Goal: Task Accomplishment & Management: Use online tool/utility

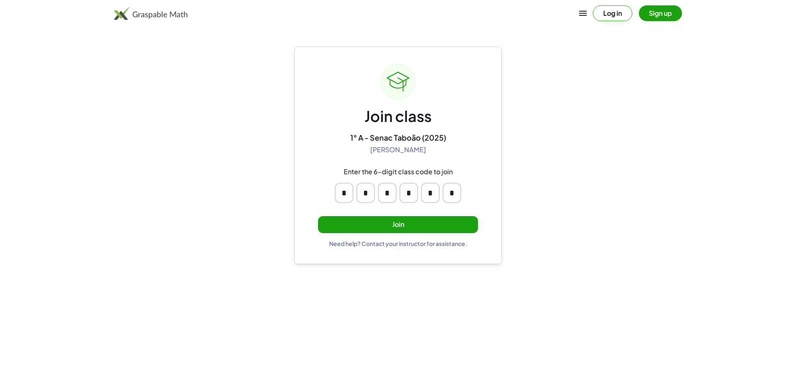
click at [389, 222] on button "Join" at bounding box center [398, 224] width 160 height 17
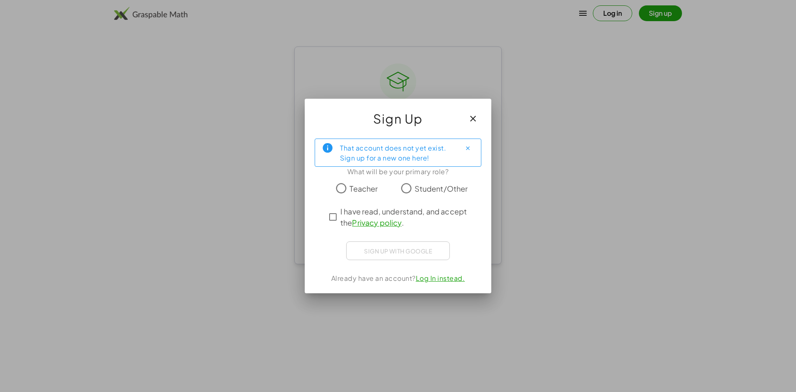
click at [418, 189] on span "Student/Other" at bounding box center [440, 188] width 53 height 11
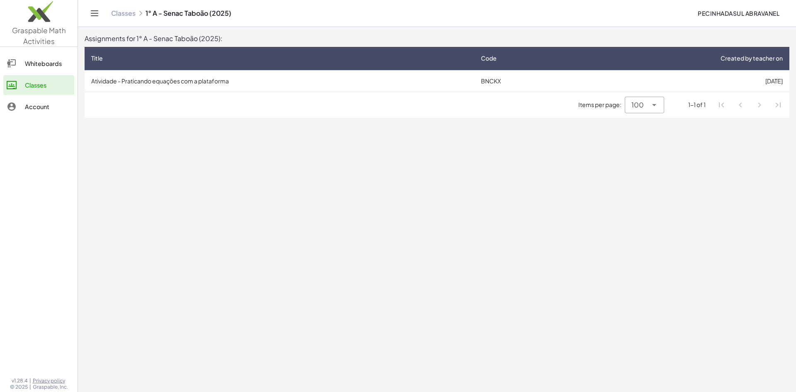
click at [137, 75] on td "Atividade - Praticando equações com a plataforma" at bounding box center [280, 81] width 390 height 22
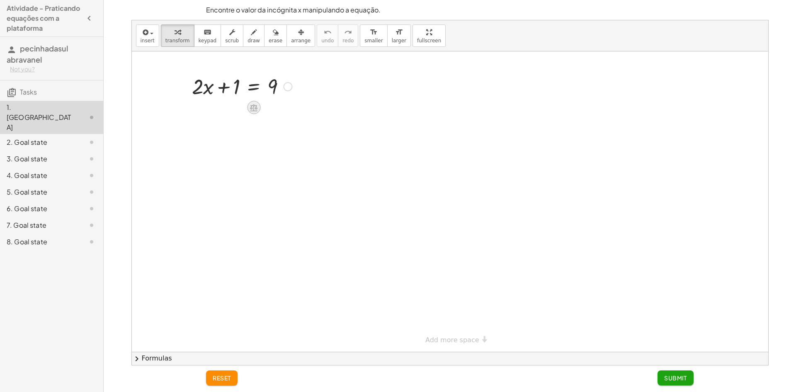
click at [254, 107] on icon at bounding box center [254, 107] width 9 height 9
click at [224, 112] on div "+" at bounding box center [220, 107] width 13 height 13
click at [251, 104] on icon at bounding box center [254, 107] width 9 height 9
drag, startPoint x: 235, startPoint y: 90, endPoint x: 288, endPoint y: 89, distance: 53.1
click at [288, 89] on div at bounding box center [242, 86] width 108 height 28
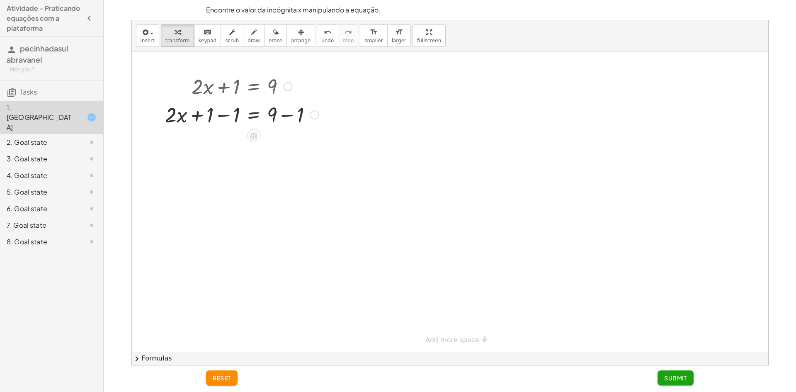
click at [237, 114] on div at bounding box center [241, 114] width 161 height 28
click at [298, 142] on div at bounding box center [241, 142] width 161 height 28
click at [274, 171] on div at bounding box center [241, 170] width 161 height 28
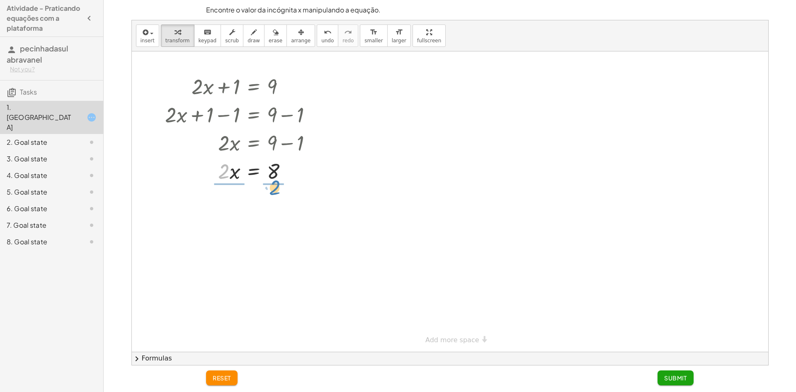
drag, startPoint x: 229, startPoint y: 171, endPoint x: 281, endPoint y: 187, distance: 53.9
click at [281, 187] on div "+ · 2 · x + 1 = 9 + · 2 · x + 1 − 1 = + 9 − 1 + · 2 · x + 0 = + 9 − 1 · 2 · x =…" at bounding box center [450, 201] width 636 height 300
click at [269, 213] on div at bounding box center [241, 204] width 161 height 41
click at [228, 259] on div at bounding box center [241, 246] width 161 height 41
click at [674, 381] on span "Submit" at bounding box center [675, 377] width 23 height 7
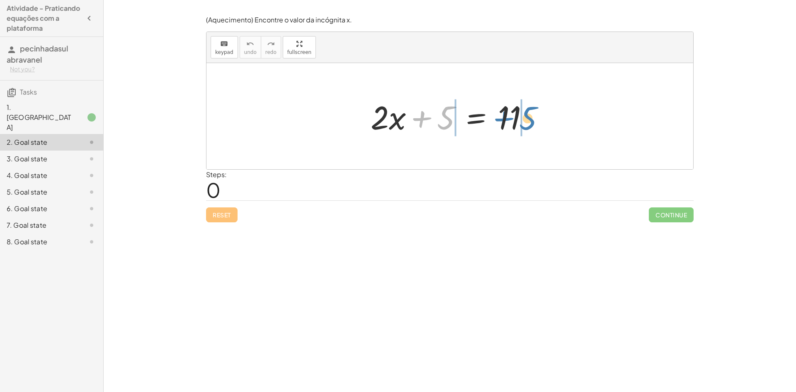
drag, startPoint x: 447, startPoint y: 116, endPoint x: 529, endPoint y: 116, distance: 82.1
click at [529, 116] on div at bounding box center [452, 116] width 173 height 43
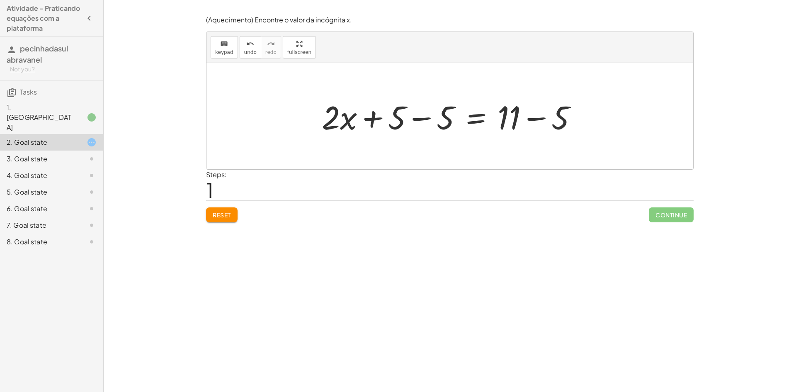
click at [444, 124] on div at bounding box center [452, 116] width 270 height 43
click at [444, 124] on div at bounding box center [501, 116] width 173 height 43
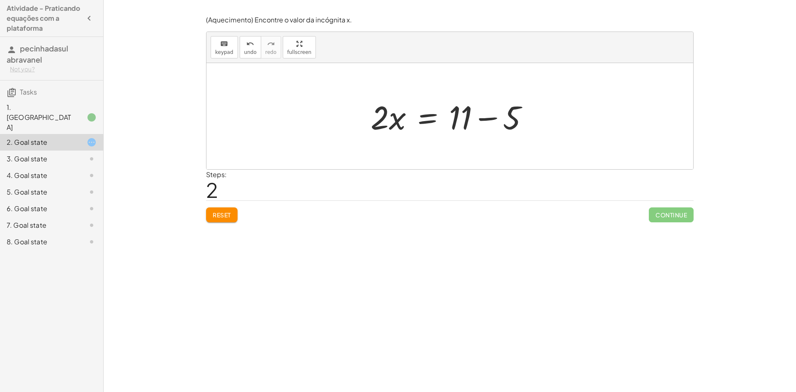
click at [468, 124] on div at bounding box center [452, 116] width 173 height 43
click at [484, 123] on div at bounding box center [452, 116] width 173 height 43
click at [484, 123] on div at bounding box center [425, 116] width 119 height 43
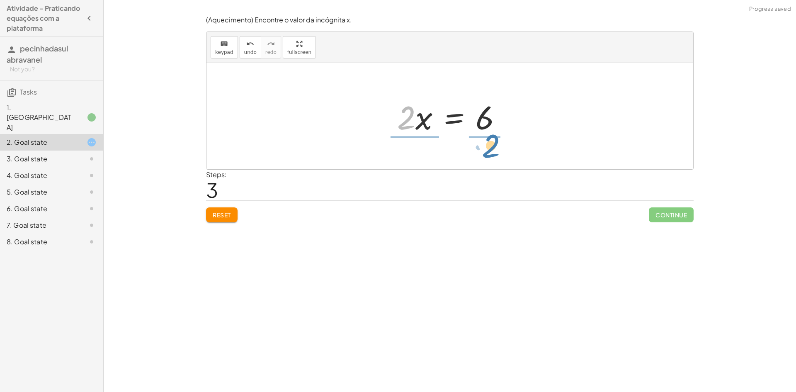
drag, startPoint x: 421, startPoint y: 131, endPoint x: 498, endPoint y: 151, distance: 79.7
click at [498, 151] on div "+ · 2 · x + 5 = 11 + · 2 · x + 5 − 5 = + 11 − 5 + · 2 · x + 0 = + 11 − 5 · 2 · …" at bounding box center [449, 116] width 487 height 106
click at [490, 134] on div at bounding box center [453, 116] width 128 height 64
click at [418, 132] on div at bounding box center [450, 116] width 122 height 64
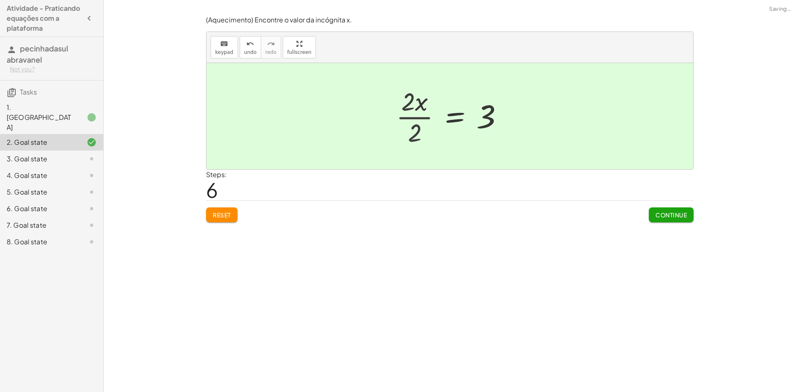
click at [418, 132] on div at bounding box center [463, 116] width 102 height 41
click at [671, 219] on button "Continue" at bounding box center [671, 214] width 45 height 15
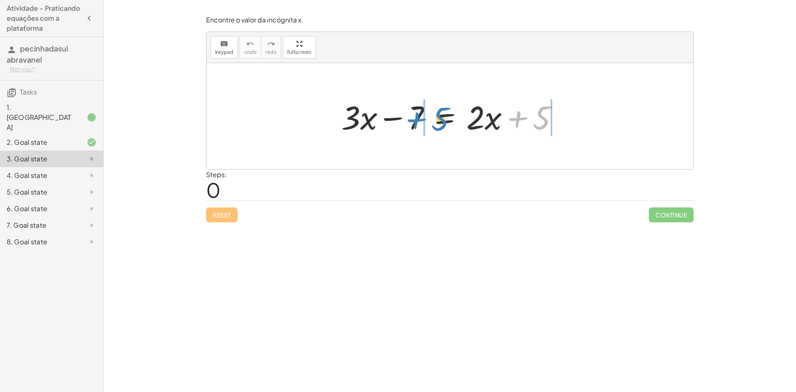
drag, startPoint x: 542, startPoint y: 119, endPoint x: 441, endPoint y: 121, distance: 101.1
click at [441, 121] on div at bounding box center [453, 116] width 232 height 43
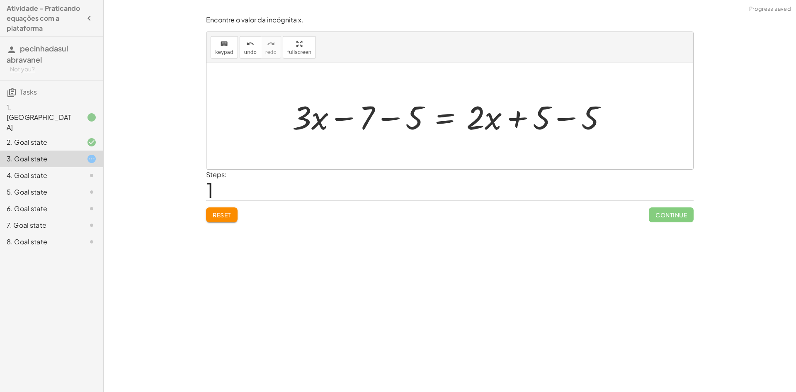
click at [403, 119] on div at bounding box center [452, 116] width 329 height 43
click at [546, 114] on div at bounding box center [469, 116] width 295 height 43
click at [564, 111] on div at bounding box center [469, 116] width 295 height 43
click at [564, 111] on div at bounding box center [449, 116] width 487 height 106
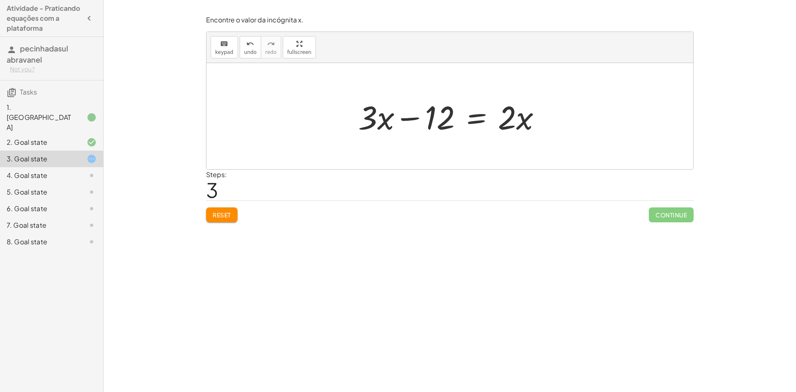
click at [0, 0] on div "Encontre o valor da incógnita x. keyboard keypad undo undo redo redo fullscreen…" at bounding box center [0, 0] width 0 height 0
click at [206, 213] on button "Reset" at bounding box center [221, 214] width 31 height 15
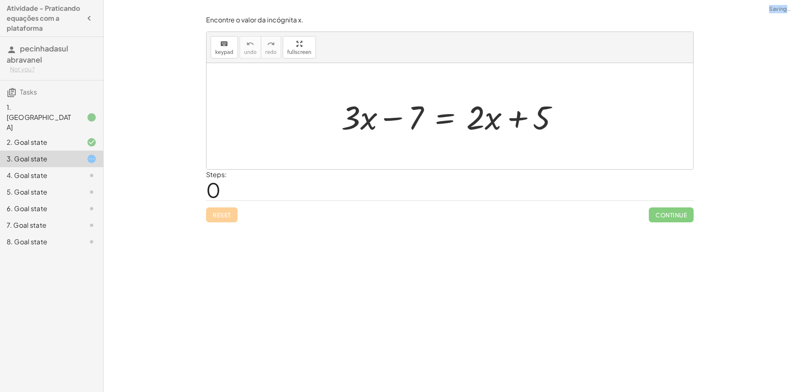
click at [208, 212] on div "Reset Continue" at bounding box center [449, 211] width 487 height 22
drag, startPoint x: 414, startPoint y: 125, endPoint x: 563, endPoint y: 125, distance: 148.4
click at [563, 125] on div at bounding box center [453, 116] width 232 height 43
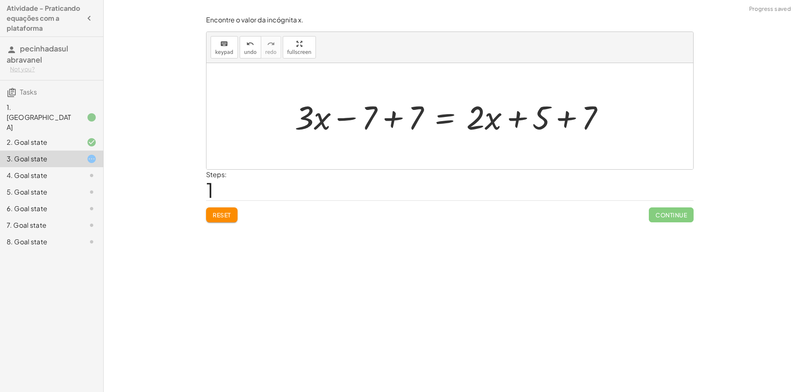
click at [381, 126] on div at bounding box center [453, 116] width 325 height 43
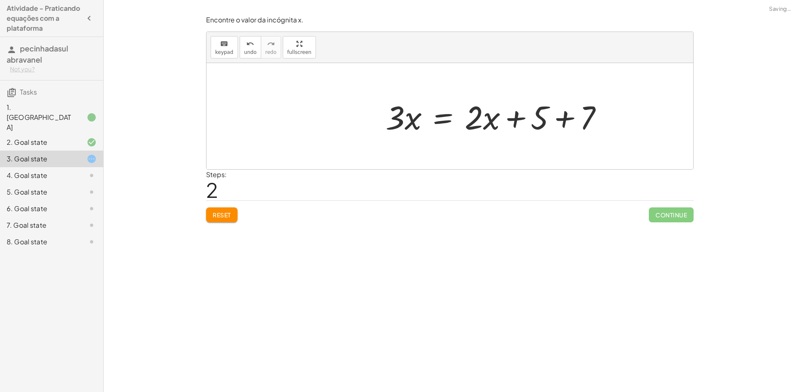
click at [562, 116] on div at bounding box center [497, 116] width 232 height 43
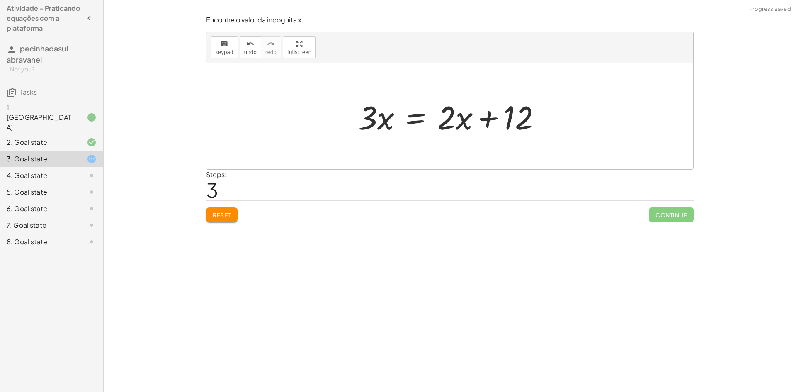
click at [451, 123] on div at bounding box center [453, 116] width 198 height 43
click at [448, 121] on div at bounding box center [453, 116] width 198 height 43
drag, startPoint x: 454, startPoint y: 121, endPoint x: 448, endPoint y: 126, distance: 8.8
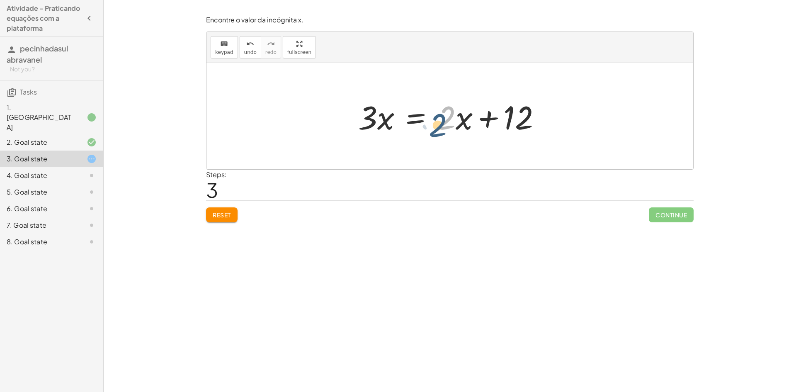
click at [448, 126] on div at bounding box center [453, 116] width 198 height 43
drag, startPoint x: 451, startPoint y: 119, endPoint x: 329, endPoint y: 122, distance: 121.9
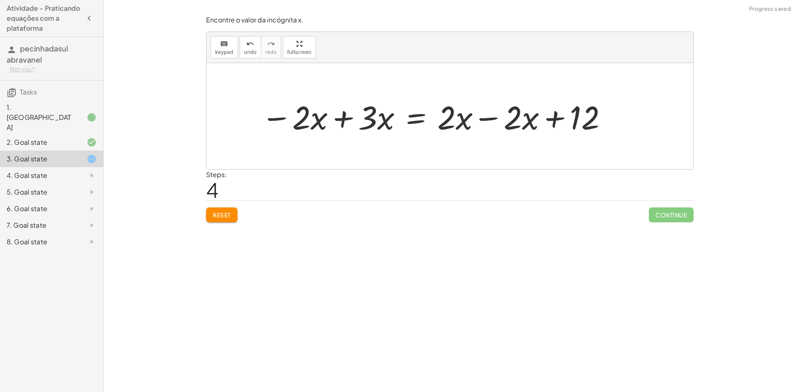
click at [493, 119] on div at bounding box center [435, 116] width 356 height 43
click at [493, 119] on div at bounding box center [449, 116] width 487 height 106
click at [342, 122] on div at bounding box center [368, 116] width 223 height 43
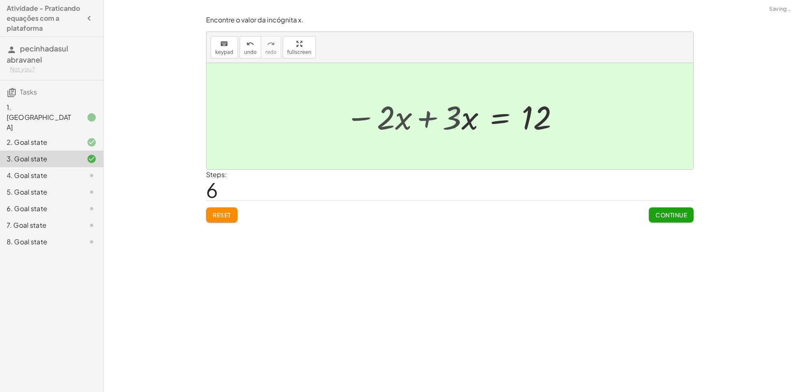
click at [342, 122] on div at bounding box center [449, 116] width 487 height 106
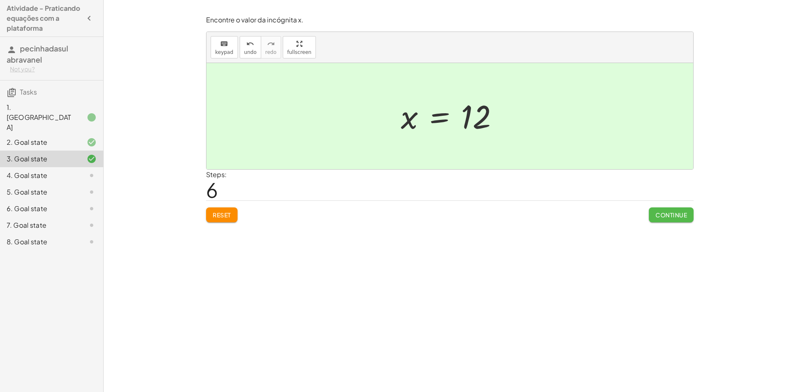
click at [678, 216] on span "Continue" at bounding box center [670, 214] width 31 height 7
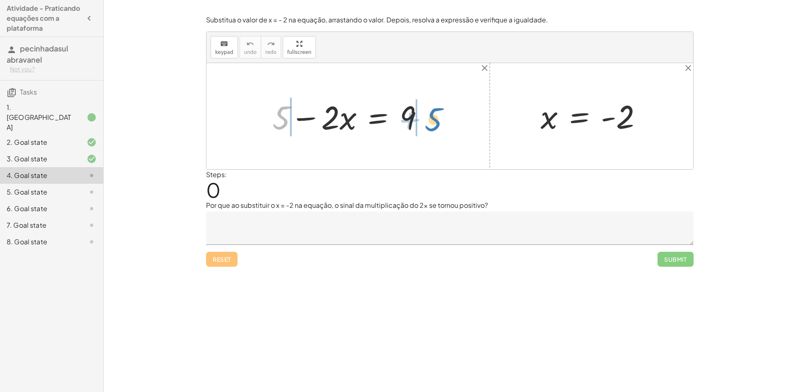
drag, startPoint x: 282, startPoint y: 123, endPoint x: 435, endPoint y: 124, distance: 152.5
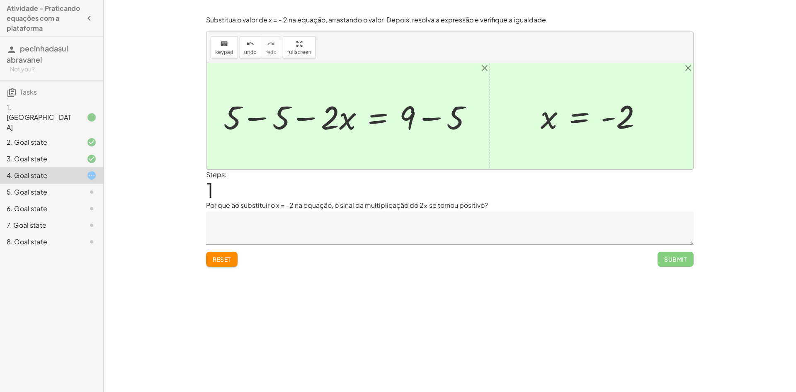
click at [237, 252] on div "Reset Submit" at bounding box center [449, 256] width 487 height 22
click at [230, 263] on button "Reset" at bounding box center [221, 259] width 31 height 15
click at [230, 263] on div "Reset Submit" at bounding box center [449, 256] width 487 height 22
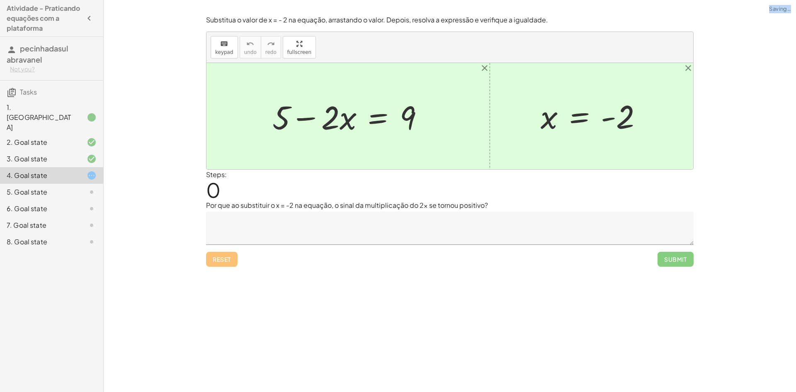
click at [230, 263] on div "Reset Submit" at bounding box center [449, 256] width 487 height 22
drag, startPoint x: 332, startPoint y: 124, endPoint x: 331, endPoint y: 128, distance: 4.2
click at [331, 128] on div at bounding box center [351, 116] width 166 height 43
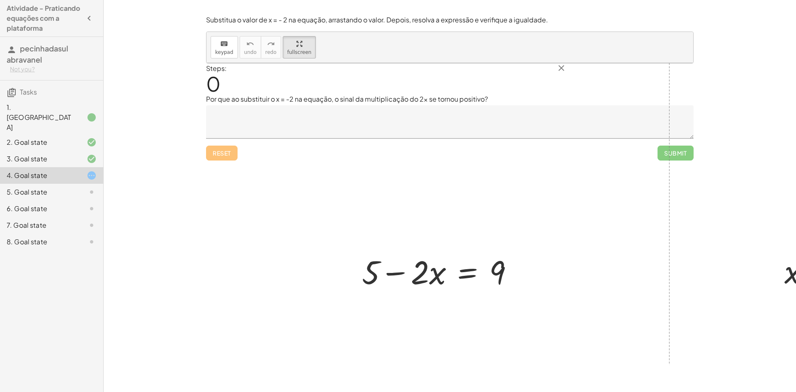
drag, startPoint x: 293, startPoint y: 49, endPoint x: 293, endPoint y: 85, distance: 36.1
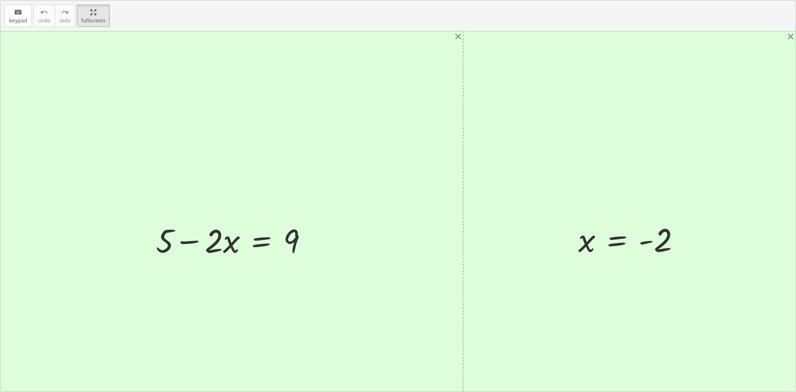
click at [293, 85] on div "keyboard keypad undo undo redo redo fullscreen + 5 − · 2 · x = 9 x = - 2 × clos…" at bounding box center [397, 195] width 795 height 391
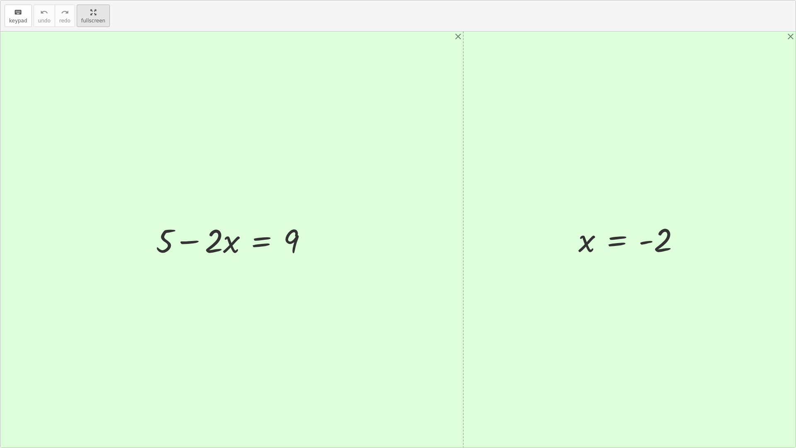
drag, startPoint x: 94, startPoint y: 20, endPoint x: 94, endPoint y: -16, distance: 36.1
click at [94, 0] on html "Atividade - Praticando equações com a plataforma pecinhadasul abravanel Not you…" at bounding box center [398, 224] width 796 height 448
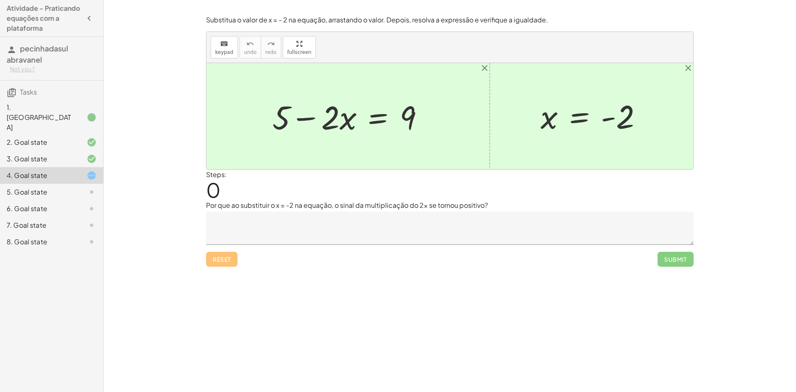
drag, startPoint x: 336, startPoint y: 129, endPoint x: 293, endPoint y: 154, distance: 49.8
click at [293, 154] on div at bounding box center [449, 116] width 487 height 106
click at [282, 126] on div at bounding box center [351, 116] width 166 height 43
drag, startPoint x: 559, startPoint y: 120, endPoint x: 322, endPoint y: 127, distance: 236.8
click at [322, 127] on div "+ 5 − · 2 · x = 9 x = - 2 x = - 2" at bounding box center [449, 116] width 487 height 106
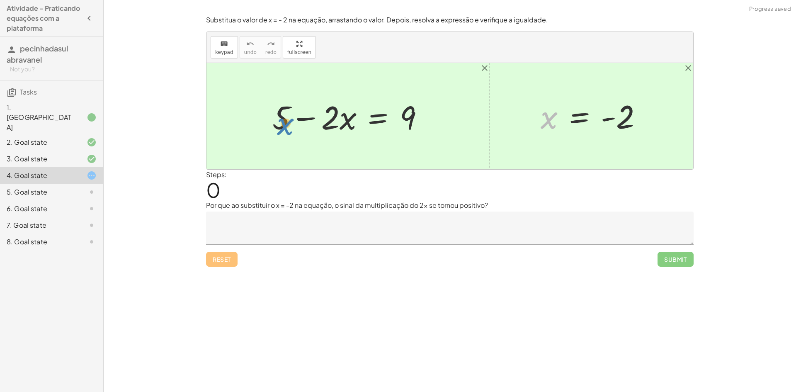
drag, startPoint x: 553, startPoint y: 120, endPoint x: 295, endPoint y: 121, distance: 258.6
click at [295, 121] on div "+ 5 − · 2 · x = 9 x x = - 2" at bounding box center [449, 116] width 487 height 106
drag, startPoint x: 605, startPoint y: 120, endPoint x: 313, endPoint y: 119, distance: 292.2
click at [313, 119] on div "+ 5 − · 2 · x = 9 - 2 x = - 2" at bounding box center [449, 116] width 487 height 106
drag, startPoint x: 626, startPoint y: 112, endPoint x: 363, endPoint y: 116, distance: 262.8
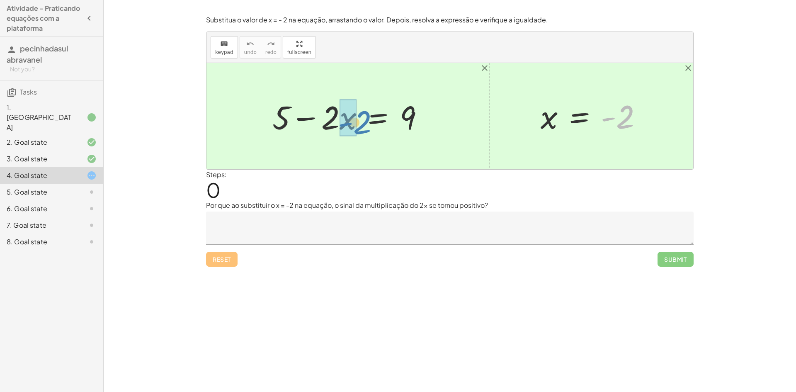
click at [363, 116] on div "+ 5 − · 2 · x = 9 - 2 x = - 2" at bounding box center [449, 116] width 487 height 106
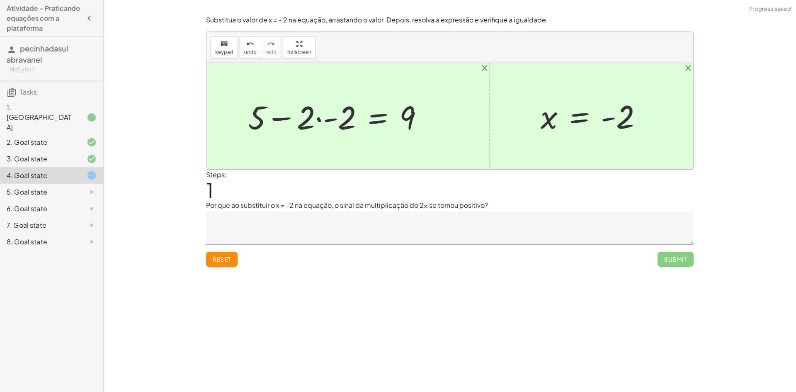
click at [337, 121] on div at bounding box center [339, 116] width 190 height 43
click at [337, 121] on div at bounding box center [352, 116] width 164 height 43
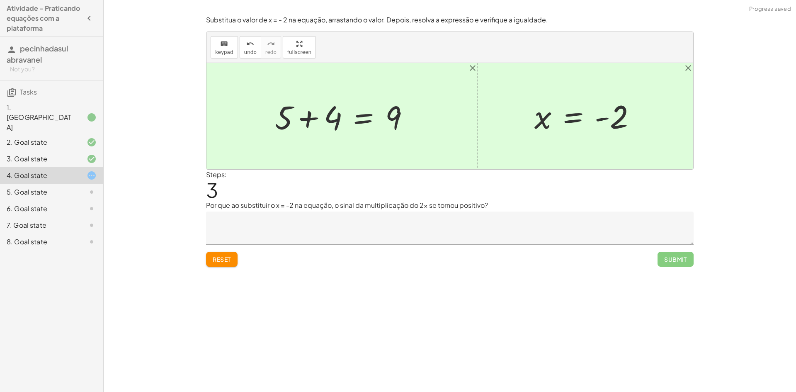
click at [315, 122] on div at bounding box center [345, 116] width 149 height 43
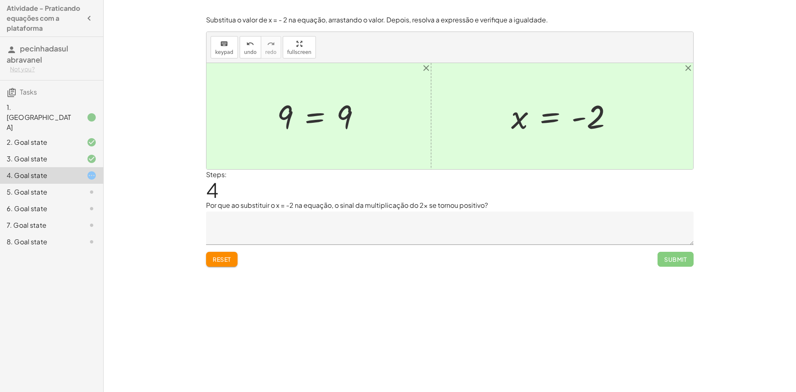
click at [327, 122] on div at bounding box center [322, 116] width 98 height 41
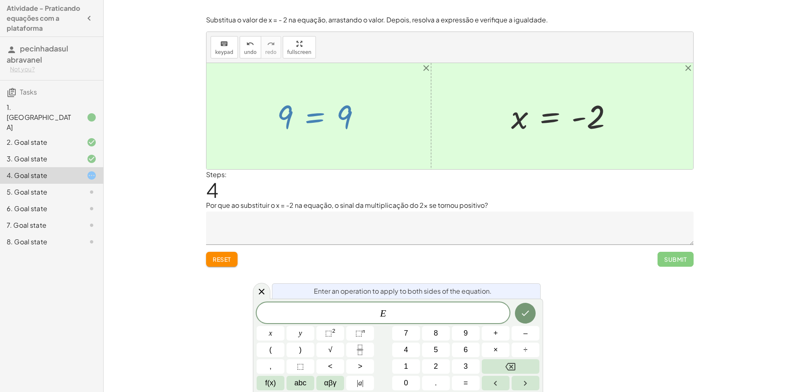
click at [354, 171] on div "Steps: 4" at bounding box center [449, 185] width 487 height 31
click at [265, 291] on icon at bounding box center [262, 291] width 10 height 10
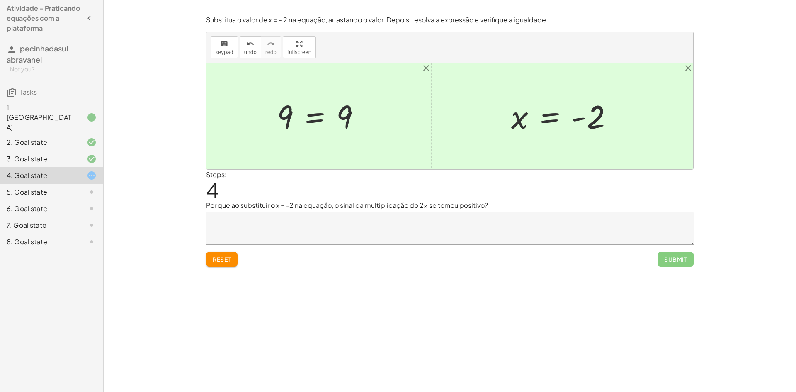
click at [334, 116] on div at bounding box center [322, 116] width 98 height 41
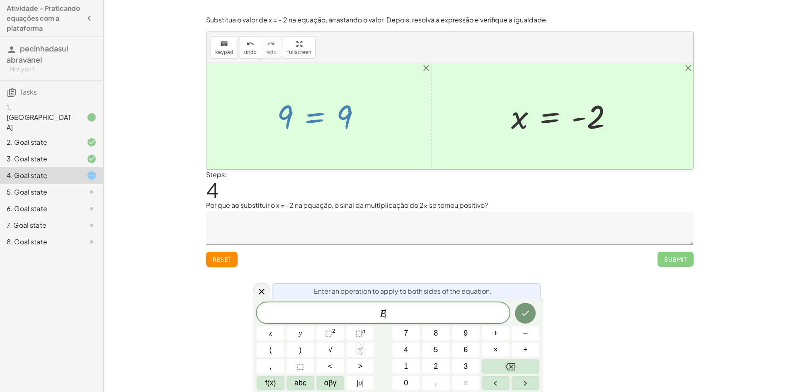
click at [334, 116] on div at bounding box center [322, 116] width 98 height 41
click at [327, 117] on div at bounding box center [322, 116] width 98 height 41
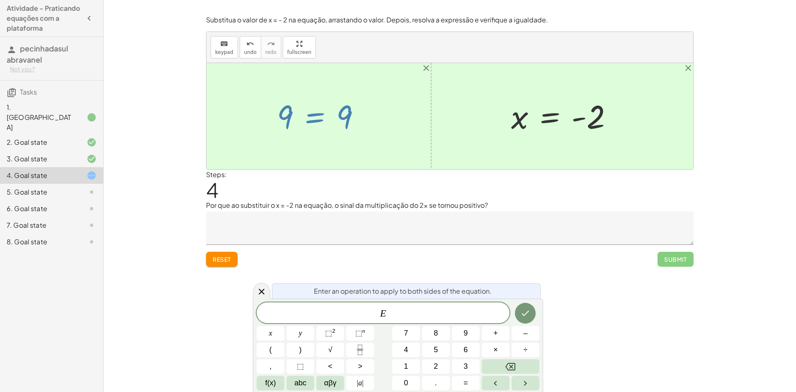
drag, startPoint x: 327, startPoint y: 117, endPoint x: 336, endPoint y: 119, distance: 9.9
click at [330, 117] on div at bounding box center [322, 116] width 98 height 41
click at [347, 124] on div at bounding box center [322, 116] width 98 height 41
click at [254, 287] on div at bounding box center [261, 291] width 17 height 16
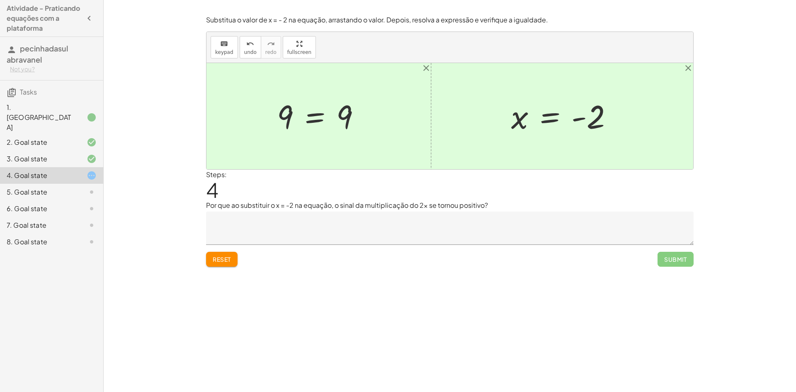
click at [347, 116] on div at bounding box center [322, 116] width 98 height 41
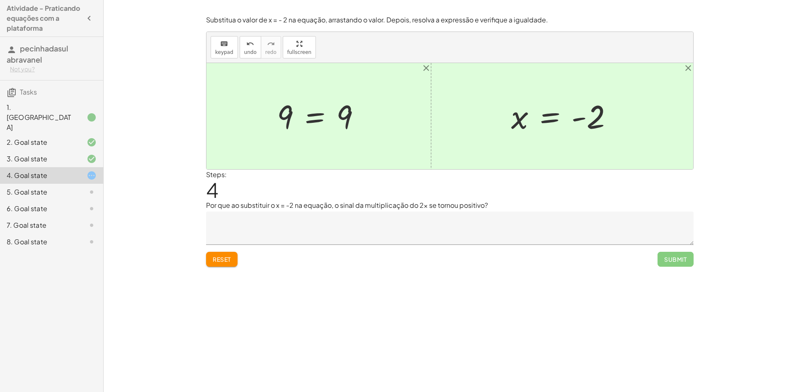
click at [285, 115] on div at bounding box center [322, 116] width 98 height 41
click at [317, 116] on div at bounding box center [322, 116] width 98 height 41
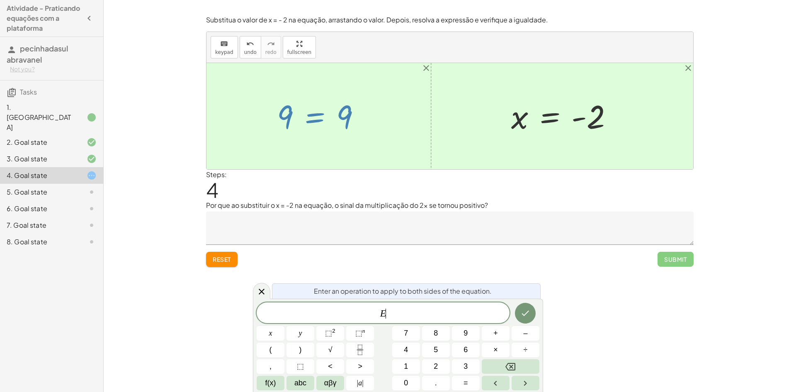
click at [317, 116] on div at bounding box center [322, 116] width 98 height 41
click at [429, 347] on button "5" at bounding box center [436, 349] width 28 height 15
click at [284, 326] on div at bounding box center [271, 333] width 28 height 15
click at [518, 308] on button "Done" at bounding box center [525, 313] width 21 height 21
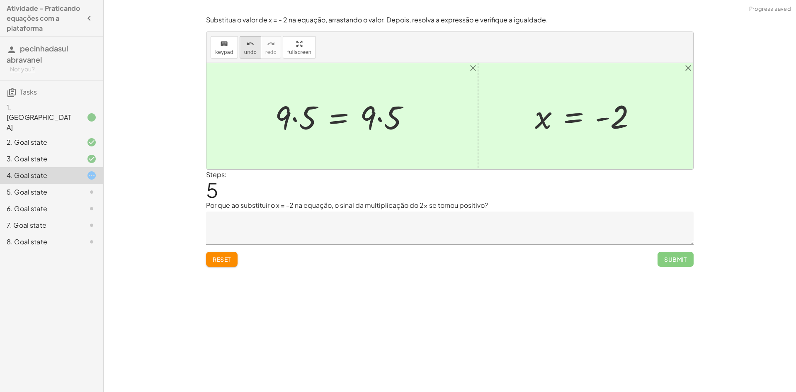
click at [251, 55] on span "undo" at bounding box center [250, 52] width 12 height 6
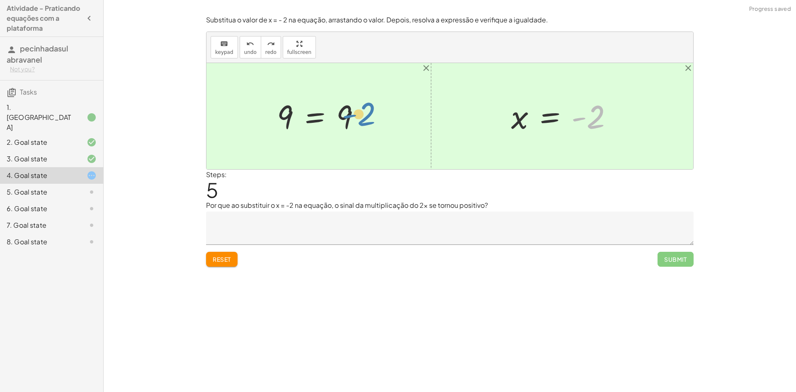
drag, startPoint x: 575, startPoint y: 123, endPoint x: 361, endPoint y: 113, distance: 214.5
drag, startPoint x: 433, startPoint y: 129, endPoint x: 296, endPoint y: 124, distance: 136.9
click at [231, 46] on div "keyboard" at bounding box center [224, 44] width 18 height 10
click at [288, 220] on textarea at bounding box center [449, 227] width 487 height 33
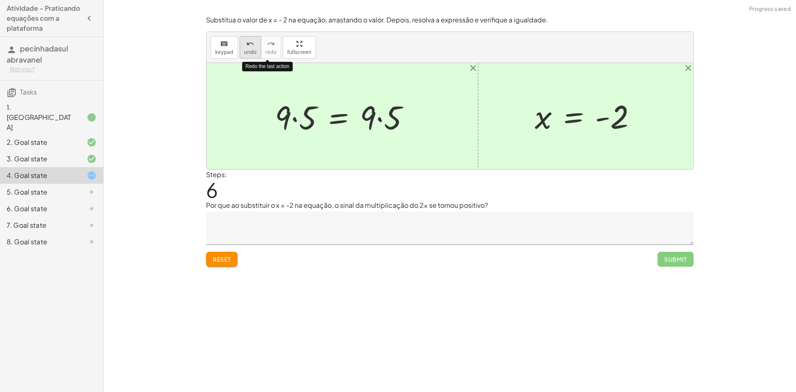
click at [256, 49] on button "undo undo" at bounding box center [251, 47] width 22 height 22
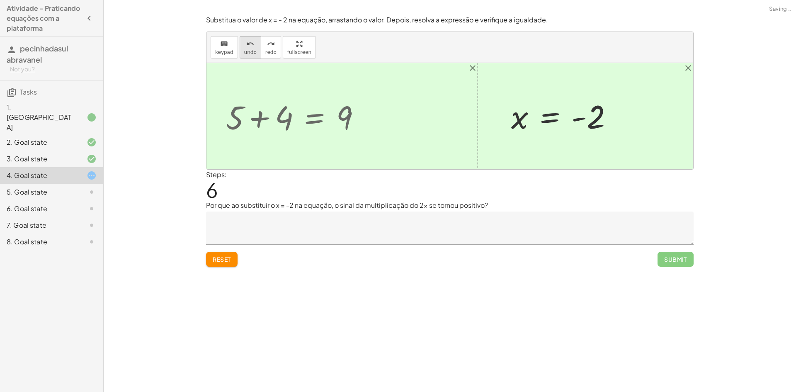
click at [256, 49] on button "undo undo" at bounding box center [251, 47] width 22 height 22
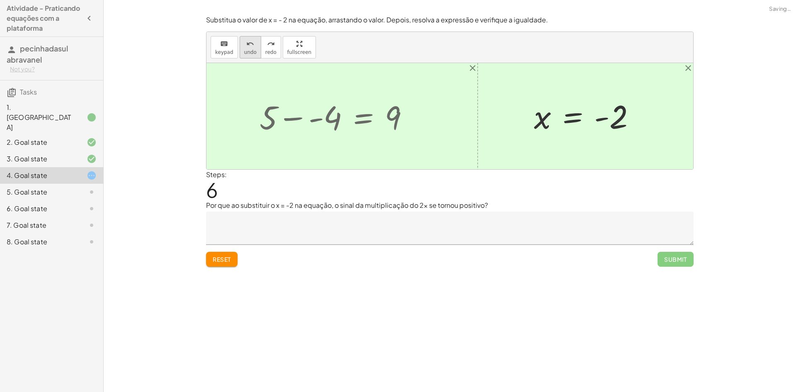
click at [256, 49] on button "undo undo" at bounding box center [251, 47] width 22 height 22
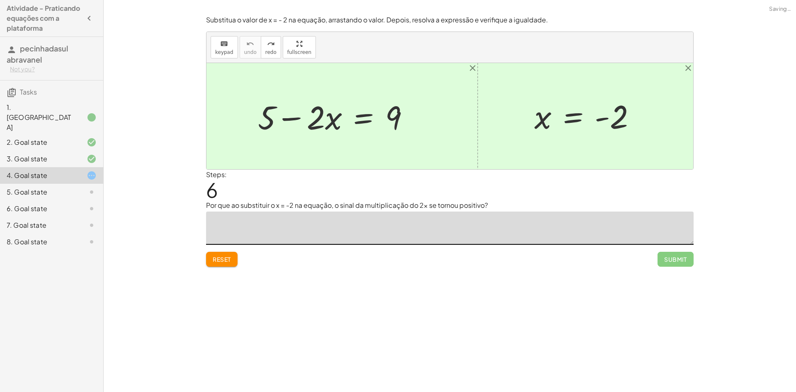
drag, startPoint x: 306, startPoint y: 214, endPoint x: 281, endPoint y: 205, distance: 26.1
click at [288, 198] on div "Steps: 6" at bounding box center [449, 185] width 487 height 31
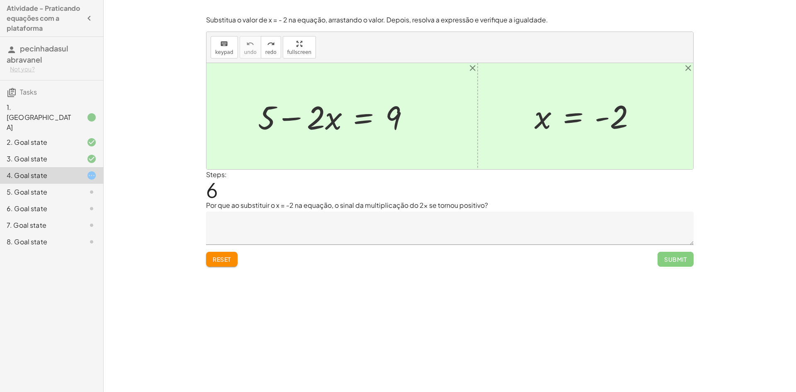
click at [603, 118] on div at bounding box center [588, 116] width 116 height 41
drag, startPoint x: 606, startPoint y: 118, endPoint x: 622, endPoint y: 118, distance: 15.8
click at [608, 118] on div at bounding box center [588, 116] width 116 height 41
click at [632, 118] on div at bounding box center [588, 116] width 116 height 41
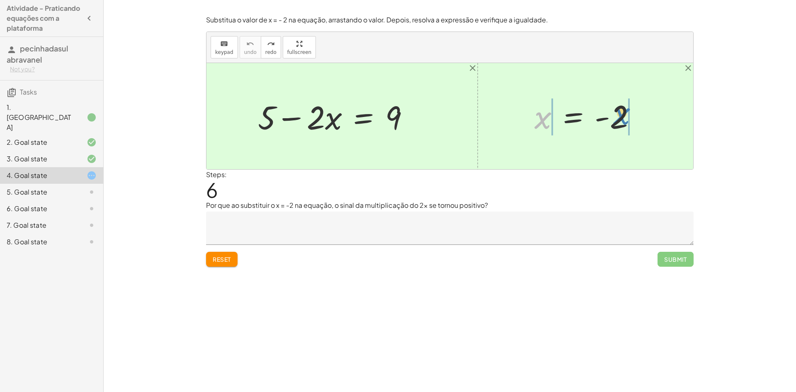
drag, startPoint x: 546, startPoint y: 120, endPoint x: 625, endPoint y: 116, distance: 79.3
click at [625, 116] on div at bounding box center [588, 116] width 116 height 41
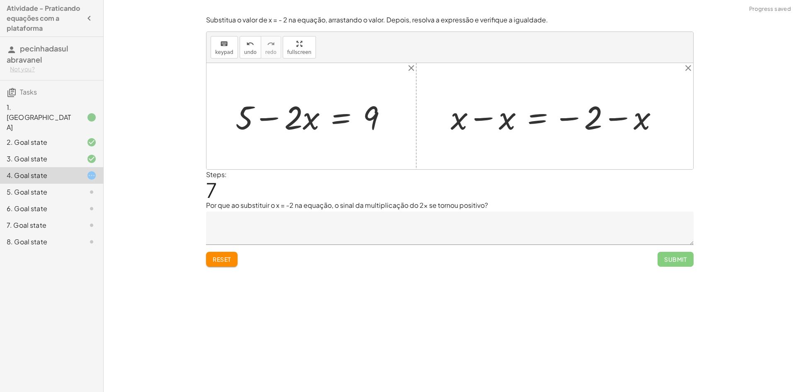
drag, startPoint x: 504, startPoint y: 121, endPoint x: 499, endPoint y: 119, distance: 5.0
click at [499, 119] on div at bounding box center [557, 116] width 223 height 43
click at [485, 119] on div at bounding box center [449, 116] width 487 height 106
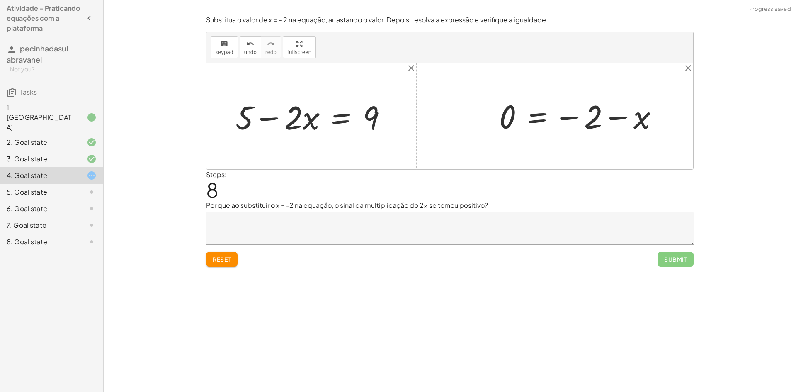
click at [584, 119] on div at bounding box center [582, 116] width 174 height 41
drag, startPoint x: 591, startPoint y: 119, endPoint x: 620, endPoint y: 120, distance: 28.2
click at [594, 119] on div at bounding box center [582, 116] width 174 height 41
drag, startPoint x: 623, startPoint y: 120, endPoint x: 638, endPoint y: 119, distance: 15.3
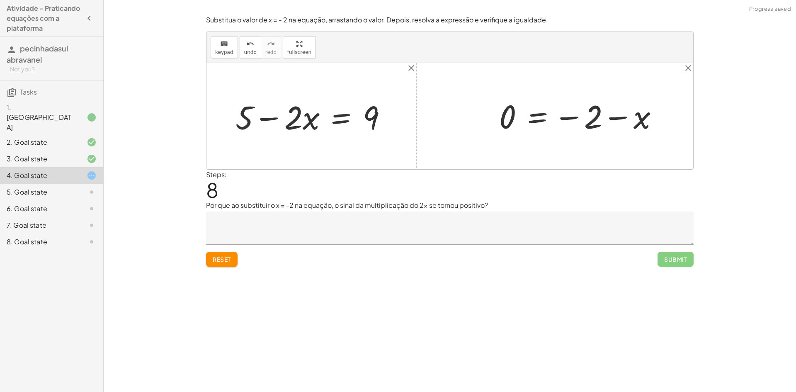
click at [635, 120] on div at bounding box center [582, 116] width 174 height 41
click at [639, 119] on div at bounding box center [582, 116] width 174 height 41
click at [640, 119] on div at bounding box center [582, 116] width 174 height 41
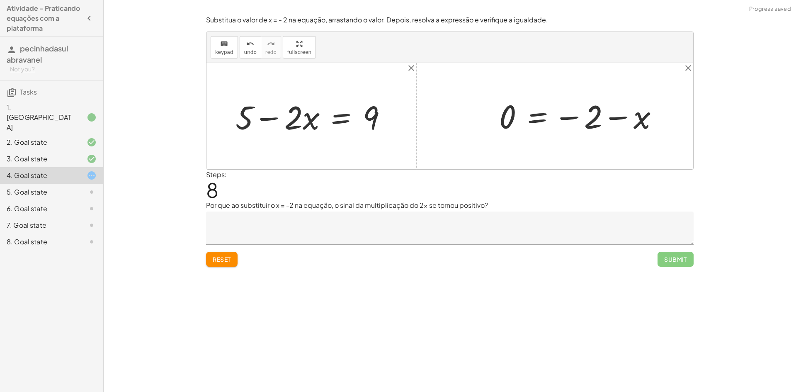
click at [0, 0] on div "Substitua o valor de x = - 2 na equação, arrastando o valor. Depois, resolva a …" at bounding box center [0, 0] width 0 height 0
click at [217, 262] on span "Reset" at bounding box center [222, 258] width 18 height 7
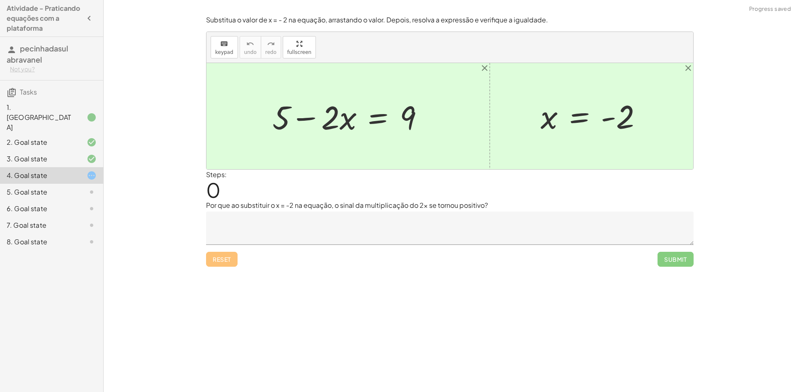
click at [565, 117] on div at bounding box center [594, 116] width 116 height 41
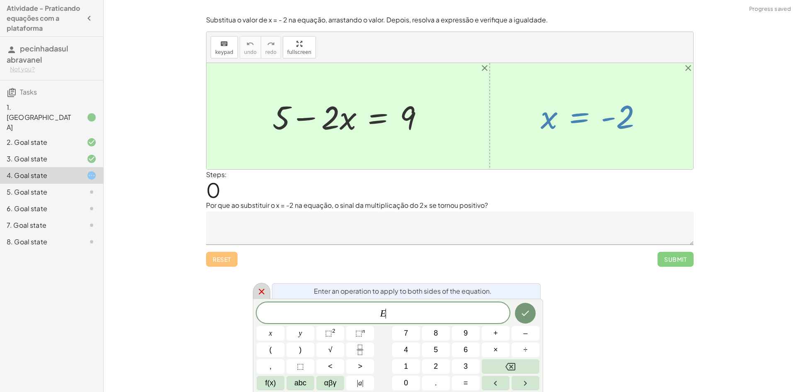
click at [264, 293] on icon at bounding box center [262, 291] width 6 height 6
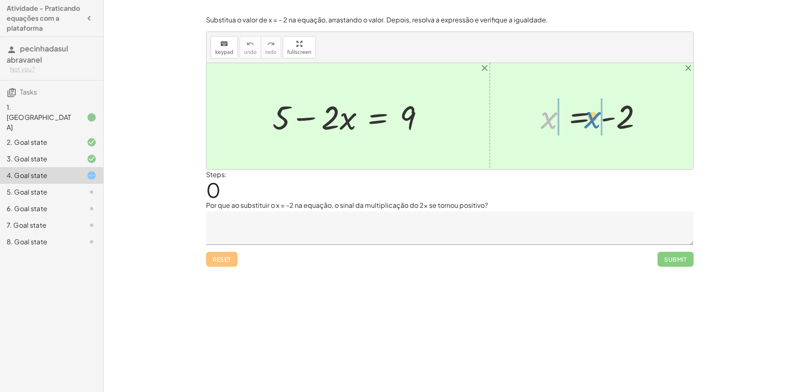
drag, startPoint x: 543, startPoint y: 126, endPoint x: 588, endPoint y: 126, distance: 44.8
click at [588, 126] on div at bounding box center [594, 116] width 116 height 41
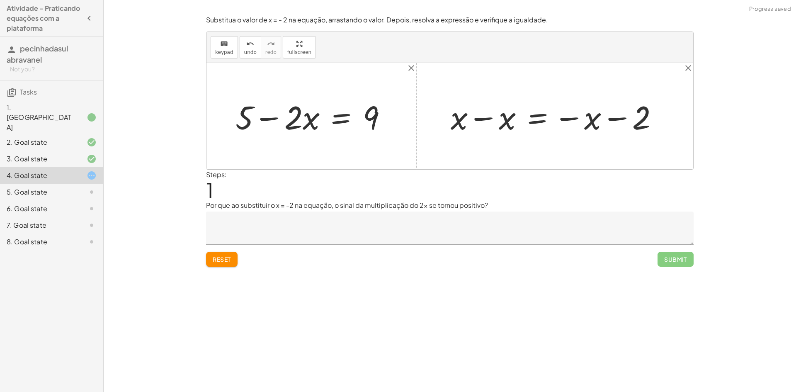
click at [228, 258] on span "Reset" at bounding box center [222, 258] width 18 height 7
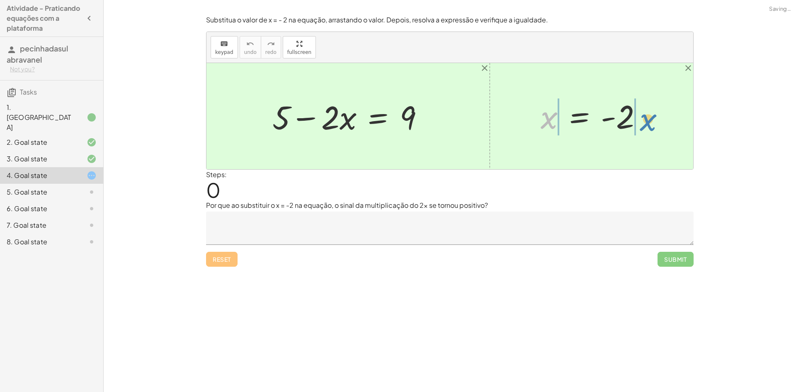
drag, startPoint x: 540, startPoint y: 124, endPoint x: 640, endPoint y: 126, distance: 99.5
click at [640, 126] on div at bounding box center [594, 116] width 116 height 41
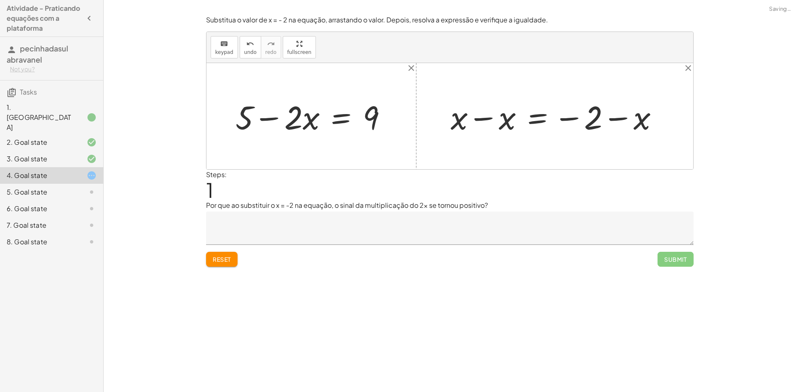
click at [239, 256] on div "Reset Submit" at bounding box center [449, 256] width 487 height 22
drag, startPoint x: 234, startPoint y: 256, endPoint x: 223, endPoint y: 254, distance: 11.3
click at [223, 254] on button "Reset" at bounding box center [221, 259] width 31 height 15
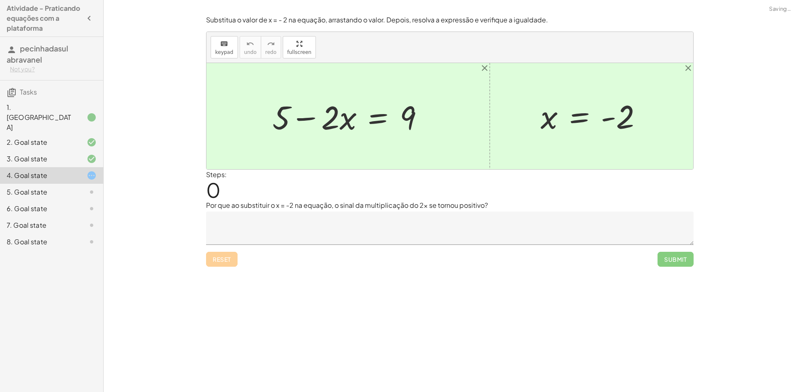
click at [223, 254] on div "Reset Submit" at bounding box center [449, 256] width 487 height 22
drag, startPoint x: 409, startPoint y: 115, endPoint x: 539, endPoint y: 114, distance: 129.7
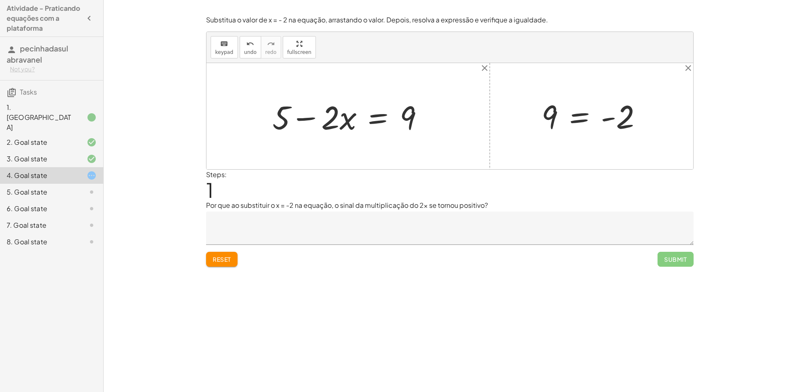
click at [222, 262] on span "Reset" at bounding box center [222, 258] width 18 height 7
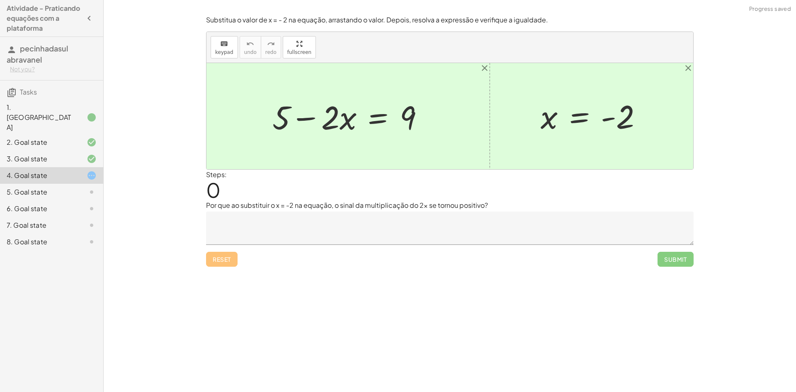
click at [406, 117] on div at bounding box center [351, 116] width 166 height 43
drag, startPoint x: 414, startPoint y: 117, endPoint x: 407, endPoint y: 124, distance: 9.7
click at [407, 124] on div at bounding box center [351, 116] width 166 height 43
click at [323, 123] on div at bounding box center [351, 116] width 166 height 43
drag, startPoint x: 331, startPoint y: 123, endPoint x: 538, endPoint y: 121, distance: 206.8
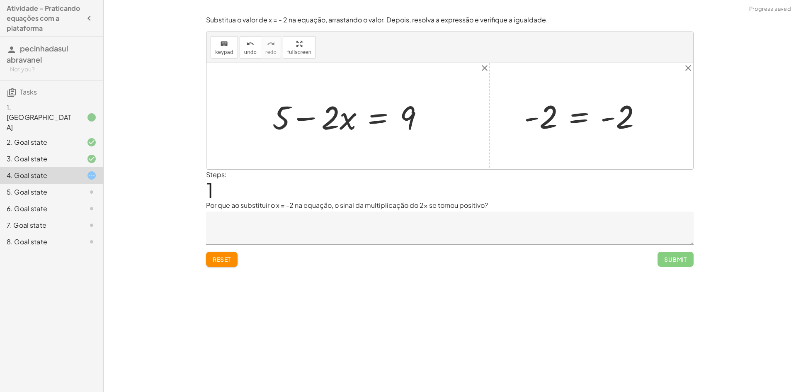
click at [541, 126] on div at bounding box center [586, 116] width 133 height 41
click at [579, 122] on div at bounding box center [586, 116] width 133 height 41
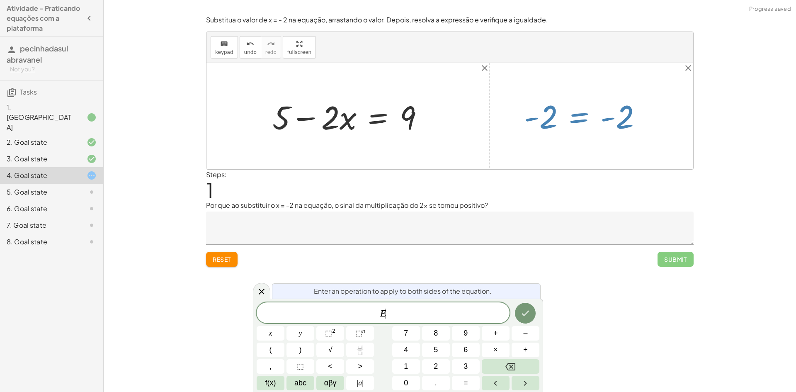
click at [581, 123] on div at bounding box center [586, 116] width 133 height 41
click at [582, 123] on div at bounding box center [586, 116] width 133 height 41
click at [525, 316] on icon "Done" at bounding box center [525, 313] width 10 height 10
click at [264, 288] on icon at bounding box center [262, 291] width 10 height 10
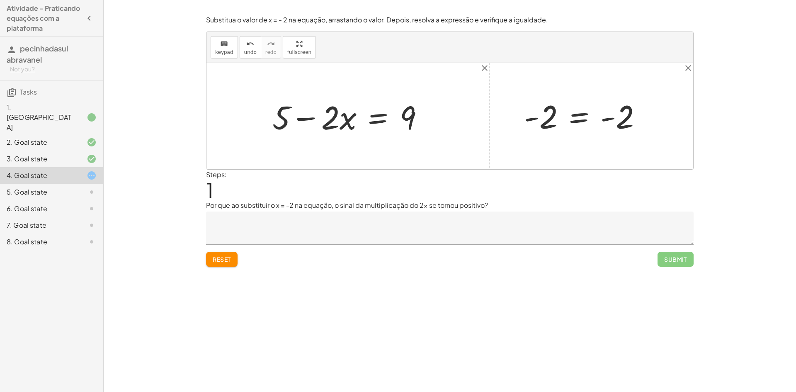
click at [586, 112] on div at bounding box center [586, 116] width 133 height 41
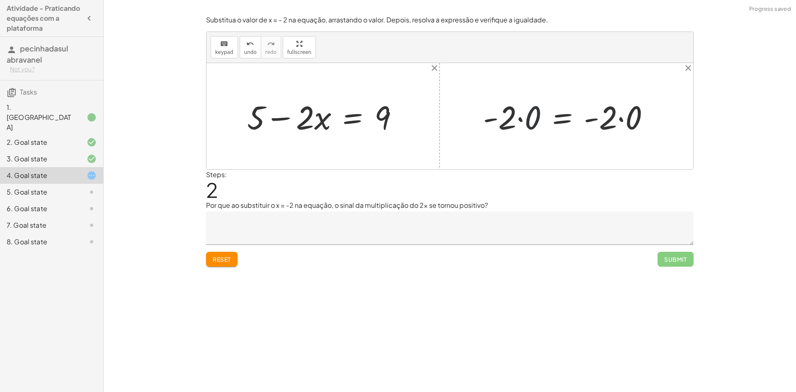
click at [534, 114] on div at bounding box center [570, 116] width 182 height 43
click at [534, 114] on div at bounding box center [581, 116] width 155 height 43
click at [618, 119] on div at bounding box center [581, 116] width 155 height 43
click at [618, 119] on div at bounding box center [568, 116] width 129 height 41
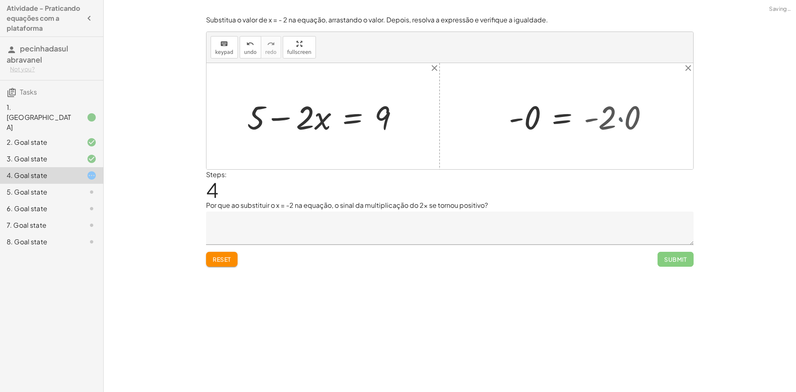
click at [618, 119] on div at bounding box center [568, 116] width 129 height 41
click at [595, 119] on div at bounding box center [568, 116] width 129 height 41
drag, startPoint x: 554, startPoint y: 120, endPoint x: 535, endPoint y: 120, distance: 18.2
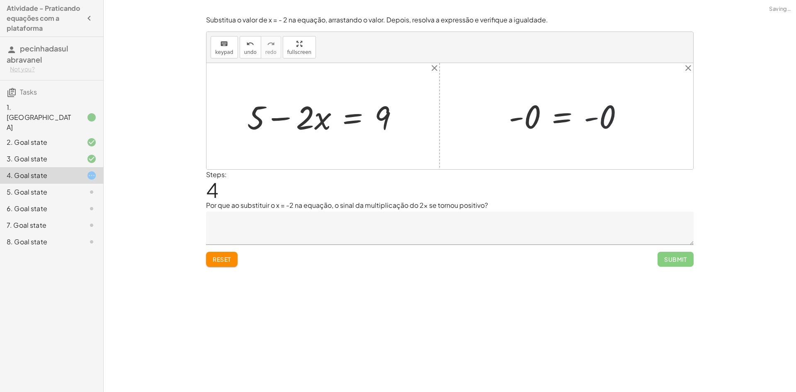
click at [552, 120] on div at bounding box center [568, 116] width 129 height 41
click at [528, 120] on div at bounding box center [568, 116] width 129 height 41
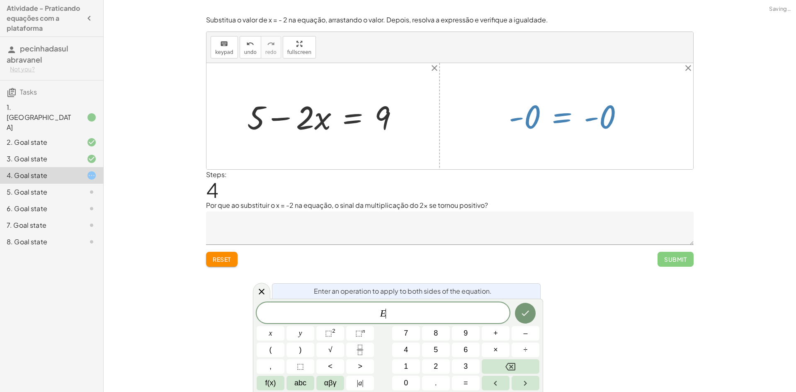
click at [528, 120] on div at bounding box center [568, 116] width 129 height 41
click at [267, 295] on div at bounding box center [261, 291] width 17 height 16
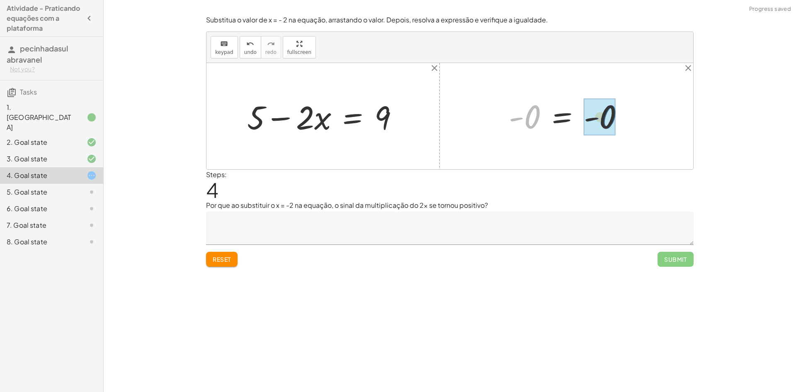
drag, startPoint x: 531, startPoint y: 111, endPoint x: 608, endPoint y: 111, distance: 77.1
drag, startPoint x: 548, startPoint y: 116, endPoint x: 278, endPoint y: 120, distance: 270.3
click at [278, 120] on div "+ 5 − · 2 · x = 9 x = - 2 - 2 = - 2 · - 2 · 0 = · - 2 · 0 -0 = · - 2 · 0 -0 = -…" at bounding box center [449, 116] width 487 height 106
click at [228, 261] on span "Reset" at bounding box center [222, 258] width 18 height 7
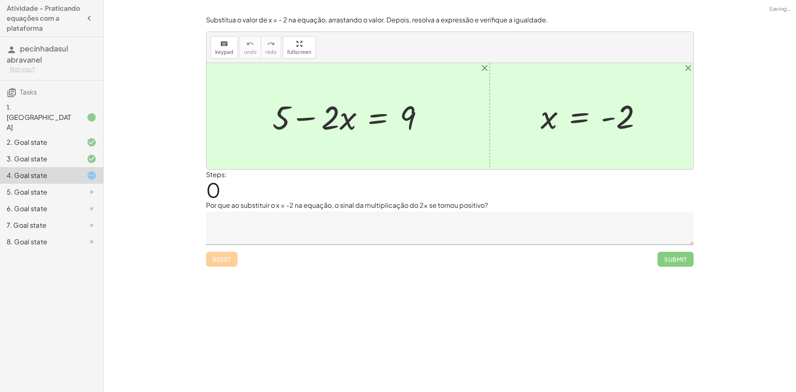
click at [228, 261] on div "Reset Submit" at bounding box center [449, 256] width 487 height 22
click at [232, 261] on div "Reset Submit" at bounding box center [449, 256] width 487 height 22
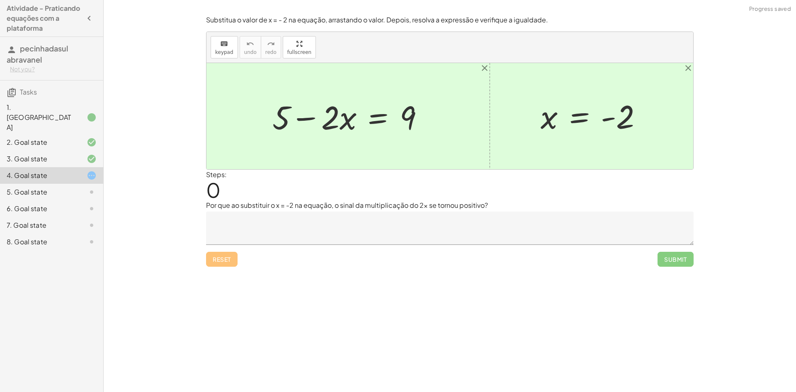
click at [84, 187] on div at bounding box center [84, 192] width 23 height 10
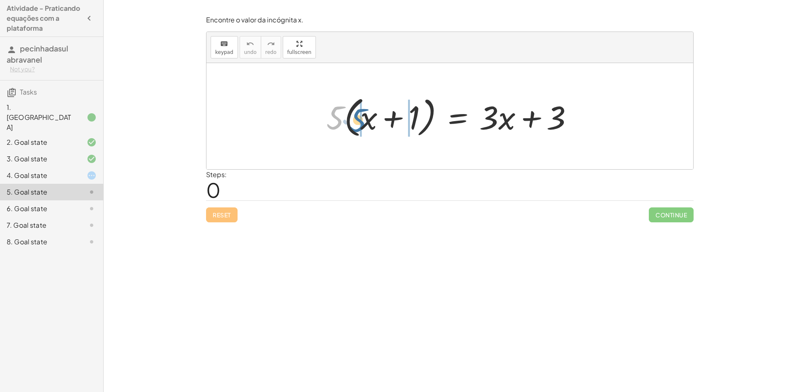
drag, startPoint x: 332, startPoint y: 111, endPoint x: 362, endPoint y: 111, distance: 29.8
click at [362, 111] on div at bounding box center [453, 116] width 262 height 48
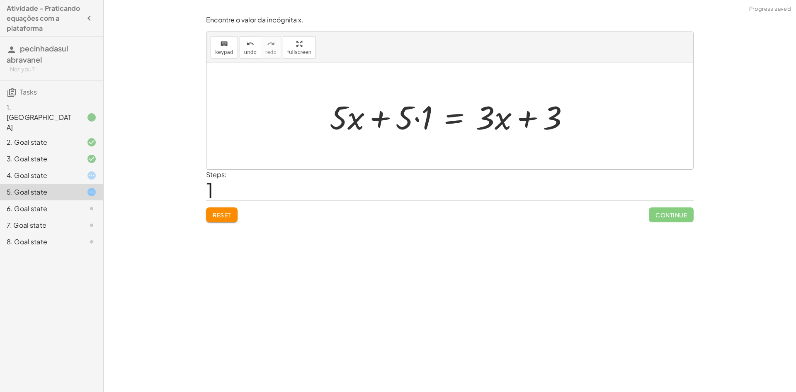
click at [396, 119] on div at bounding box center [452, 116] width 254 height 43
click at [409, 119] on div at bounding box center [452, 116] width 254 height 43
click at [417, 121] on div at bounding box center [452, 116] width 254 height 43
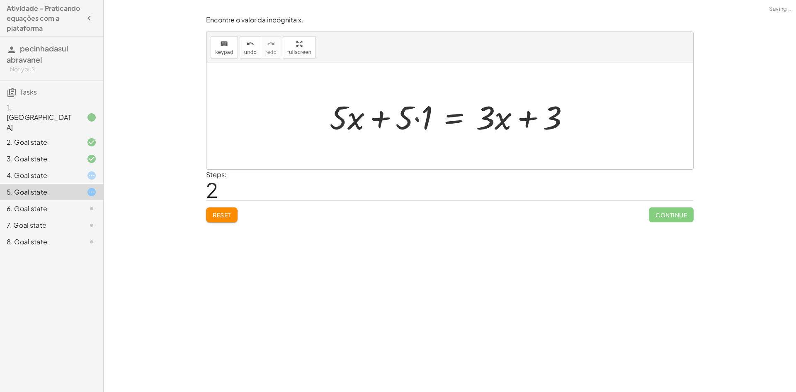
click at [417, 121] on div at bounding box center [462, 116] width 235 height 43
click at [405, 122] on div at bounding box center [462, 116] width 235 height 43
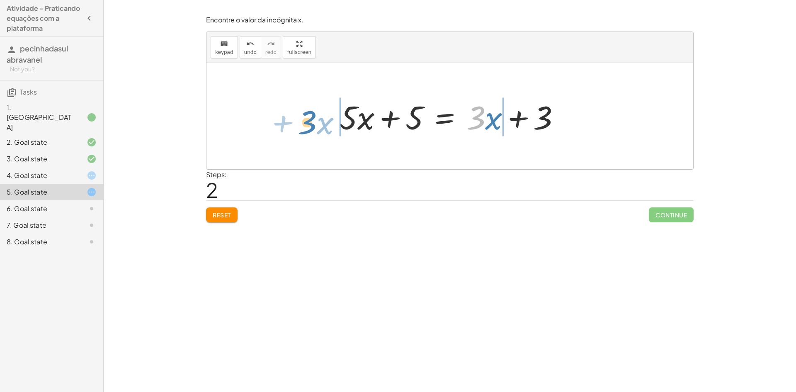
drag, startPoint x: 477, startPoint y: 121, endPoint x: 310, endPoint y: 126, distance: 167.1
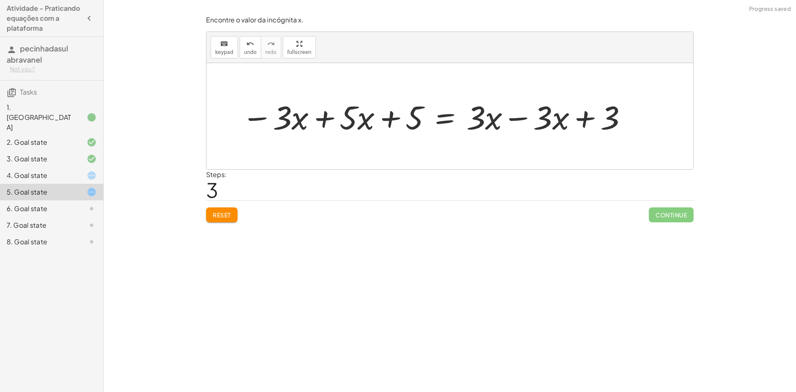
click at [328, 121] on div at bounding box center [434, 116] width 395 height 43
click at [328, 121] on div "· 5 · ( + x + 1 ) = + · 3 · x + 3 + · 5 · x + · 5 · 1 = + · 3 · x + 3 + · 5 · x…" at bounding box center [431, 116] width 405 height 47
click at [328, 121] on div "· 5 · ( + x + 1 ) = + · 3 · x + 3 + · 5 · x + · 5 · 1 = + · 3 · x + 3 + · 5 · x…" at bounding box center [483, 116] width 313 height 47
click at [516, 119] on div at bounding box center [486, 116] width 303 height 43
click at [516, 119] on div at bounding box center [449, 116] width 487 height 106
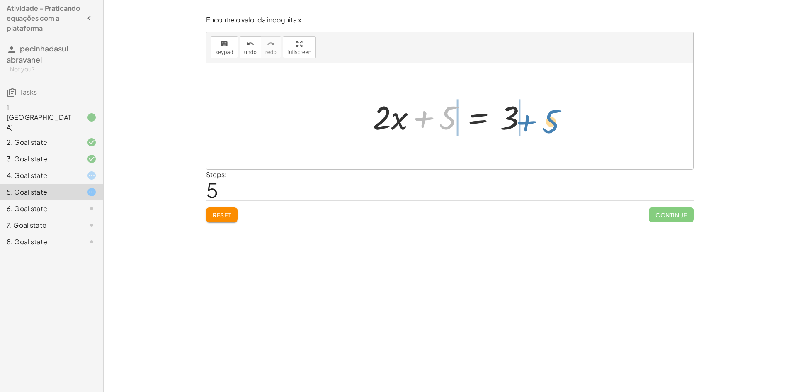
drag, startPoint x: 442, startPoint y: 121, endPoint x: 541, endPoint y: 125, distance: 99.5
click at [541, 125] on div "· 5 · ( + x + 1 ) = + · 3 · x + 3 + · 5 · x + · 5 · 1 = + · 3 · x + 3 + · 5 · x…" at bounding box center [449, 116] width 487 height 106
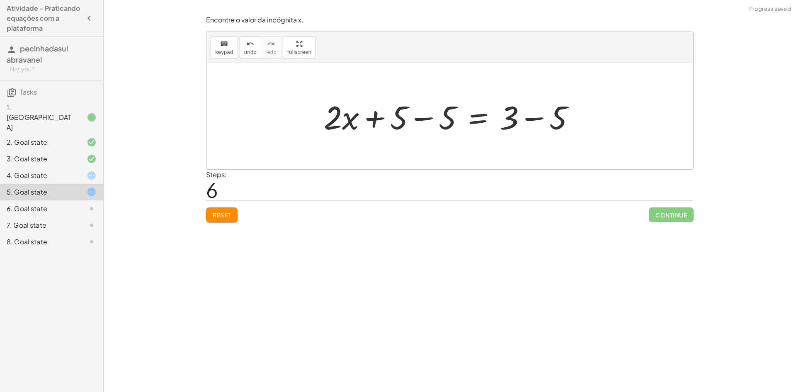
click at [422, 122] on div at bounding box center [453, 116] width 266 height 43
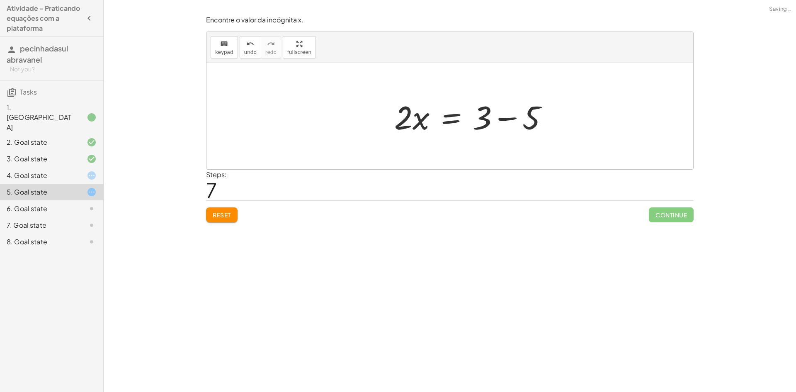
click at [538, 119] on div at bounding box center [474, 116] width 169 height 43
drag, startPoint x: 408, startPoint y: 126, endPoint x: 486, endPoint y: 140, distance: 79.4
click at [486, 140] on div "· 5 · ( + x + 1 ) = + · 3 · x + 3 + · 5 · x + · 5 · 1 = + · 3 · x + 3 + · 5 · x…" at bounding box center [449, 116] width 487 height 106
click at [407, 124] on div at bounding box center [454, 116] width 143 height 64
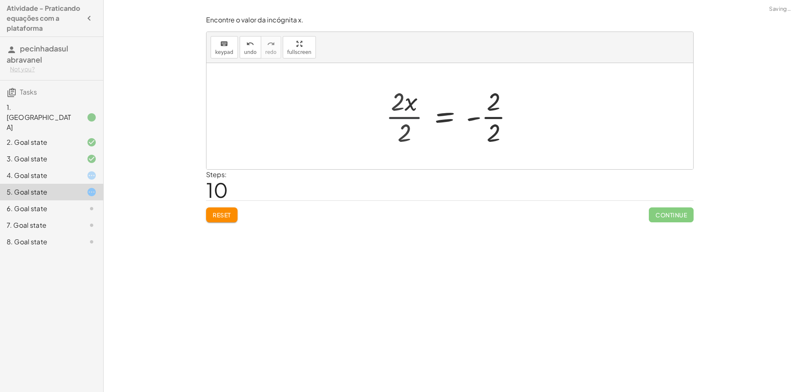
click at [407, 124] on div at bounding box center [463, 116] width 123 height 64
click at [501, 136] on div at bounding box center [463, 116] width 123 height 64
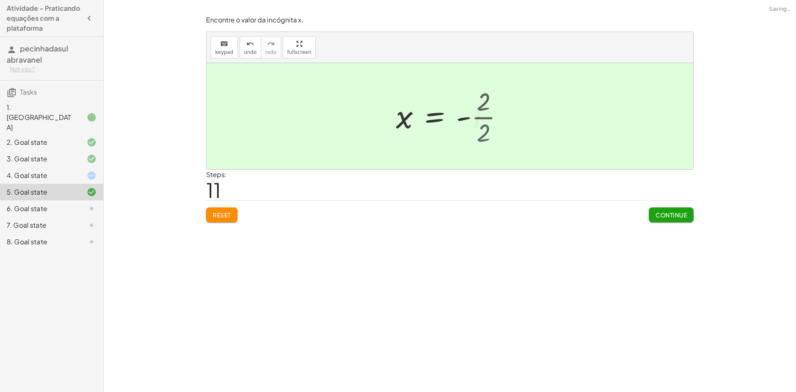
click at [495, 136] on div at bounding box center [446, 116] width 109 height 41
click at [488, 136] on div at bounding box center [446, 116] width 109 height 41
click at [683, 212] on span "Continue" at bounding box center [670, 214] width 31 height 7
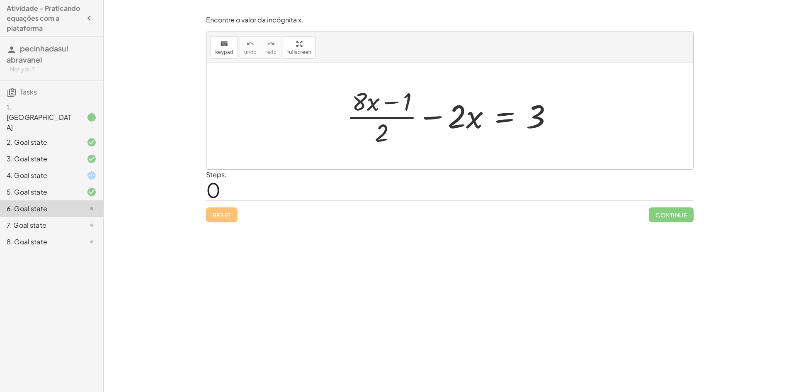
drag, startPoint x: 771, startPoint y: 87, endPoint x: 540, endPoint y: 93, distance: 231.4
click at [540, 93] on div at bounding box center [452, 116] width 221 height 64
click at [374, 113] on div at bounding box center [452, 116] width 221 height 64
click at [377, 111] on div at bounding box center [452, 116] width 221 height 64
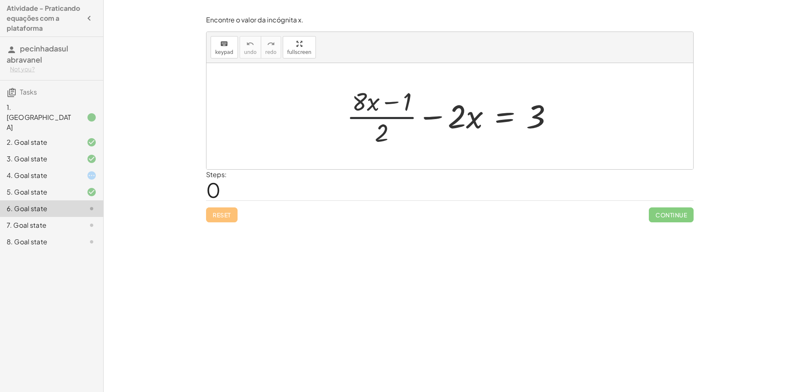
click at [378, 111] on div at bounding box center [452, 116] width 221 height 64
click at [379, 127] on div at bounding box center [452, 116] width 221 height 64
click at [384, 112] on div at bounding box center [452, 116] width 221 height 64
drag, startPoint x: 466, startPoint y: 117, endPoint x: 455, endPoint y: 123, distance: 12.6
click at [455, 124] on div at bounding box center [452, 116] width 221 height 64
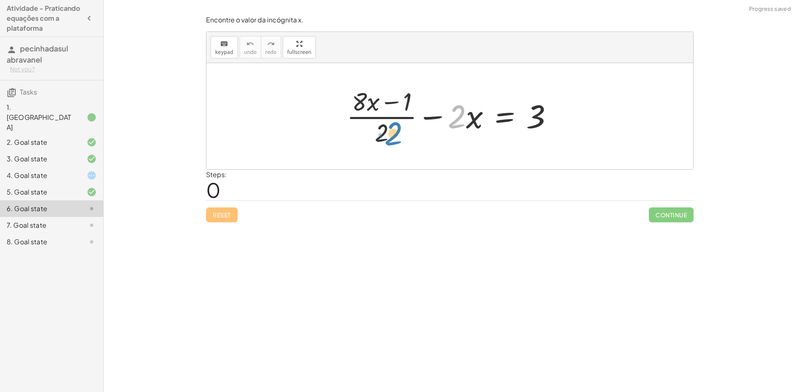
drag, startPoint x: 453, startPoint y: 117, endPoint x: 390, endPoint y: 134, distance: 65.6
click at [390, 134] on div at bounding box center [452, 116] width 221 height 64
drag, startPoint x: 527, startPoint y: 121, endPoint x: 387, endPoint y: 143, distance: 141.7
click at [387, 143] on div at bounding box center [452, 116] width 221 height 64
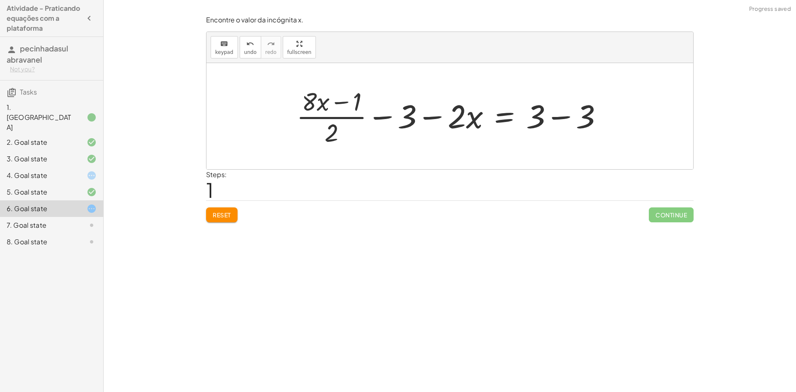
click at [559, 122] on div at bounding box center [452, 116] width 321 height 64
click at [559, 122] on div at bounding box center [426, 116] width 269 height 64
click at [560, 123] on div at bounding box center [426, 116] width 269 height 64
click at [427, 122] on div at bounding box center [427, 116] width 269 height 64
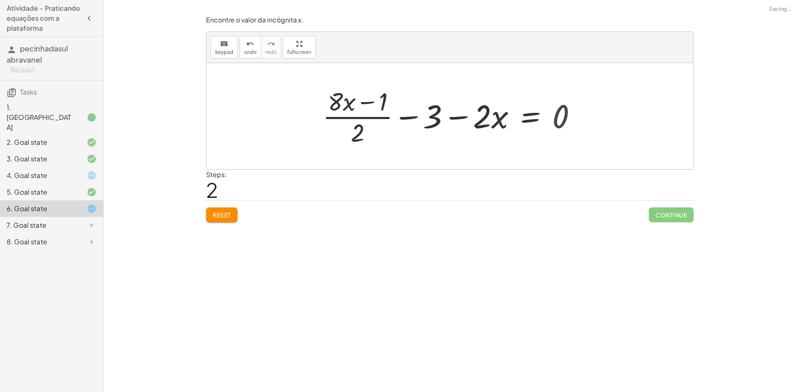
click at [427, 122] on div at bounding box center [452, 116] width 269 height 64
click at [445, 121] on div at bounding box center [452, 116] width 269 height 64
click at [452, 120] on div at bounding box center [452, 116] width 269 height 64
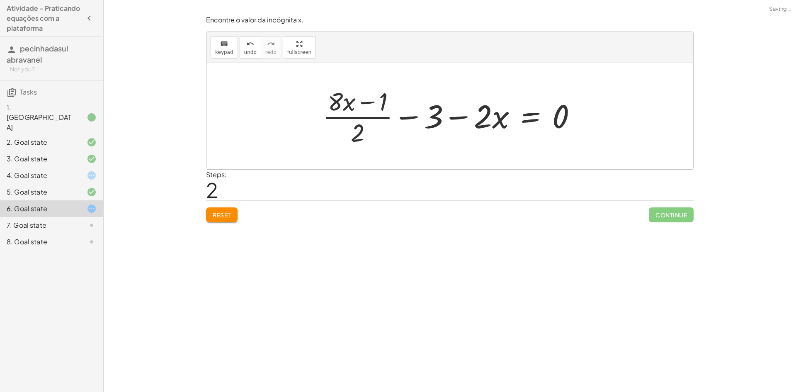
click at [409, 119] on div at bounding box center [452, 116] width 269 height 64
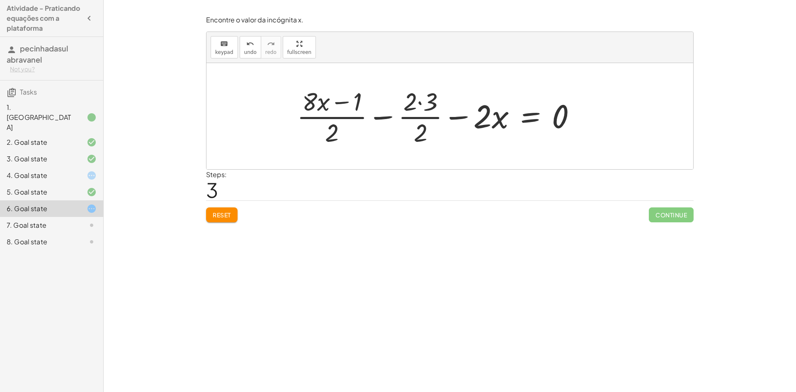
click at [433, 102] on div at bounding box center [440, 116] width 294 height 64
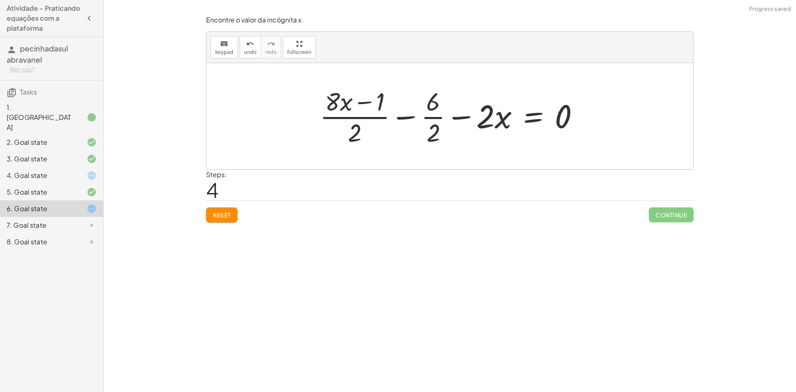
click at [486, 119] on div at bounding box center [452, 116] width 274 height 64
click at [362, 131] on div at bounding box center [452, 116] width 274 height 64
click at [373, 110] on div at bounding box center [452, 116] width 274 height 64
click at [373, 109] on div at bounding box center [452, 116] width 274 height 64
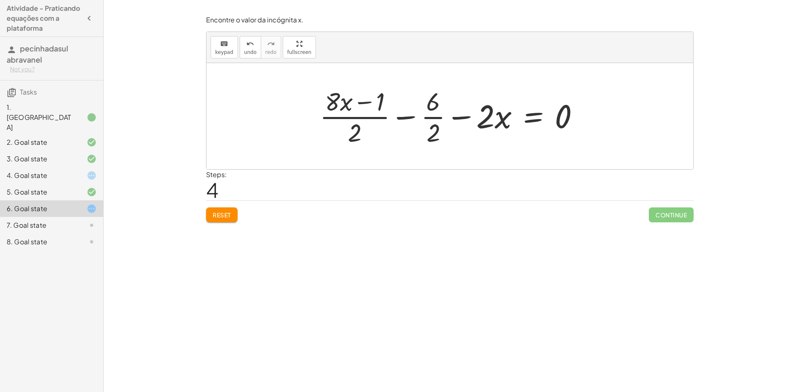
click at [228, 209] on button "Reset" at bounding box center [221, 214] width 31 height 15
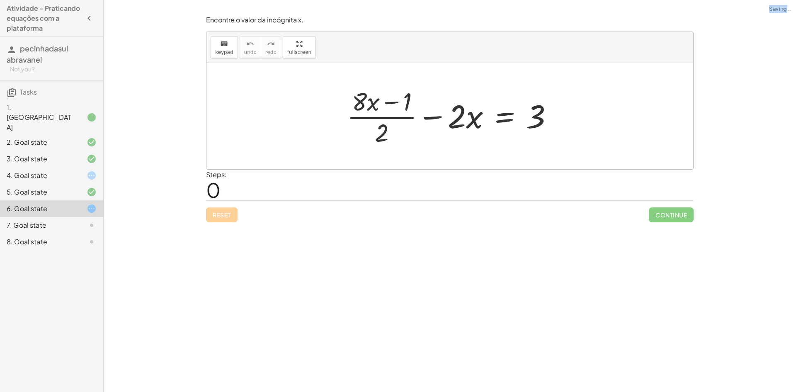
click at [228, 209] on div "Reset Continue" at bounding box center [449, 211] width 487 height 22
drag, startPoint x: 388, startPoint y: 135, endPoint x: 434, endPoint y: 121, distance: 48.1
click at [434, 121] on div at bounding box center [452, 116] width 221 height 64
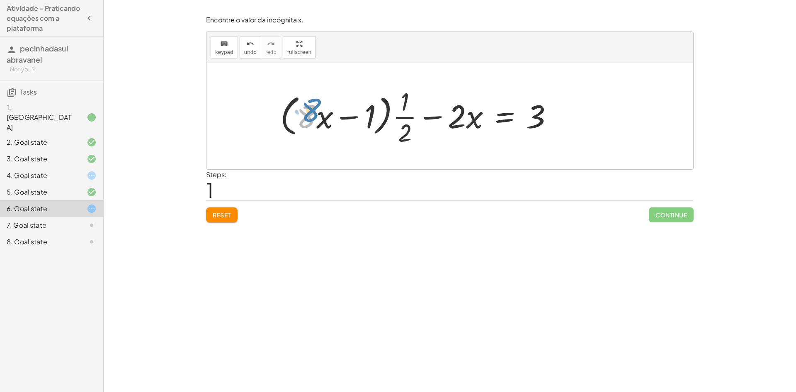
drag, startPoint x: 302, startPoint y: 119, endPoint x: 301, endPoint y: 114, distance: 4.6
click at [301, 114] on div at bounding box center [420, 116] width 288 height 64
click at [358, 115] on div at bounding box center [420, 116] width 288 height 64
click at [297, 116] on div at bounding box center [420, 116] width 288 height 64
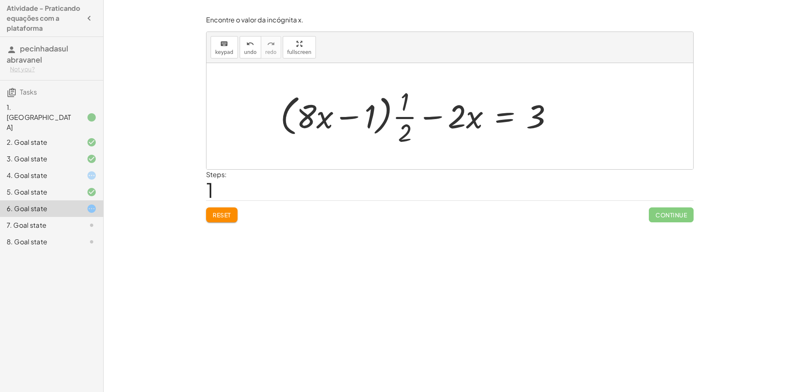
click at [308, 116] on div at bounding box center [420, 116] width 288 height 64
drag, startPoint x: 310, startPoint y: 115, endPoint x: 376, endPoint y: 114, distance: 66.7
drag, startPoint x: 295, startPoint y: 120, endPoint x: 334, endPoint y: 121, distance: 39.0
click at [334, 121] on div at bounding box center [404, 116] width 319 height 64
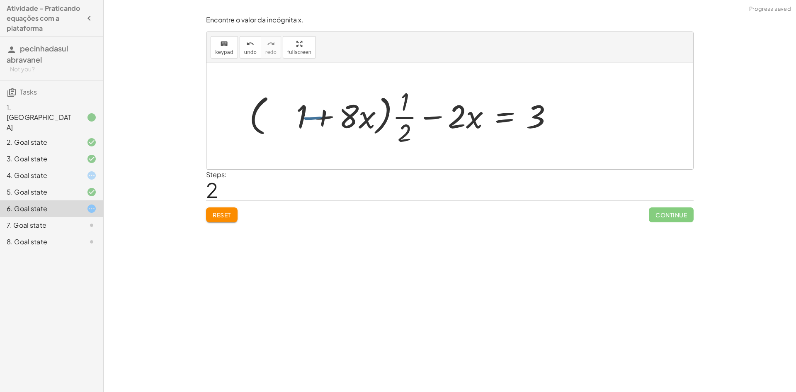
click at [339, 121] on div at bounding box center [404, 116] width 319 height 64
click at [317, 117] on div at bounding box center [404, 116] width 319 height 64
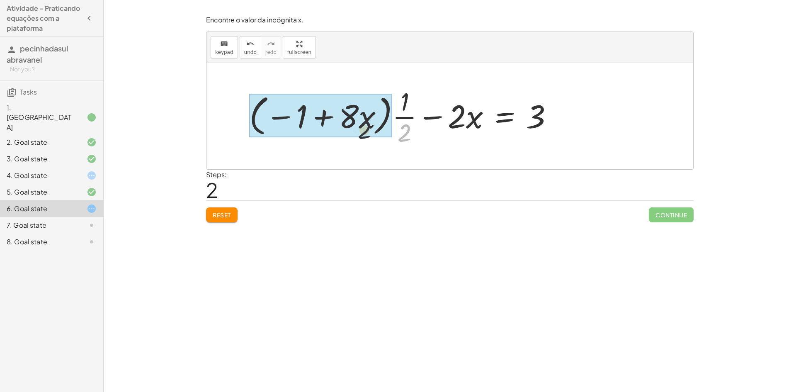
drag, startPoint x: 400, startPoint y: 132, endPoint x: 337, endPoint y: 126, distance: 62.9
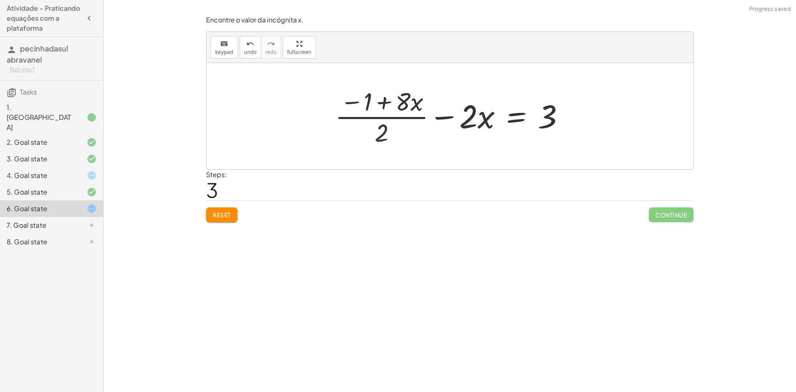
click at [383, 134] on div at bounding box center [453, 116] width 245 height 64
click at [383, 116] on div at bounding box center [453, 116] width 245 height 64
click at [382, 116] on div at bounding box center [453, 116] width 245 height 64
drag, startPoint x: 378, startPoint y: 121, endPoint x: 364, endPoint y: 102, distance: 23.3
click at [364, 102] on div at bounding box center [453, 116] width 245 height 64
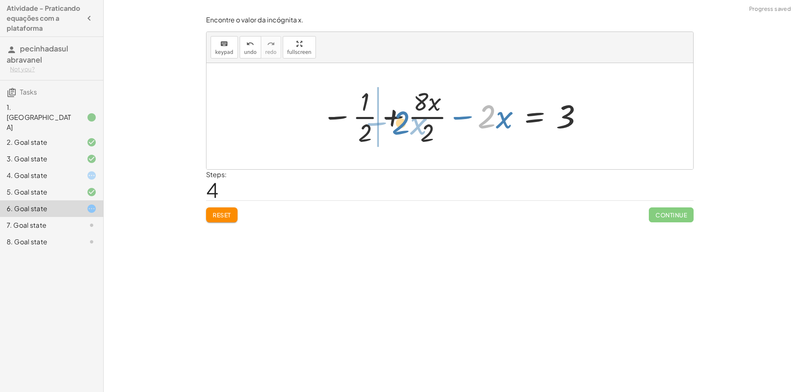
drag, startPoint x: 487, startPoint y: 119, endPoint x: 408, endPoint y: 123, distance: 79.3
click at [408, 123] on div at bounding box center [452, 116] width 270 height 64
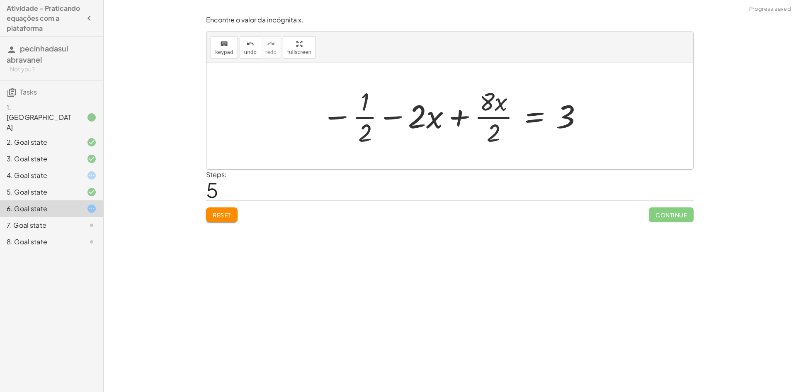
click at [337, 121] on div at bounding box center [452, 116] width 270 height 64
drag, startPoint x: 333, startPoint y: 120, endPoint x: 491, endPoint y: 120, distance: 157.5
click at [491, 120] on div at bounding box center [452, 116] width 270 height 64
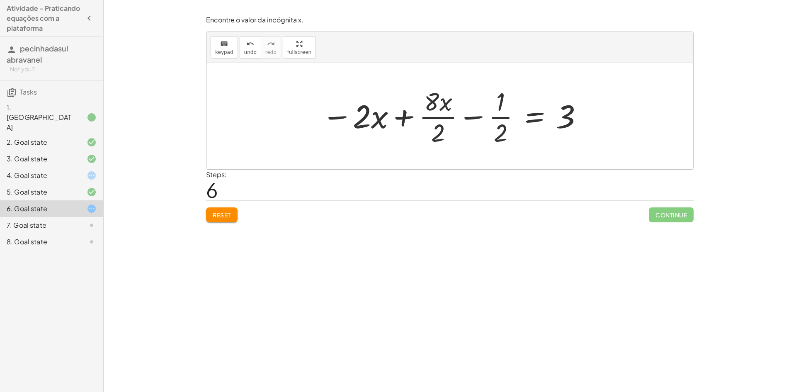
click at [208, 208] on button "Reset" at bounding box center [221, 214] width 31 height 15
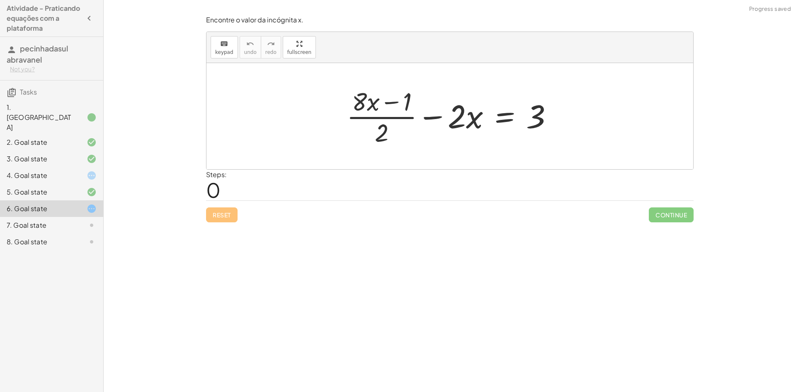
click at [379, 135] on div at bounding box center [452, 116] width 221 height 64
click at [407, 111] on div at bounding box center [452, 116] width 221 height 64
drag, startPoint x: 479, startPoint y: 120, endPoint x: 554, endPoint y: 124, distance: 75.5
click at [554, 124] on div at bounding box center [452, 116] width 221 height 64
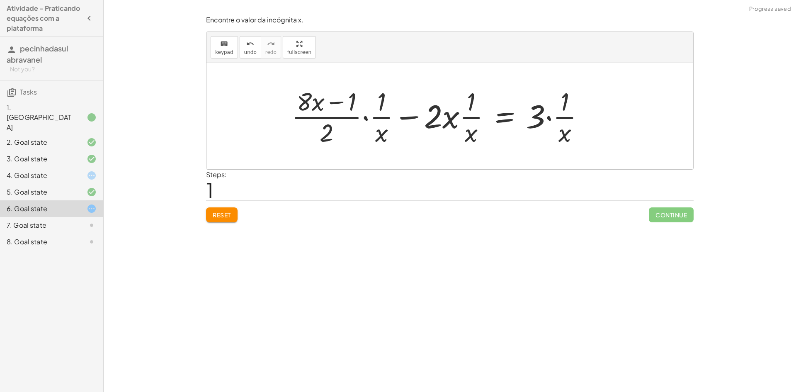
click at [226, 219] on button "Reset" at bounding box center [221, 214] width 31 height 15
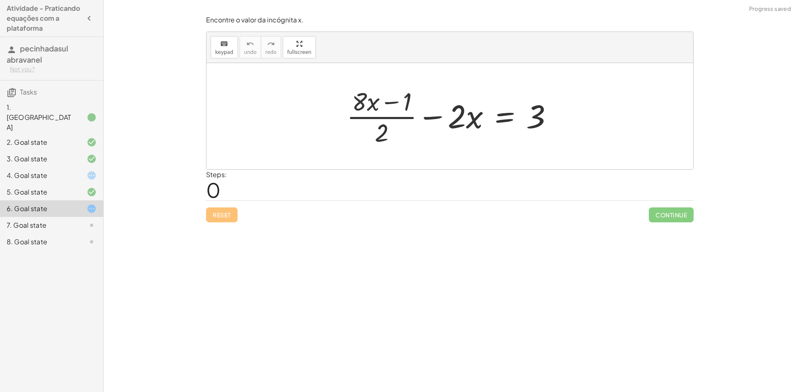
drag, startPoint x: 458, startPoint y: 117, endPoint x: 452, endPoint y: 143, distance: 26.3
drag, startPoint x: 452, startPoint y: 143, endPoint x: 470, endPoint y: 122, distance: 28.2
click at [470, 122] on div at bounding box center [452, 116] width 221 height 64
drag, startPoint x: 354, startPoint y: 108, endPoint x: 379, endPoint y: 103, distance: 25.7
click at [227, 204] on div "Reset Continue" at bounding box center [449, 211] width 487 height 22
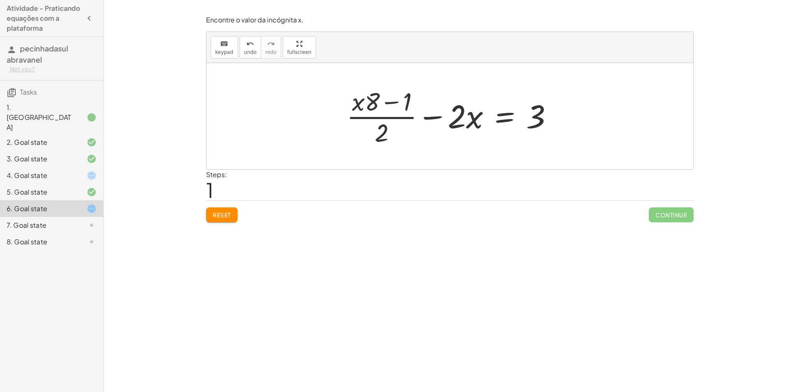
click at [227, 208] on button "Reset" at bounding box center [221, 214] width 31 height 15
drag, startPoint x: 391, startPoint y: 135, endPoint x: 465, endPoint y: 116, distance: 76.2
click at [465, 116] on div at bounding box center [452, 116] width 221 height 64
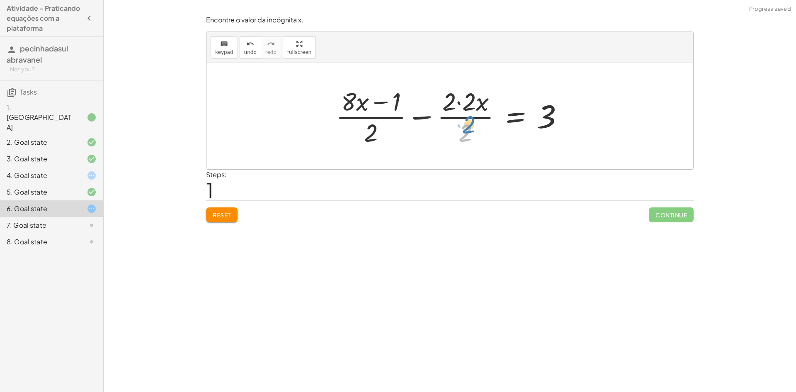
drag, startPoint x: 463, startPoint y: 138, endPoint x: 466, endPoint y: 130, distance: 8.5
click at [466, 130] on div at bounding box center [453, 116] width 243 height 64
click at [449, 108] on div at bounding box center [453, 116] width 243 height 64
click at [449, 107] on div at bounding box center [453, 116] width 243 height 64
click at [451, 107] on div at bounding box center [453, 116] width 243 height 64
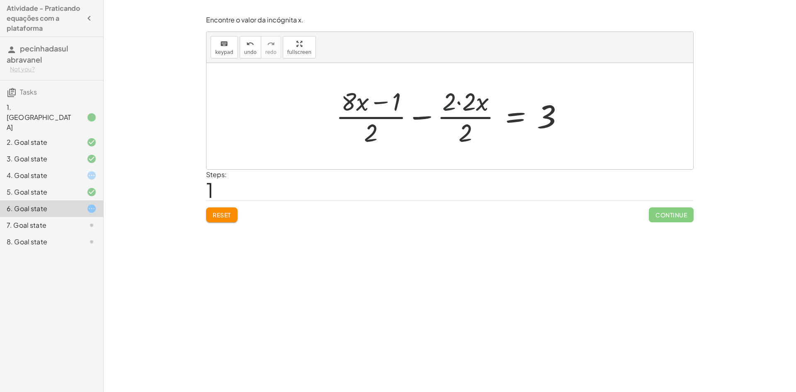
click at [451, 107] on div at bounding box center [453, 116] width 243 height 64
drag, startPoint x: 359, startPoint y: 106, endPoint x: 369, endPoint y: 106, distance: 10.0
click at [369, 106] on div at bounding box center [453, 116] width 243 height 64
click at [339, 100] on div at bounding box center [453, 116] width 243 height 64
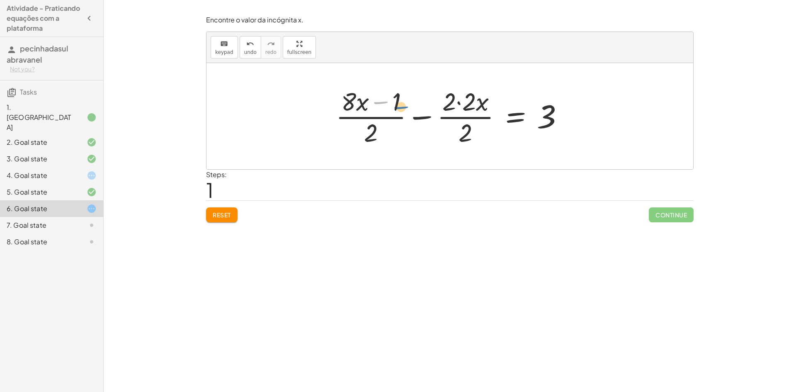
drag, startPoint x: 376, startPoint y: 99, endPoint x: 397, endPoint y: 104, distance: 20.9
click at [397, 104] on div at bounding box center [453, 116] width 243 height 64
drag, startPoint x: 392, startPoint y: 112, endPoint x: 405, endPoint y: 102, distance: 16.8
drag, startPoint x: 405, startPoint y: 102, endPoint x: 394, endPoint y: 97, distance: 12.1
click at [394, 97] on div at bounding box center [453, 116] width 243 height 64
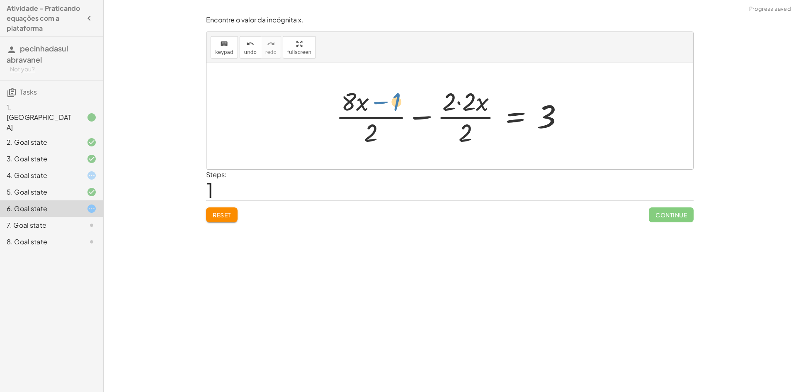
click at [397, 96] on div at bounding box center [453, 116] width 243 height 64
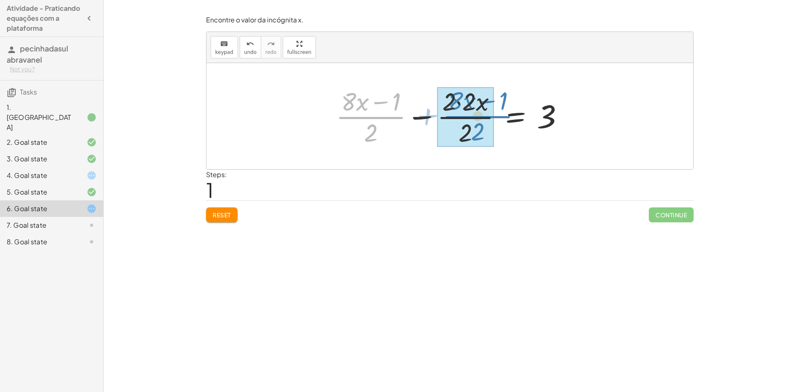
drag, startPoint x: 404, startPoint y: 109, endPoint x: 504, endPoint y: 108, distance: 99.9
click at [504, 108] on div at bounding box center [453, 116] width 243 height 64
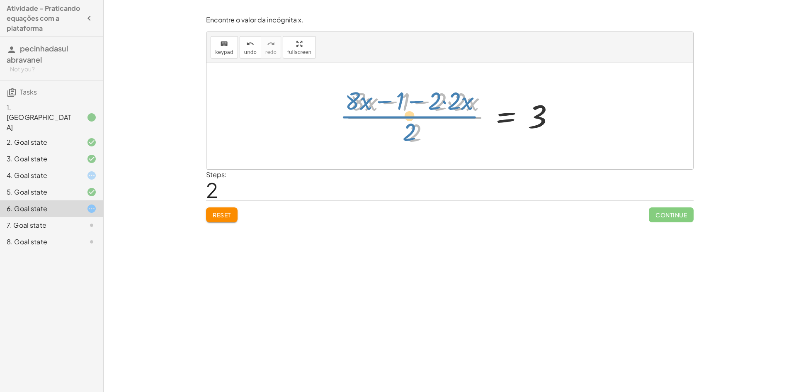
drag, startPoint x: 451, startPoint y: 117, endPoint x: 446, endPoint y: 116, distance: 5.5
click at [446, 116] on div at bounding box center [453, 116] width 224 height 64
click at [416, 131] on div at bounding box center [453, 116] width 224 height 64
drag, startPoint x: 416, startPoint y: 140, endPoint x: 399, endPoint y: 138, distance: 17.6
drag, startPoint x: 399, startPoint y: 138, endPoint x: 394, endPoint y: 137, distance: 5.0
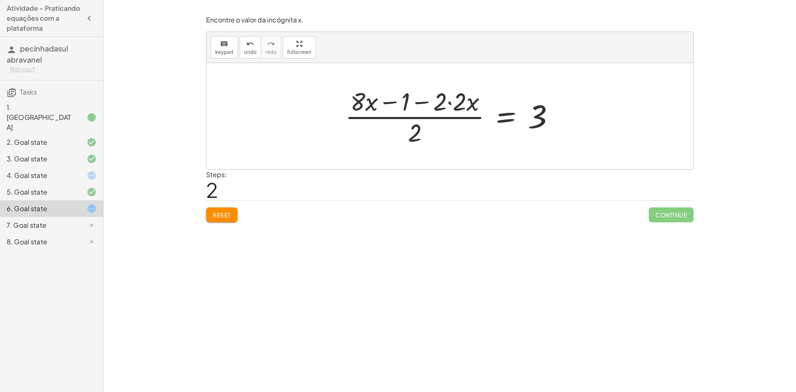
click at [394, 137] on div at bounding box center [453, 116] width 224 height 64
drag, startPoint x: 417, startPoint y: 135, endPoint x: 360, endPoint y: 118, distance: 58.9
click at [360, 118] on div at bounding box center [453, 116] width 224 height 64
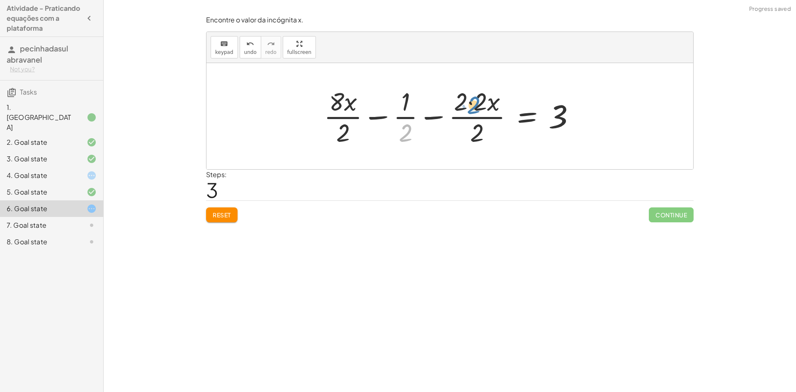
drag, startPoint x: 410, startPoint y: 133, endPoint x: 477, endPoint y: 98, distance: 75.8
click at [477, 98] on div at bounding box center [453, 116] width 266 height 64
drag, startPoint x: 344, startPoint y: 135, endPoint x: 342, endPoint y: 111, distance: 23.3
drag, startPoint x: 479, startPoint y: 128, endPoint x: 482, endPoint y: 114, distance: 14.8
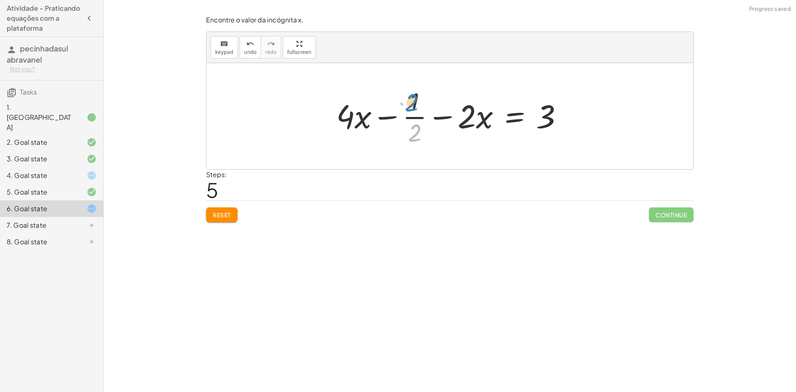
drag, startPoint x: 417, startPoint y: 136, endPoint x: 414, endPoint y: 104, distance: 31.6
click at [414, 104] on div at bounding box center [453, 116] width 242 height 64
click at [441, 114] on div at bounding box center [453, 116] width 242 height 64
click at [419, 115] on div at bounding box center [441, 116] width 263 height 64
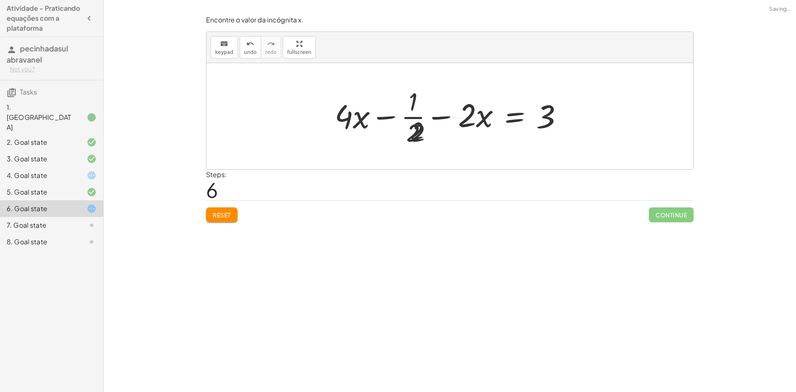
click at [419, 115] on div at bounding box center [441, 116] width 263 height 64
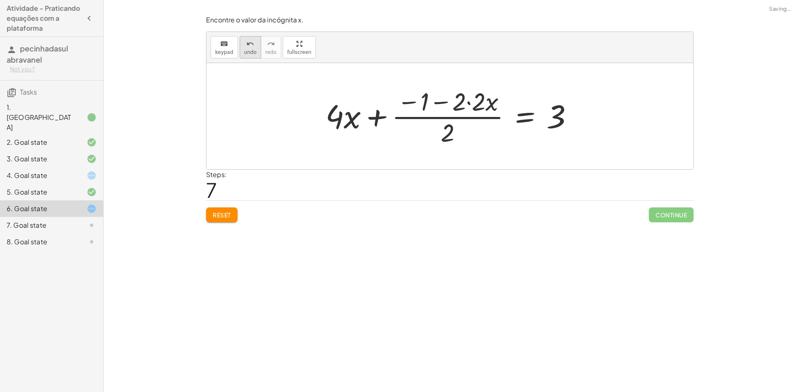
click at [246, 52] on span "undo" at bounding box center [250, 52] width 12 height 6
click at [251, 51] on span "undo" at bounding box center [250, 52] width 12 height 6
click at [250, 51] on span "undo" at bounding box center [250, 52] width 12 height 6
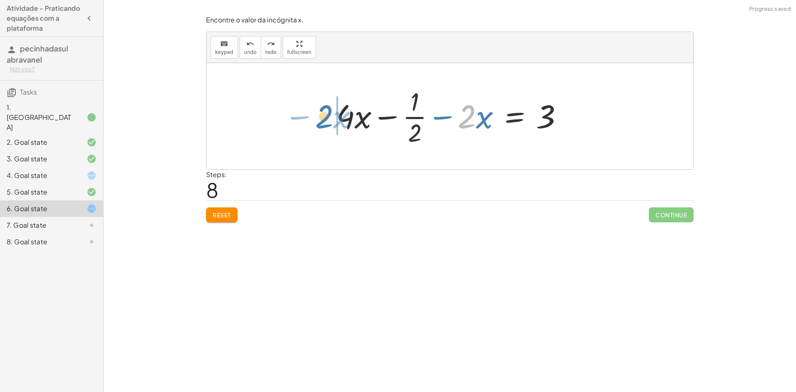
drag, startPoint x: 458, startPoint y: 116, endPoint x: 315, endPoint y: 116, distance: 143.0
click at [315, 116] on div "+ · ( + · 8 · x − 1 ) · 2 − · 2 · x = 3 + · ( + · 8 · x − 1 ) · 2 − · 2 · 2 · x…" at bounding box center [449, 116] width 487 height 106
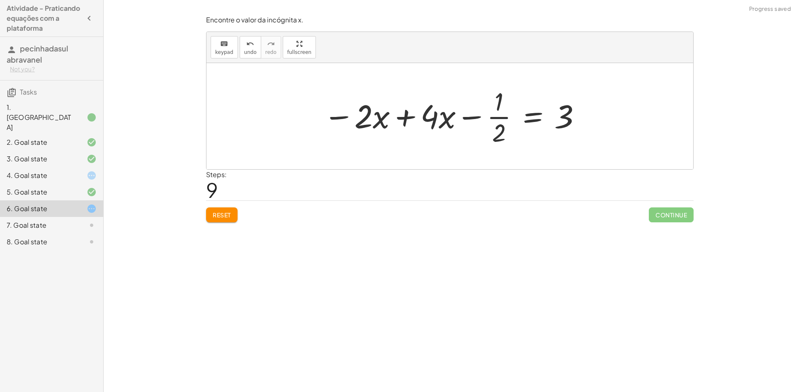
click at [402, 119] on div at bounding box center [452, 116] width 267 height 64
click at [402, 119] on div at bounding box center [449, 116] width 487 height 106
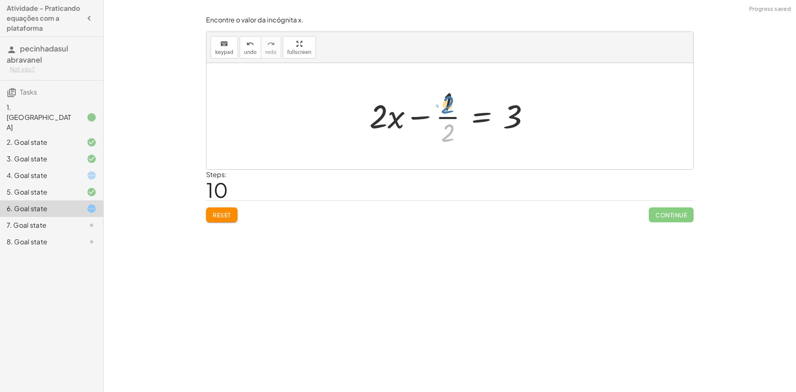
drag, startPoint x: 443, startPoint y: 133, endPoint x: 443, endPoint y: 101, distance: 32.3
click at [443, 101] on div at bounding box center [452, 116] width 175 height 64
drag, startPoint x: 395, startPoint y: 122, endPoint x: 394, endPoint y: 127, distance: 5.0
click at [394, 127] on div at bounding box center [452, 116] width 175 height 64
drag, startPoint x: 354, startPoint y: 128, endPoint x: 376, endPoint y: 124, distance: 22.3
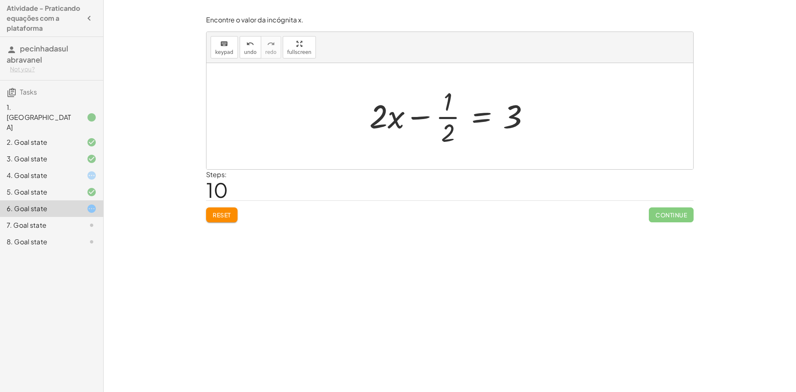
click at [376, 124] on div "+ · ( + · 8 · x − 1 ) · 2 − · 2 · x = 3 + · ( + · 8 · x − 1 ) · 2 − · 2 · 2 · x…" at bounding box center [449, 116] width 487 height 106
drag, startPoint x: 371, startPoint y: 124, endPoint x: 446, endPoint y: 144, distance: 77.1
click at [446, 144] on div at bounding box center [452, 116] width 175 height 64
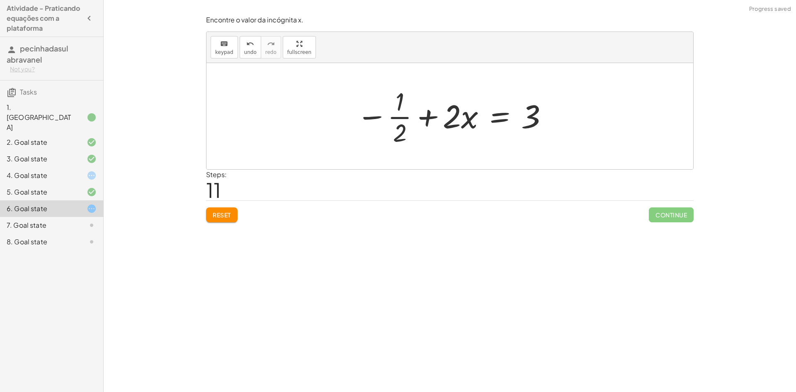
drag, startPoint x: 386, startPoint y: 137, endPoint x: 397, endPoint y: 136, distance: 10.8
click at [393, 137] on div at bounding box center [452, 116] width 201 height 64
drag, startPoint x: 397, startPoint y: 136, endPoint x: 476, endPoint y: 131, distance: 79.8
click at [476, 131] on div at bounding box center [452, 116] width 201 height 64
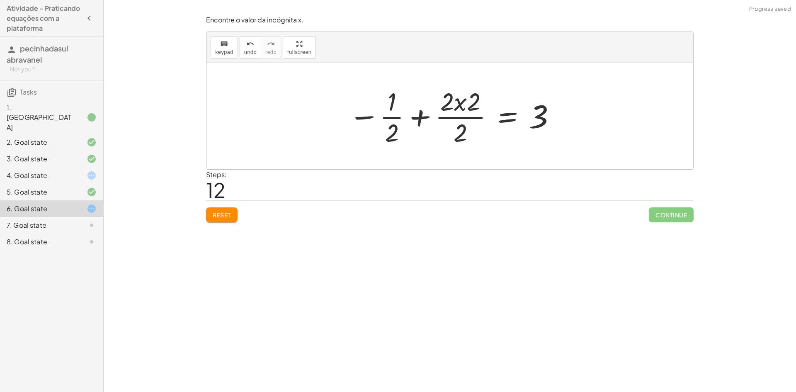
click at [466, 133] on div at bounding box center [452, 116] width 216 height 64
click at [466, 133] on div at bounding box center [460, 116] width 201 height 64
click at [464, 133] on div at bounding box center [460, 116] width 201 height 64
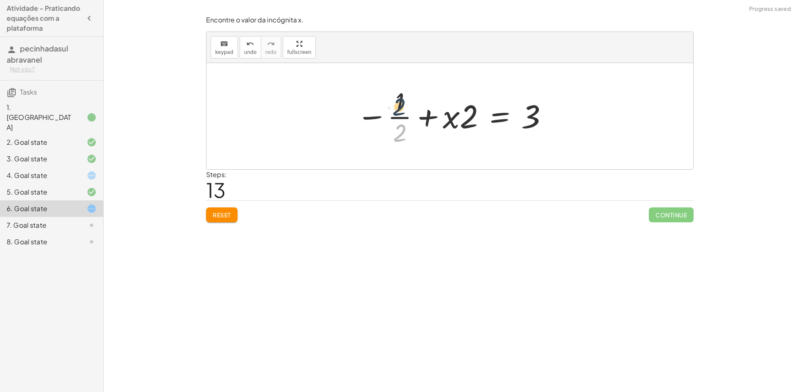
drag, startPoint x: 402, startPoint y: 138, endPoint x: 402, endPoint y: 110, distance: 27.4
click at [402, 110] on div at bounding box center [452, 116] width 201 height 64
drag, startPoint x: 402, startPoint y: 104, endPoint x: 462, endPoint y: 140, distance: 69.2
click at [462, 140] on div at bounding box center [452, 116] width 201 height 64
drag, startPoint x: 411, startPoint y: 138, endPoint x: 476, endPoint y: 145, distance: 65.5
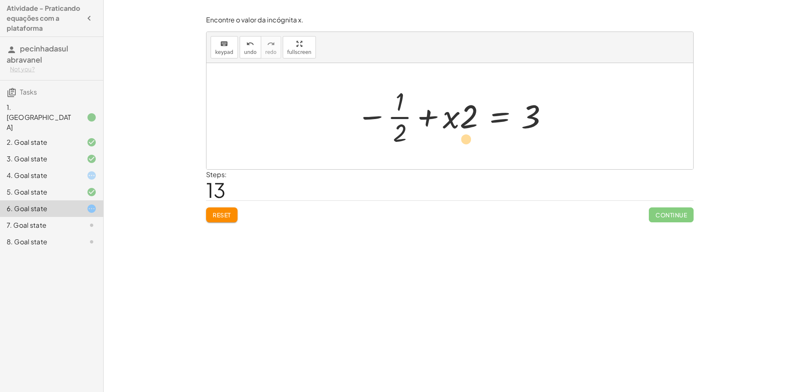
click at [476, 145] on div at bounding box center [452, 116] width 201 height 64
drag, startPoint x: 401, startPoint y: 141, endPoint x: 466, endPoint y: 147, distance: 65.3
click at [466, 147] on div at bounding box center [452, 116] width 201 height 64
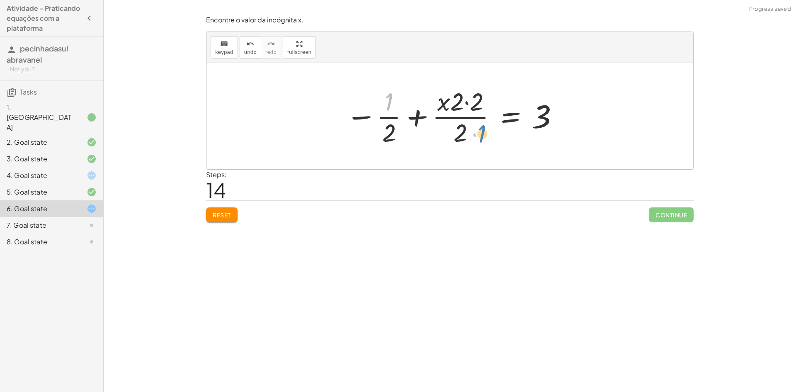
drag, startPoint x: 388, startPoint y: 104, endPoint x: 481, endPoint y: 136, distance: 98.8
click at [481, 136] on div at bounding box center [453, 116] width 222 height 64
drag, startPoint x: 400, startPoint y: 136, endPoint x: 468, endPoint y: 140, distance: 68.5
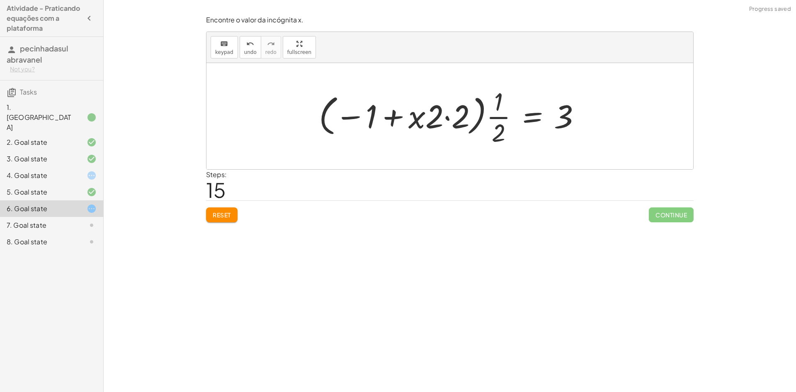
click at [449, 127] on div at bounding box center [453, 116] width 277 height 64
drag, startPoint x: 449, startPoint y: 127, endPoint x: 439, endPoint y: 125, distance: 10.1
click at [443, 126] on div at bounding box center [453, 116] width 277 height 64
drag, startPoint x: 431, startPoint y: 124, endPoint x: 425, endPoint y: 124, distance: 5.8
click at [429, 124] on div at bounding box center [465, 116] width 251 height 64
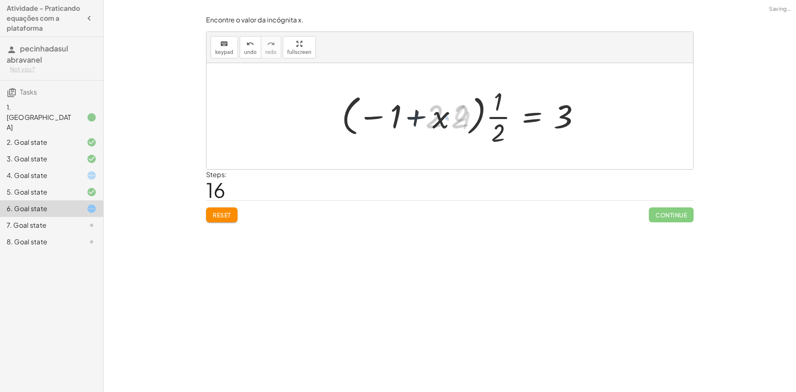
drag, startPoint x: 425, startPoint y: 124, endPoint x: 419, endPoint y: 124, distance: 5.8
click at [419, 124] on div at bounding box center [465, 116] width 251 height 64
click at [423, 124] on div at bounding box center [465, 116] width 251 height 64
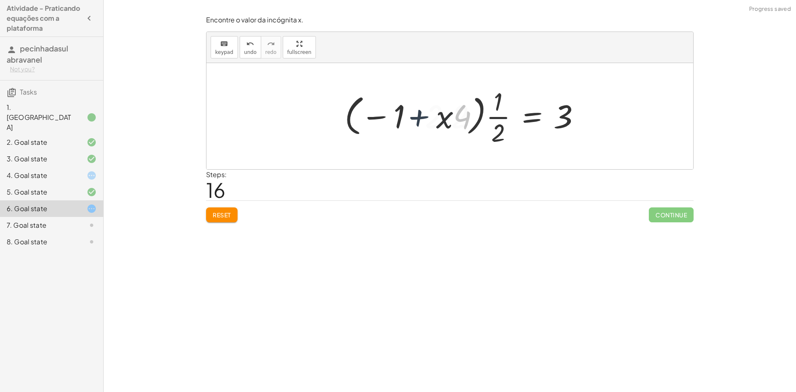
click at [423, 124] on div at bounding box center [465, 116] width 251 height 64
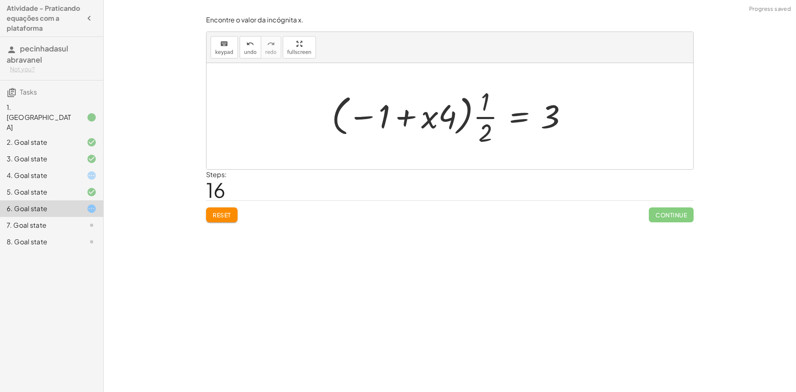
click at [400, 121] on div at bounding box center [452, 116] width 251 height 64
drag, startPoint x: 400, startPoint y: 121, endPoint x: 363, endPoint y: 120, distance: 36.1
click at [363, 120] on div at bounding box center [452, 116] width 251 height 64
drag, startPoint x: 485, startPoint y: 130, endPoint x: 485, endPoint y: 125, distance: 5.0
click at [485, 125] on div at bounding box center [452, 116] width 251 height 64
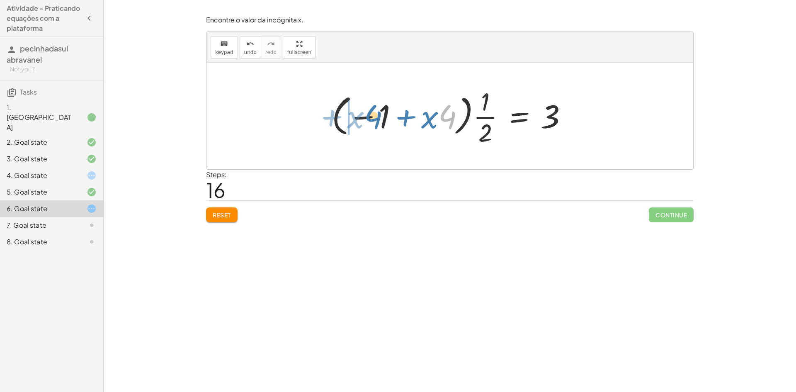
drag, startPoint x: 449, startPoint y: 122, endPoint x: 375, endPoint y: 122, distance: 74.2
click at [375, 122] on div at bounding box center [452, 116] width 251 height 64
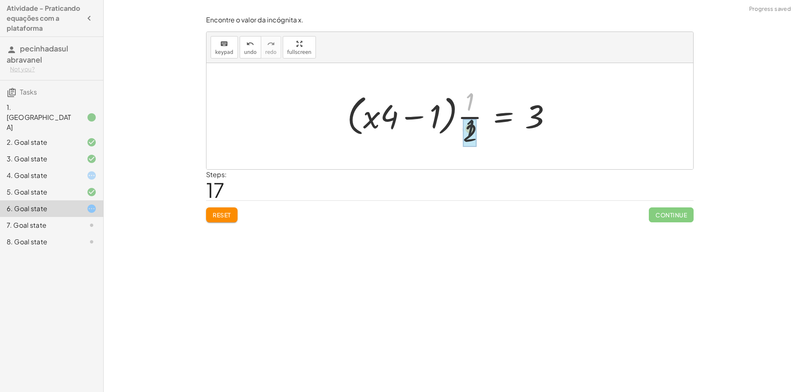
drag, startPoint x: 467, startPoint y: 104, endPoint x: 467, endPoint y: 123, distance: 18.2
drag, startPoint x: 470, startPoint y: 137, endPoint x: 468, endPoint y: 109, distance: 27.8
click at [468, 109] on div at bounding box center [453, 116] width 220 height 64
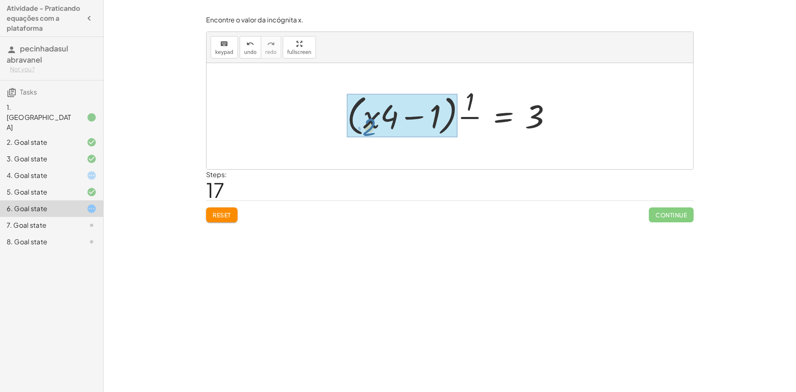
drag, startPoint x: 472, startPoint y: 140, endPoint x: 372, endPoint y: 134, distance: 99.6
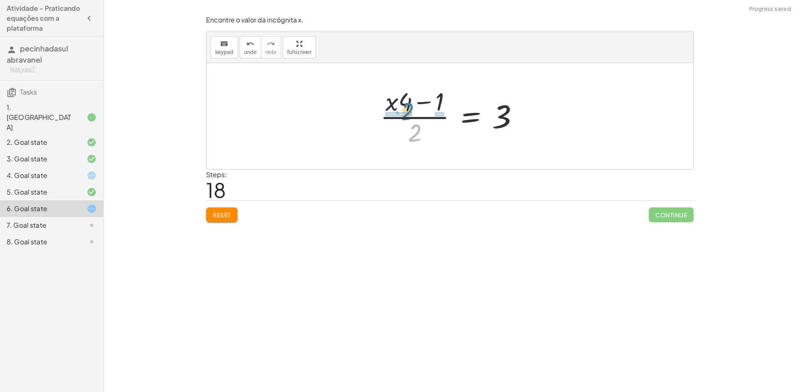
drag, startPoint x: 417, startPoint y: 106, endPoint x: 400, endPoint y: 111, distance: 17.6
click at [400, 111] on div at bounding box center [453, 116] width 154 height 64
drag, startPoint x: 449, startPoint y: 130, endPoint x: 448, endPoint y: 99, distance: 30.3
click at [448, 99] on div at bounding box center [452, 116] width 177 height 64
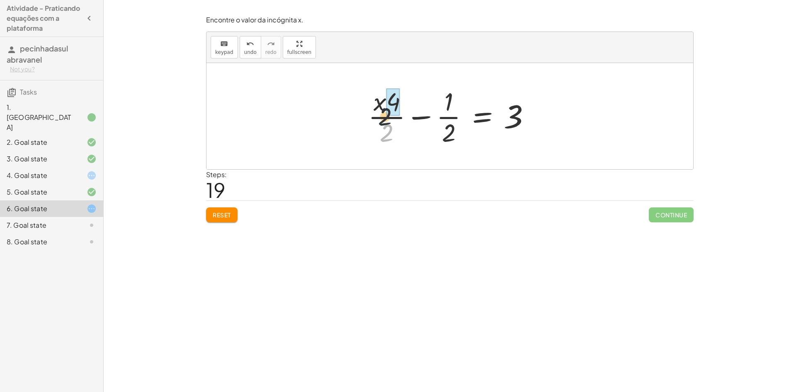
drag, startPoint x: 387, startPoint y: 128, endPoint x: 385, endPoint y: 110, distance: 18.3
click at [385, 110] on div at bounding box center [452, 116] width 177 height 64
drag, startPoint x: 397, startPoint y: 124, endPoint x: 450, endPoint y: 143, distance: 55.6
click at [450, 143] on div at bounding box center [452, 116] width 175 height 64
drag, startPoint x: 379, startPoint y: 126, endPoint x: 454, endPoint y: 141, distance: 76.9
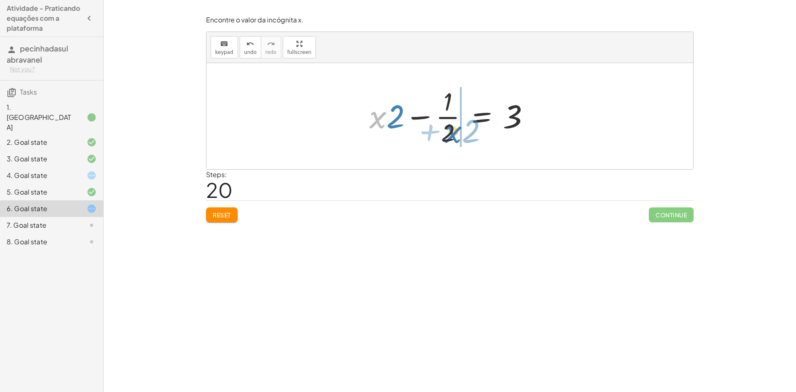
click at [454, 141] on div at bounding box center [452, 116] width 175 height 64
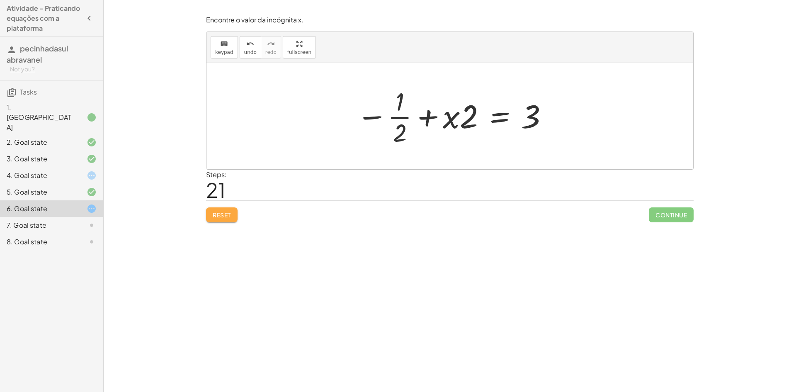
click at [226, 216] on span "Reset" at bounding box center [222, 214] width 18 height 7
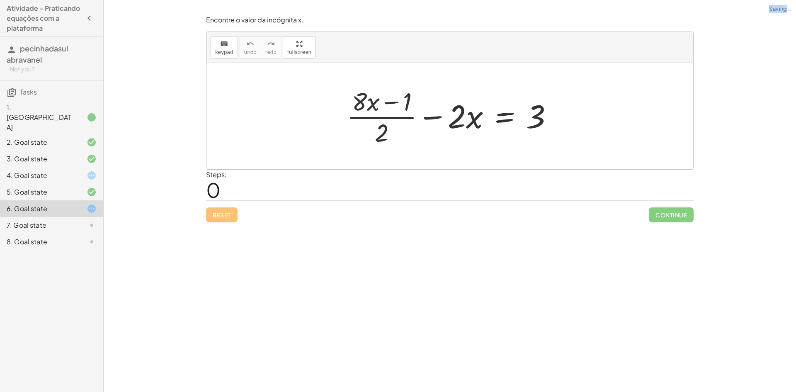
click at [226, 216] on div "Reset Continue" at bounding box center [449, 211] width 487 height 22
click at [83, 220] on div at bounding box center [84, 225] width 23 height 10
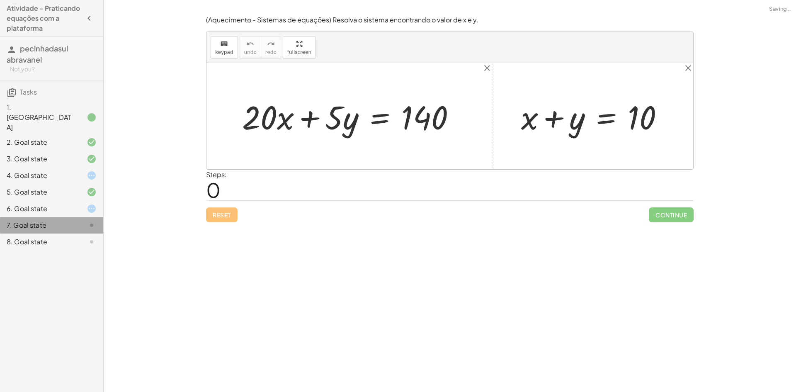
drag, startPoint x: 83, startPoint y: 212, endPoint x: 134, endPoint y: 230, distance: 54.0
click at [134, 230] on div "Encontre o valor da incógnita x manipulando a equação. insert select one: Math …" at bounding box center [450, 196] width 692 height 392
drag, startPoint x: 633, startPoint y: 116, endPoint x: 349, endPoint y: 119, distance: 283.5
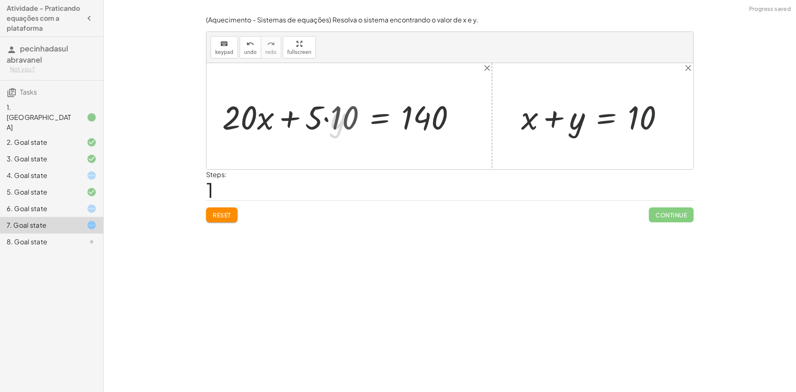
click at [344, 117] on div at bounding box center [342, 116] width 249 height 43
click at [344, 117] on div at bounding box center [351, 116] width 229 height 43
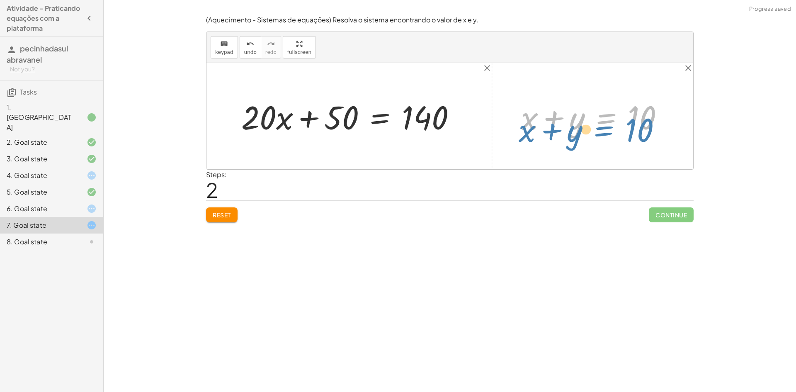
drag, startPoint x: 586, startPoint y: 127, endPoint x: 618, endPoint y: 139, distance: 34.5
click at [618, 139] on div "+ x + y = 10 + x + y = 10" at bounding box center [593, 116] width 168 height 47
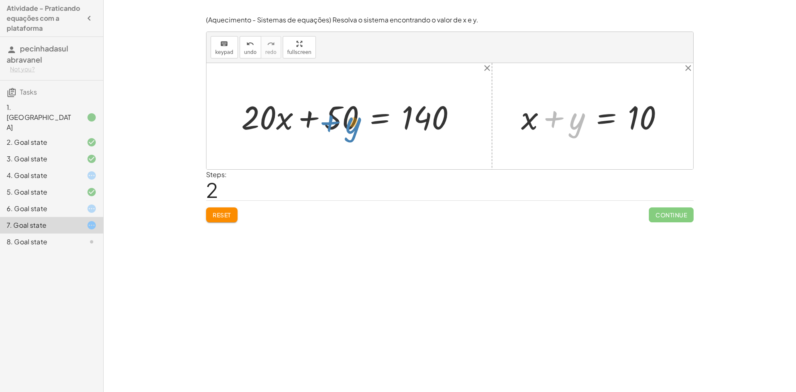
drag, startPoint x: 574, startPoint y: 140, endPoint x: 362, endPoint y: 133, distance: 212.3
click at [362, 133] on div "+ · 20 · x + · 5 · y = 140 + · 20 · x + · 5 · 10 = 140 + · 20 · x + = 140 50 + …" at bounding box center [449, 116] width 487 height 106
drag, startPoint x: 637, startPoint y: 123, endPoint x: 272, endPoint y: 127, distance: 365.2
click at [282, 128] on div at bounding box center [342, 116] width 248 height 43
click at [281, 128] on div at bounding box center [342, 116] width 248 height 43
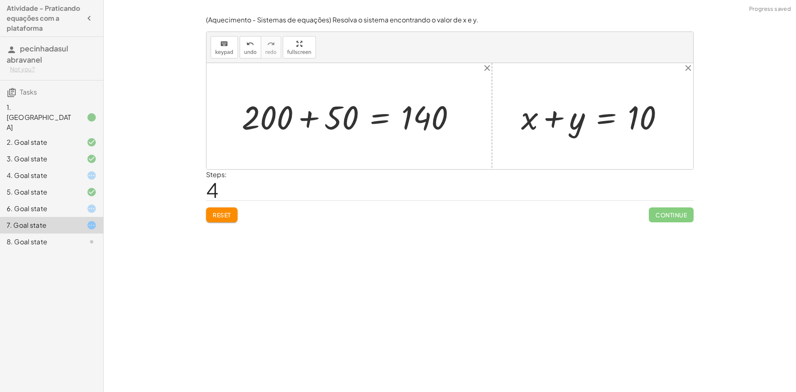
click at [223, 229] on div "Encontre o valor da incógnita x manipulando a equação. insert select one: Math …" at bounding box center [450, 196] width 692 height 392
click at [225, 210] on button "Reset" at bounding box center [221, 214] width 31 height 15
click at [315, 120] on div at bounding box center [352, 116] width 228 height 43
click at [274, 123] on div at bounding box center [352, 116] width 228 height 43
drag, startPoint x: 274, startPoint y: 123, endPoint x: 447, endPoint y: 143, distance: 174.4
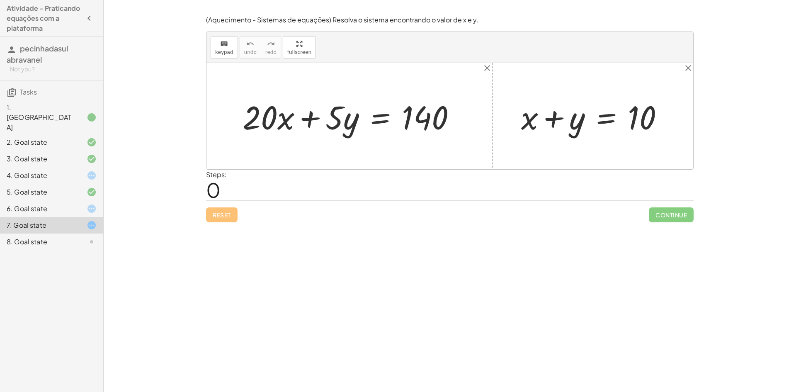
click at [474, 151] on div at bounding box center [449, 116] width 487 height 106
drag, startPoint x: 427, startPoint y: 126, endPoint x: 430, endPoint y: 135, distance: 9.6
click at [430, 135] on div at bounding box center [352, 116] width 228 height 43
drag, startPoint x: 261, startPoint y: 119, endPoint x: 293, endPoint y: 142, distance: 39.1
drag, startPoint x: 329, startPoint y: 120, endPoint x: 359, endPoint y: 119, distance: 29.1
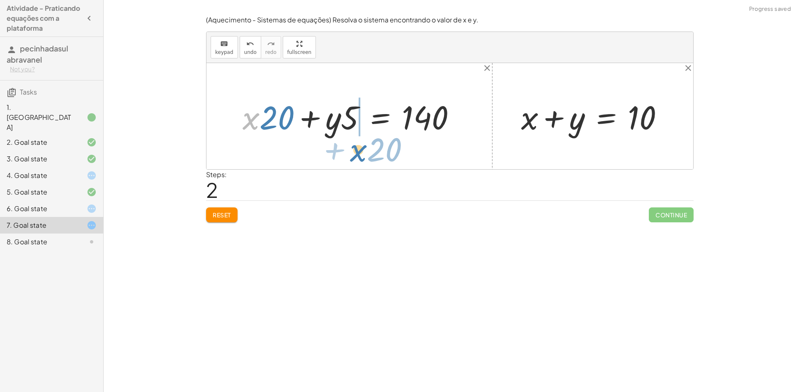
drag, startPoint x: 250, startPoint y: 127, endPoint x: 351, endPoint y: 159, distance: 106.0
click at [351, 159] on div "+ · 20 · x + · 5 · y = 140 + · x · 20 + · 5 · y = 140 · x + · 20 + · 20 · x + ·…" at bounding box center [449, 116] width 487 height 106
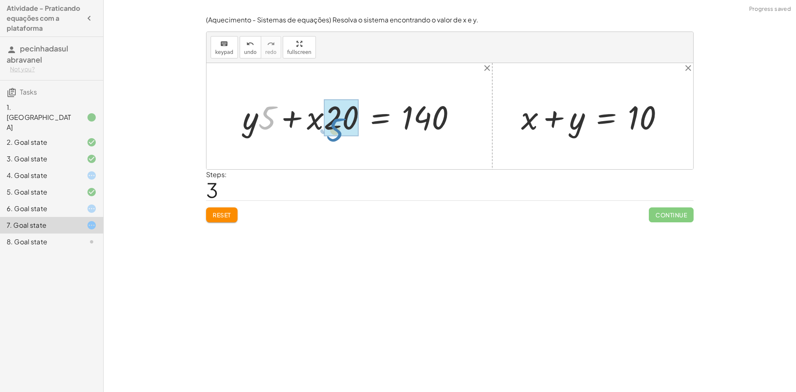
drag, startPoint x: 264, startPoint y: 126, endPoint x: 333, endPoint y: 137, distance: 69.3
click at [333, 137] on div at bounding box center [352, 116] width 228 height 43
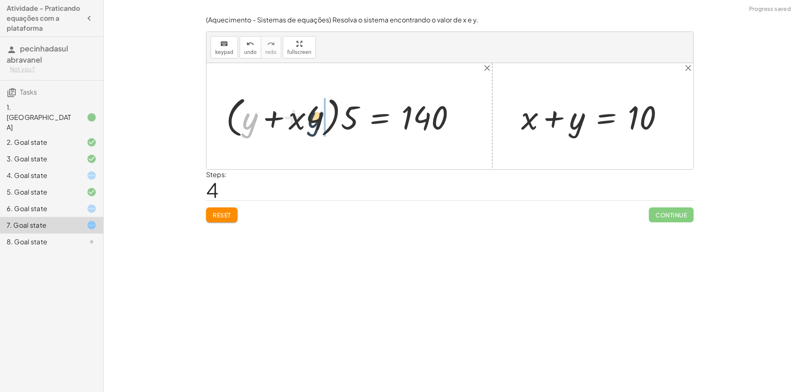
drag, startPoint x: 277, startPoint y: 131, endPoint x: 317, endPoint y: 131, distance: 39.4
click at [317, 131] on div at bounding box center [344, 116] width 245 height 48
click at [211, 213] on button "Reset" at bounding box center [221, 214] width 31 height 15
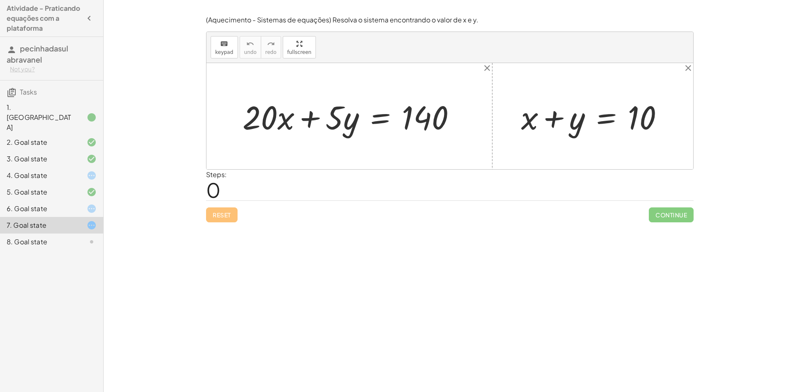
click at [219, 209] on div "Reset Continue" at bounding box center [449, 211] width 487 height 22
drag, startPoint x: 526, startPoint y: 124, endPoint x: 671, endPoint y: 128, distance: 145.6
click at [671, 128] on div at bounding box center [595, 116] width 157 height 43
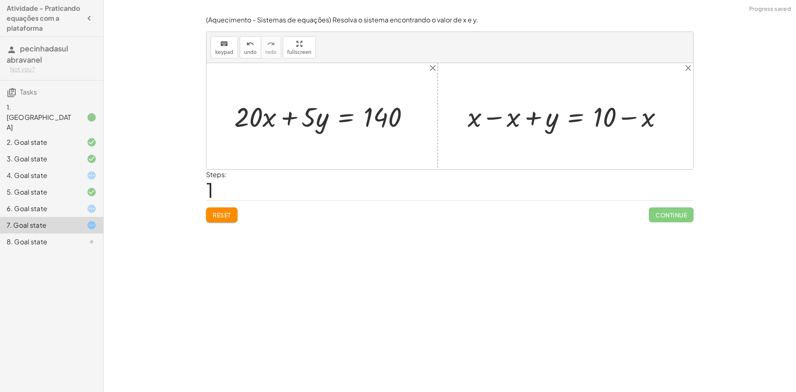
click at [482, 128] on div at bounding box center [568, 115] width 210 height 35
click at [482, 126] on div at bounding box center [449, 116] width 487 height 106
click at [615, 111] on div at bounding box center [607, 115] width 132 height 35
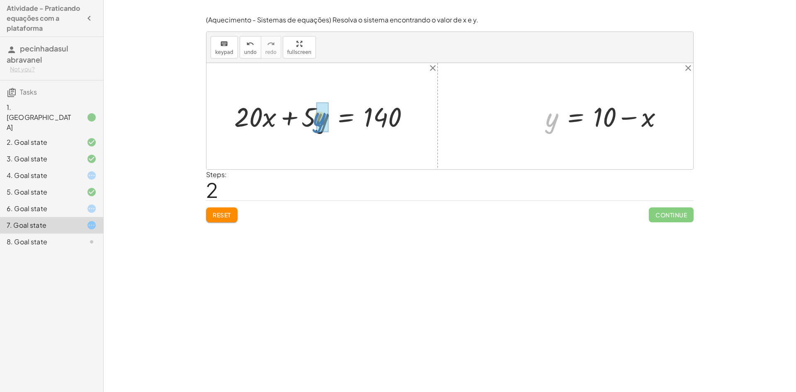
drag, startPoint x: 545, startPoint y: 124, endPoint x: 316, endPoint y: 122, distance: 228.4
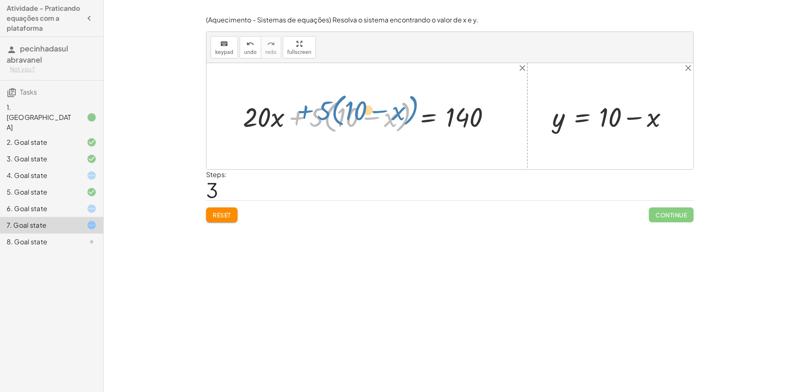
drag, startPoint x: 309, startPoint y: 120, endPoint x: 316, endPoint y: 114, distance: 8.5
click at [316, 114] on div at bounding box center [370, 116] width 262 height 39
drag, startPoint x: 318, startPoint y: 115, endPoint x: 369, endPoint y: 116, distance: 51.0
click at [369, 116] on div at bounding box center [370, 116] width 262 height 39
click at [338, 117] on div at bounding box center [373, 116] width 257 height 35
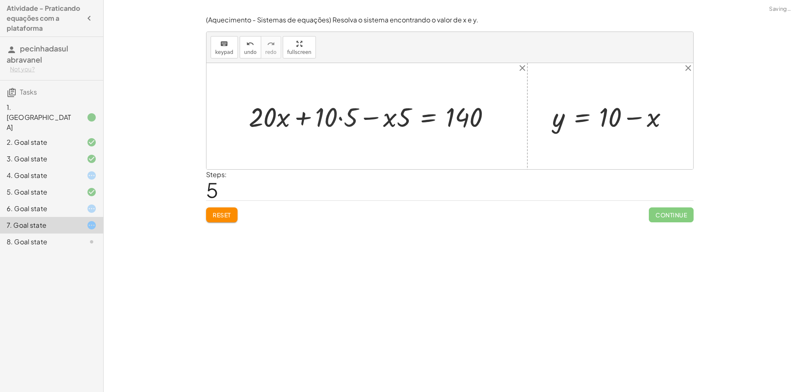
click at [338, 117] on div at bounding box center [380, 116] width 241 height 35
drag, startPoint x: 336, startPoint y: 117, endPoint x: 488, endPoint y: 115, distance: 151.7
click at [488, 115] on div at bounding box center [380, 116] width 241 height 35
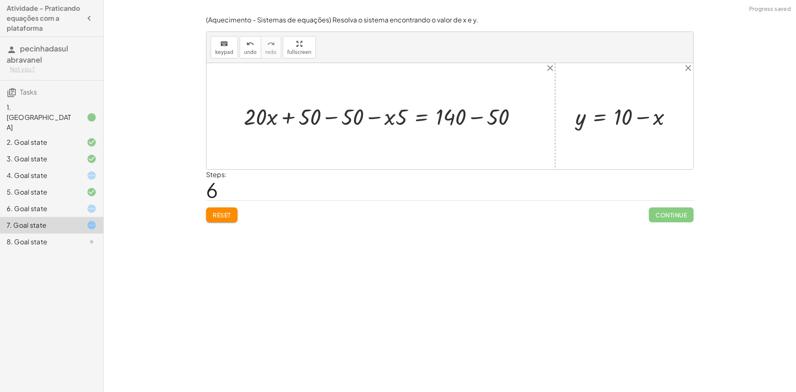
click at [337, 120] on div at bounding box center [384, 115] width 288 height 29
click at [337, 120] on div at bounding box center [427, 115] width 202 height 29
click at [469, 119] on div at bounding box center [427, 115] width 202 height 29
click at [469, 119] on div at bounding box center [401, 115] width 150 height 29
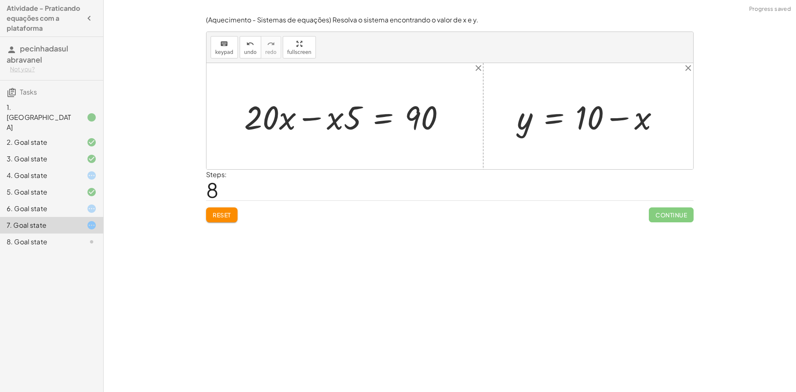
click at [317, 116] on div at bounding box center [348, 116] width 216 height 43
drag, startPoint x: 338, startPoint y: 128, endPoint x: 417, endPoint y: 143, distance: 81.0
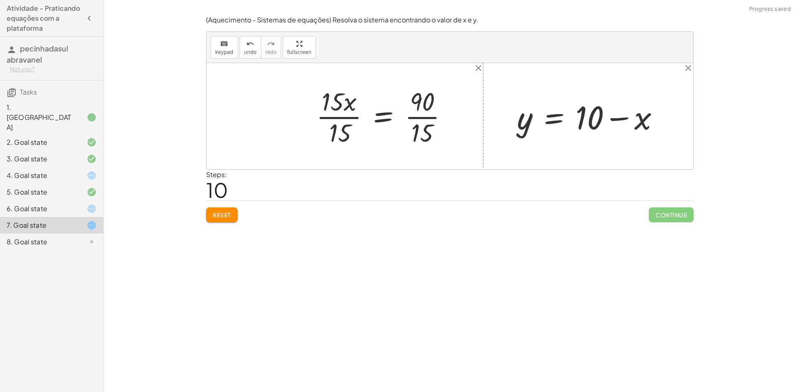
click at [332, 119] on div at bounding box center [385, 116] width 146 height 64
click at [332, 119] on div at bounding box center [449, 116] width 487 height 106
click at [419, 121] on div at bounding box center [399, 116] width 118 height 64
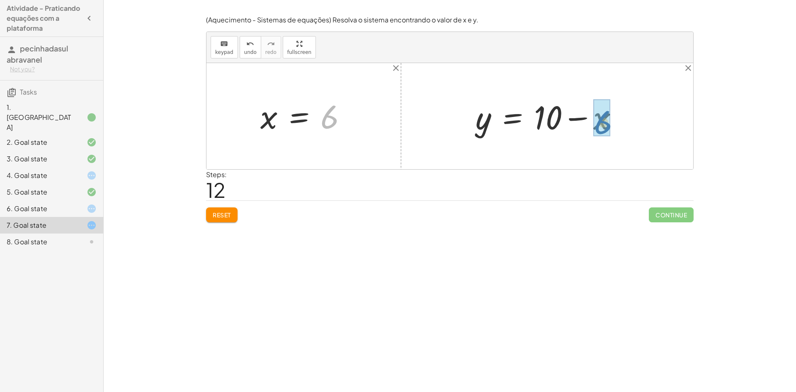
drag, startPoint x: 336, startPoint y: 124, endPoint x: 610, endPoint y: 129, distance: 274.0
click at [577, 123] on div at bounding box center [549, 116] width 159 height 43
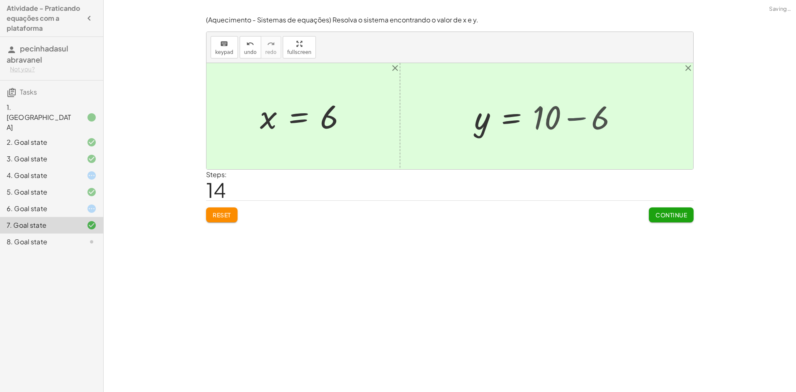
click at [577, 123] on div at bounding box center [449, 116] width 487 height 106
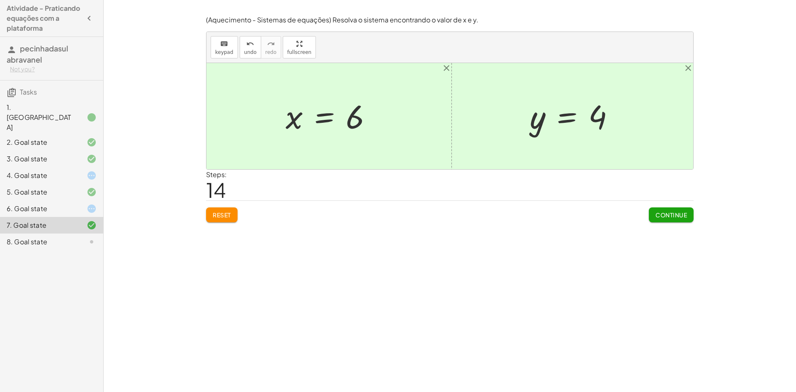
click at [656, 220] on button "Continue" at bounding box center [671, 214] width 45 height 15
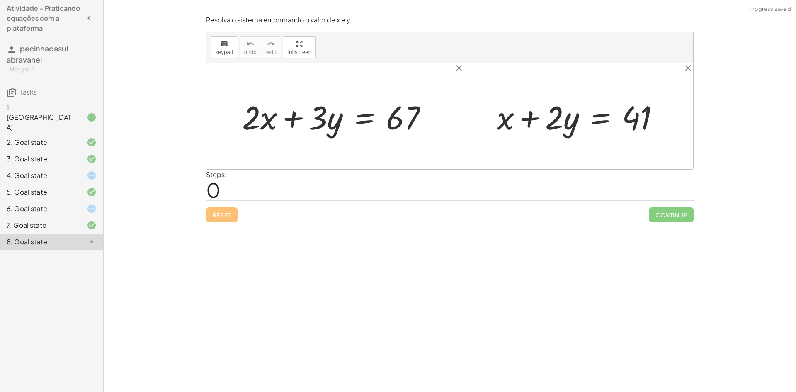
click at [321, 199] on div "Steps: 0" at bounding box center [449, 185] width 487 height 31
drag, startPoint x: 331, startPoint y: 121, endPoint x: 324, endPoint y: 122, distance: 7.1
click at [324, 122] on div at bounding box center [338, 116] width 200 height 43
click at [298, 113] on div at bounding box center [338, 116] width 200 height 43
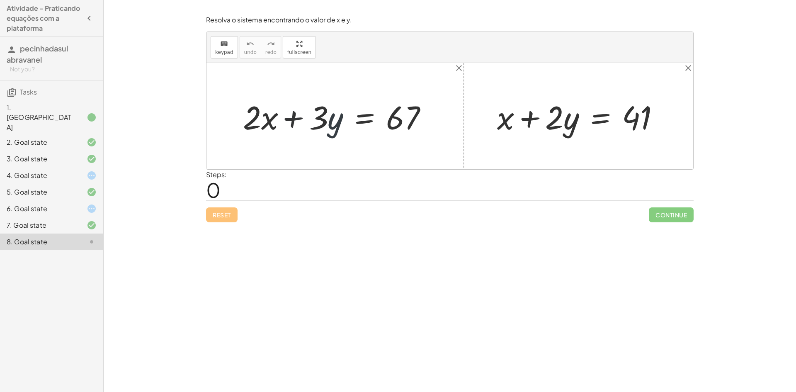
click at [298, 113] on div at bounding box center [338, 116] width 200 height 43
click at [297, 113] on div at bounding box center [338, 116] width 200 height 43
drag, startPoint x: 514, startPoint y: 121, endPoint x: 352, endPoint y: 126, distance: 161.7
click at [352, 126] on div "+ · 2 · x + · 3 · y = 67 + x + x + · 2 · y = 41" at bounding box center [449, 116] width 487 height 106
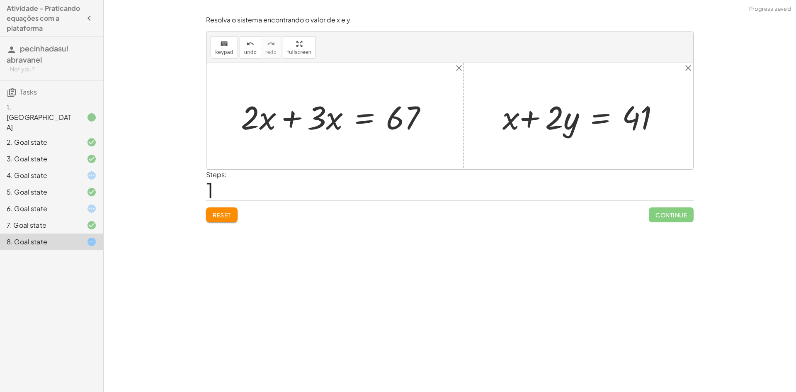
click at [329, 122] on div at bounding box center [338, 116] width 202 height 43
click at [289, 118] on div at bounding box center [338, 116] width 202 height 43
click at [289, 118] on div at bounding box center [449, 116] width 487 height 106
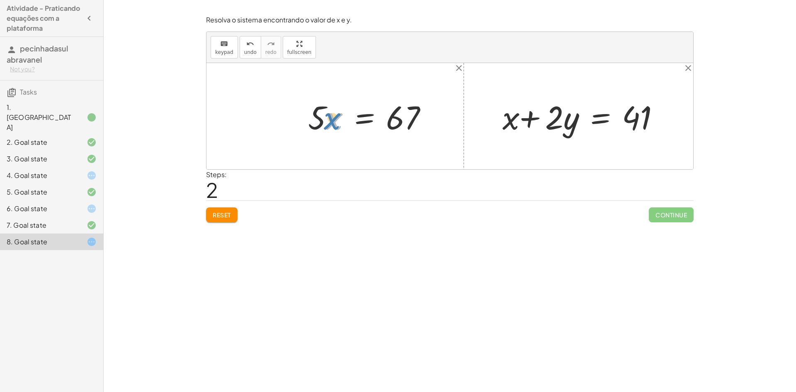
click at [338, 122] on div at bounding box center [371, 116] width 134 height 43
drag, startPoint x: 319, startPoint y: 116, endPoint x: 322, endPoint y: 127, distance: 11.2
click at [322, 127] on div at bounding box center [371, 116] width 134 height 43
click at [344, 123] on div at bounding box center [371, 116] width 134 height 43
drag, startPoint x: 350, startPoint y: 121, endPoint x: 350, endPoint y: 127, distance: 5.8
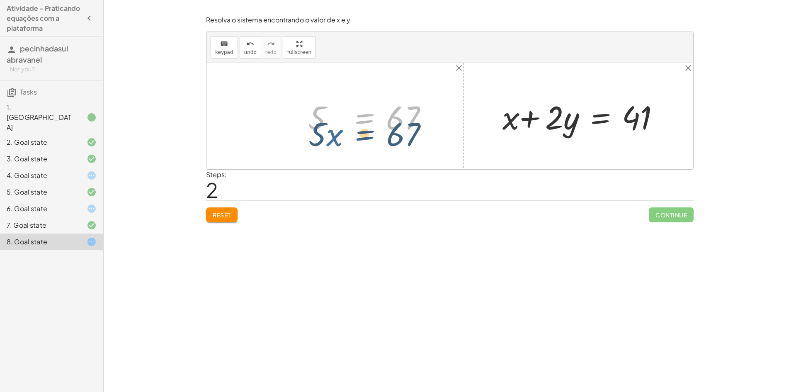
click at [350, 127] on div at bounding box center [371, 116] width 134 height 43
drag, startPoint x: 305, startPoint y: 118, endPoint x: 308, endPoint y: 128, distance: 11.2
click at [308, 128] on div at bounding box center [371, 116] width 134 height 43
click at [325, 124] on div at bounding box center [371, 116] width 134 height 43
drag, startPoint x: 341, startPoint y: 109, endPoint x: 348, endPoint y: 114, distance: 9.1
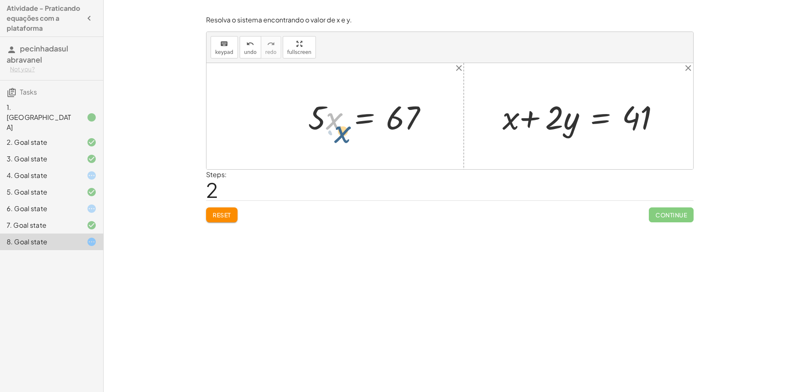
click at [348, 114] on div at bounding box center [371, 116] width 134 height 43
drag, startPoint x: 299, startPoint y: 109, endPoint x: 307, endPoint y: 116, distance: 10.3
click at [306, 125] on div "+ · 2 · x + · 3 · y = 67 + · 2 · x + · 3 · x = 67 · x = 67 · 5" at bounding box center [368, 116] width 145 height 47
drag, startPoint x: 307, startPoint y: 116, endPoint x: 317, endPoint y: 129, distance: 16.8
click at [306, 136] on div at bounding box center [371, 116] width 134 height 43
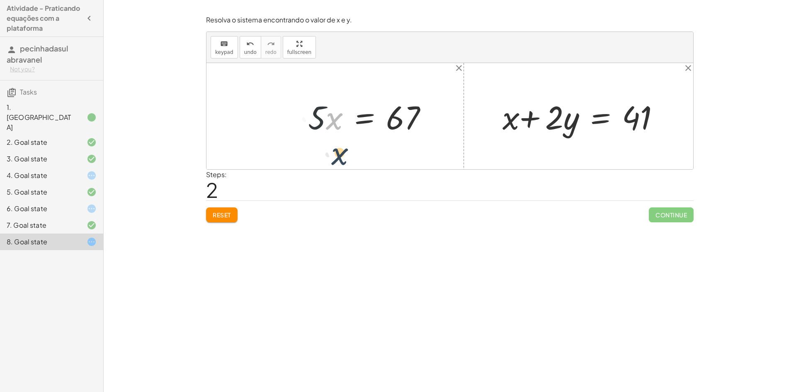
drag, startPoint x: 340, startPoint y: 126, endPoint x: 343, endPoint y: 136, distance: 10.3
click at [343, 136] on div at bounding box center [371, 116] width 134 height 43
drag, startPoint x: 317, startPoint y: 115, endPoint x: 503, endPoint y: 116, distance: 186.1
click at [343, 131] on div at bounding box center [371, 116] width 134 height 43
drag, startPoint x: 329, startPoint y: 127, endPoint x: 576, endPoint y: 136, distance: 247.2
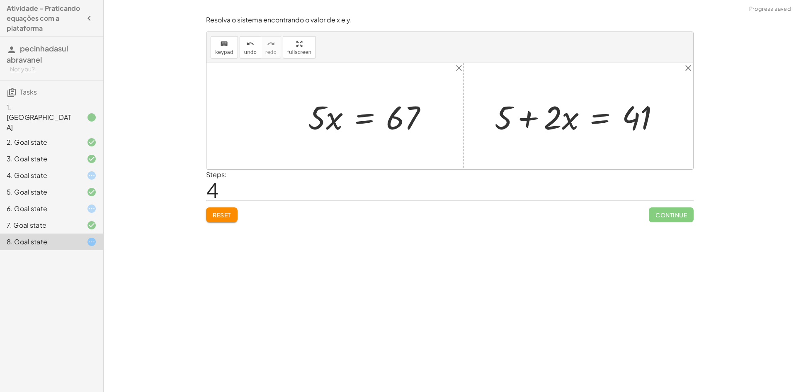
click at [556, 119] on div at bounding box center [579, 116] width 179 height 43
click at [548, 119] on div at bounding box center [579, 116] width 179 height 43
click at [535, 118] on div at bounding box center [579, 116] width 179 height 43
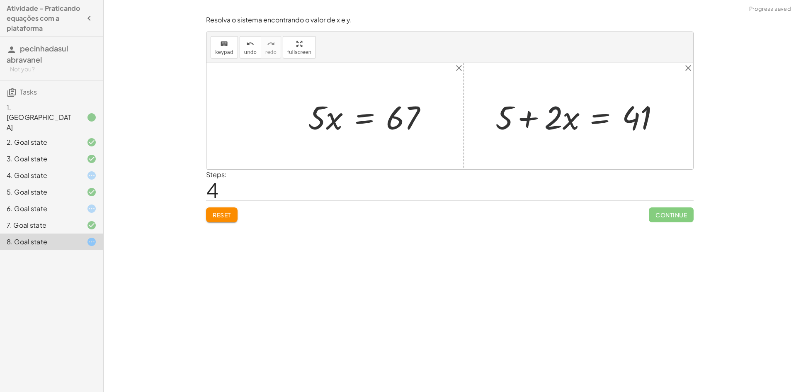
click at [534, 118] on div at bounding box center [579, 116] width 179 height 43
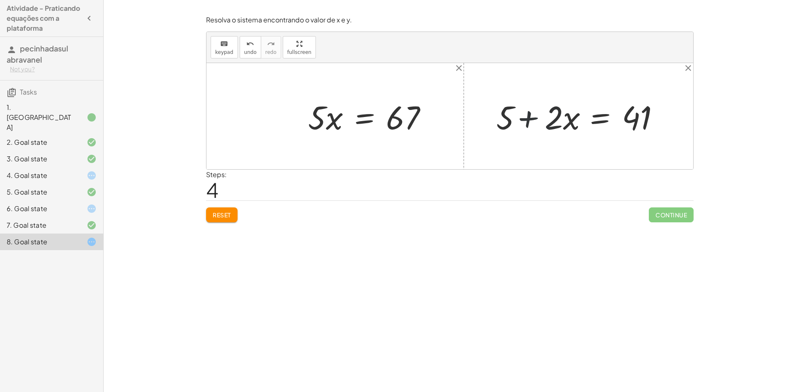
click at [534, 118] on div at bounding box center [579, 116] width 179 height 43
drag, startPoint x: 426, startPoint y: 125, endPoint x: 509, endPoint y: 125, distance: 82.9
click at [509, 125] on div "+ · 2 · x + · 3 · y = 67 + · 2 · x + · 3 · x = 67 · x · 5 · x = 67 · 5 + x + · …" at bounding box center [449, 116] width 487 height 106
drag, startPoint x: 502, startPoint y: 125, endPoint x: 337, endPoint y: 119, distance: 165.5
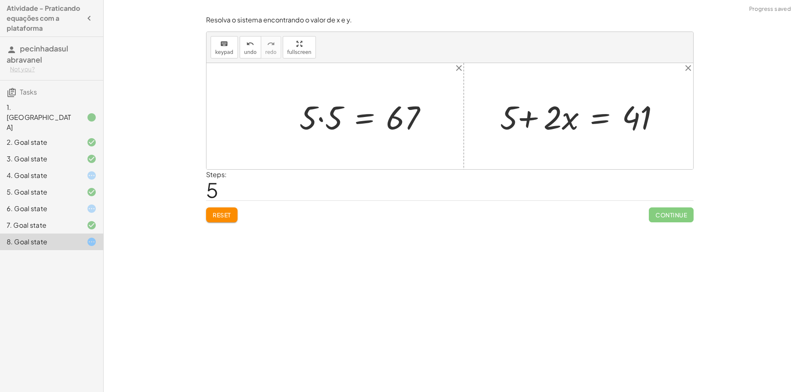
click at [318, 124] on div at bounding box center [366, 116] width 143 height 43
click at [318, 124] on div at bounding box center [371, 116] width 136 height 41
drag, startPoint x: 329, startPoint y: 123, endPoint x: 517, endPoint y: 124, distance: 187.3
click at [516, 124] on div "+ · 2 · x + · 3 · y = 67 + · 2 · x + · 3 · x = 67 · 5 · x = 67 · 5 · 5 = 67 25 …" at bounding box center [449, 116] width 487 height 106
drag, startPoint x: 220, startPoint y: 205, endPoint x: 223, endPoint y: 209, distance: 5.3
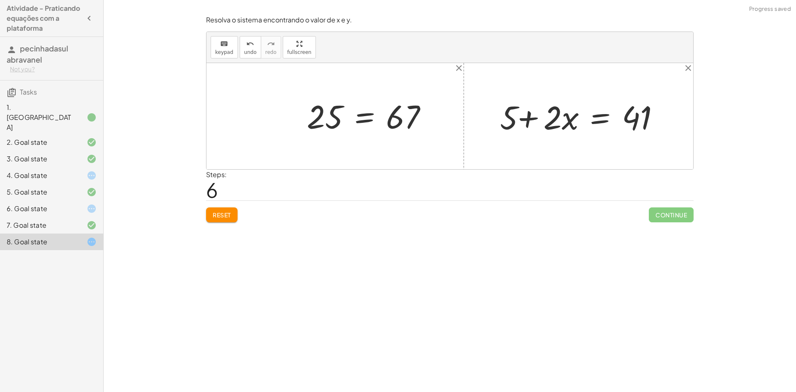
click at [219, 206] on div "Reset Continue" at bounding box center [449, 211] width 487 height 22
click at [227, 211] on button "Reset" at bounding box center [221, 214] width 31 height 15
click at [227, 211] on div "Reset Continue" at bounding box center [449, 211] width 487 height 22
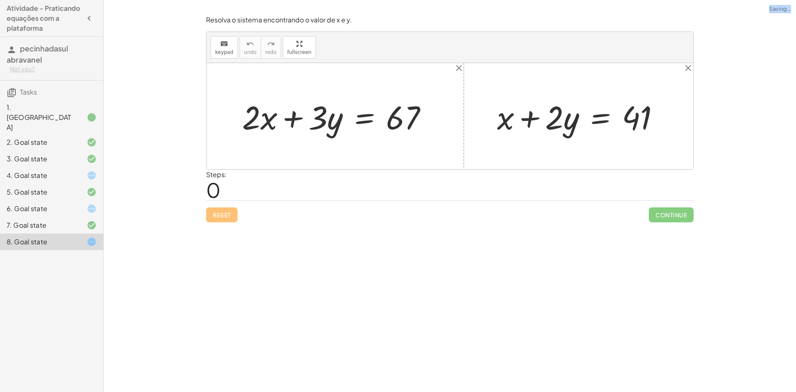
click at [227, 211] on div "Reset Continue" at bounding box center [449, 211] width 487 height 22
drag, startPoint x: 496, startPoint y: 129, endPoint x: 321, endPoint y: 131, distance: 174.5
click at [321, 131] on div "+ · 2 · x + · 3 · y = 67 + x + x + · 2 · y = 41" at bounding box center [449, 116] width 487 height 106
click at [324, 127] on div at bounding box center [338, 116] width 202 height 43
click at [287, 121] on div at bounding box center [338, 116] width 202 height 43
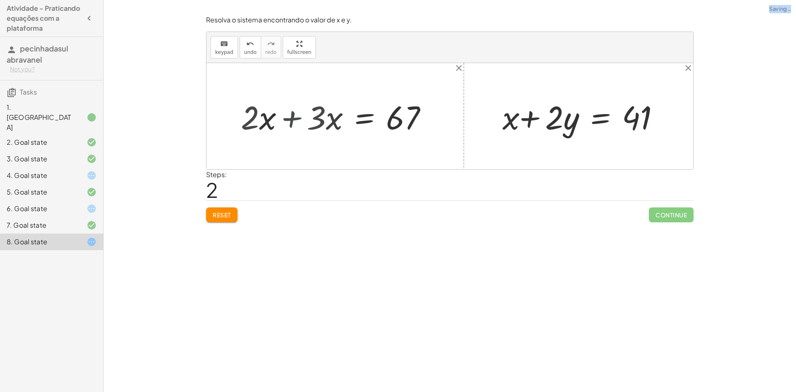
click at [287, 121] on div at bounding box center [449, 116] width 487 height 106
click at [532, 121] on div at bounding box center [579, 116] width 172 height 43
drag, startPoint x: 626, startPoint y: 120, endPoint x: 417, endPoint y: 123, distance: 209.7
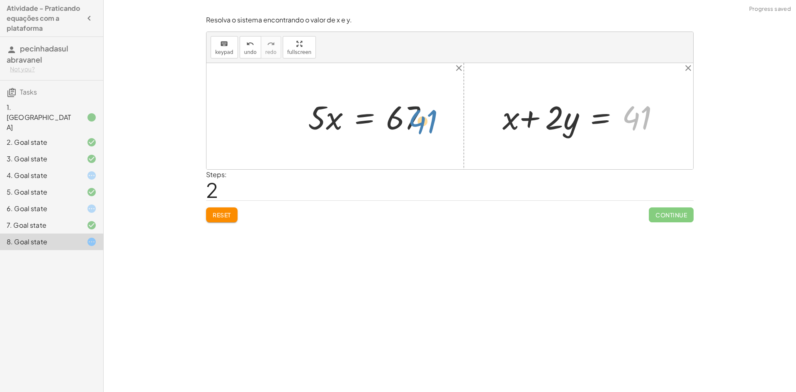
click at [417, 123] on div "+ · 2 · x + · 3 · y = 67 + · 2 · x + · 3 · x = 67 · x = 67 · 5 41 + x + · 2 · y…" at bounding box center [449, 116] width 487 height 106
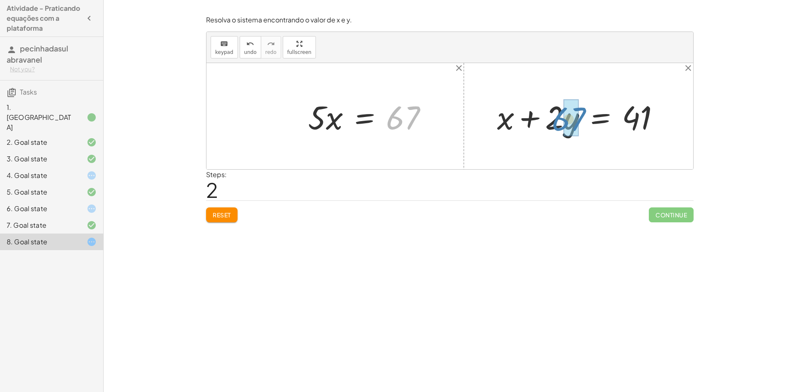
drag, startPoint x: 408, startPoint y: 121, endPoint x: 574, endPoint y: 123, distance: 166.2
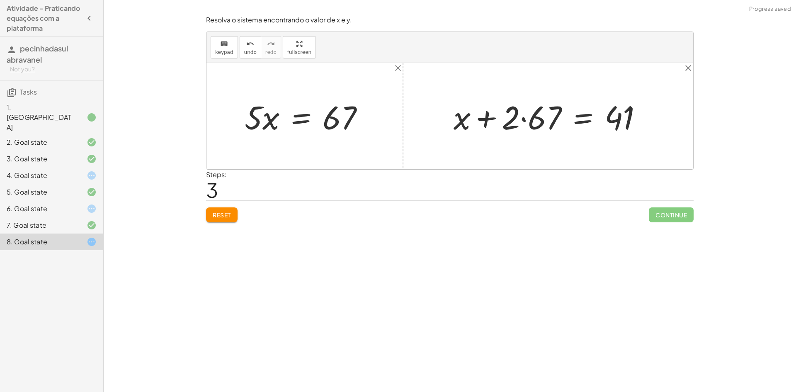
click at [528, 121] on div at bounding box center [550, 116] width 203 height 43
click at [528, 121] on div at bounding box center [556, 116] width 192 height 43
click at [476, 121] on div at bounding box center [556, 116] width 192 height 43
drag, startPoint x: 476, startPoint y: 121, endPoint x: 380, endPoint y: 121, distance: 96.2
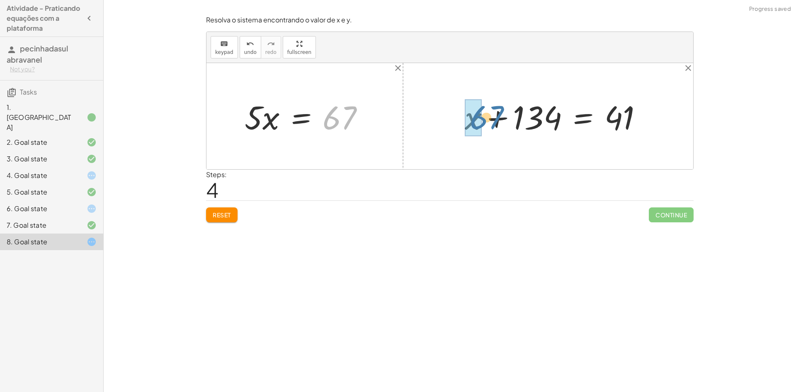
drag, startPoint x: 485, startPoint y: 127, endPoint x: 489, endPoint y: 121, distance: 7.7
click at [489, 121] on div "+ · 2 · x + · 3 · y = 67 + · 2 · x + · 3 · x = 67 67 · x = 67 · 5 + x + · 2 · y…" at bounding box center [449, 116] width 487 height 106
click at [496, 121] on div at bounding box center [548, 116] width 209 height 43
click at [496, 121] on div at bounding box center [449, 116] width 487 height 106
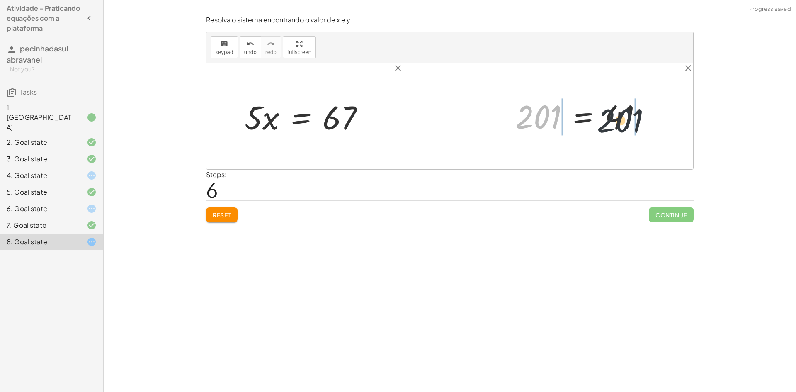
drag, startPoint x: 528, startPoint y: 121, endPoint x: 619, endPoint y: 124, distance: 91.3
click at [619, 124] on div at bounding box center [582, 116] width 142 height 41
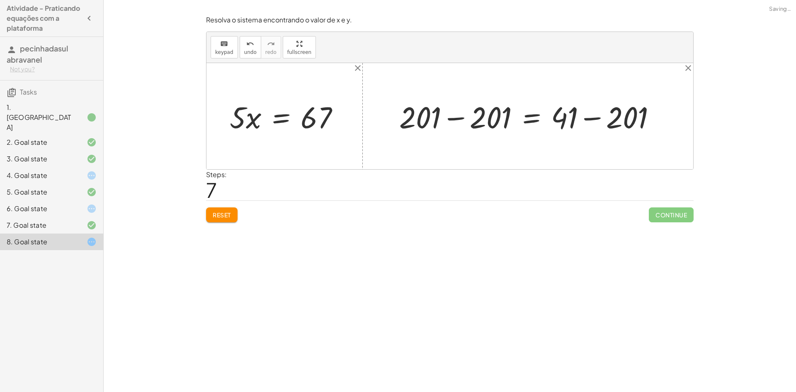
click at [464, 119] on div at bounding box center [531, 116] width 272 height 39
click at [464, 119] on div at bounding box center [449, 116] width 487 height 106
click at [589, 121] on div at bounding box center [579, 116] width 174 height 39
click at [589, 121] on div at bounding box center [558, 116] width 133 height 38
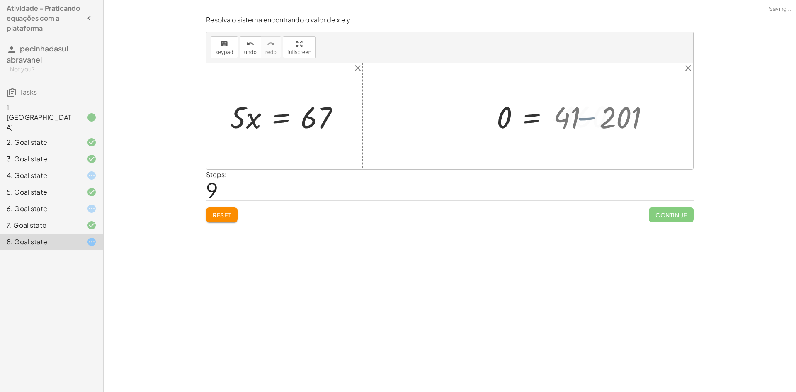
click at [589, 121] on div at bounding box center [558, 116] width 133 height 38
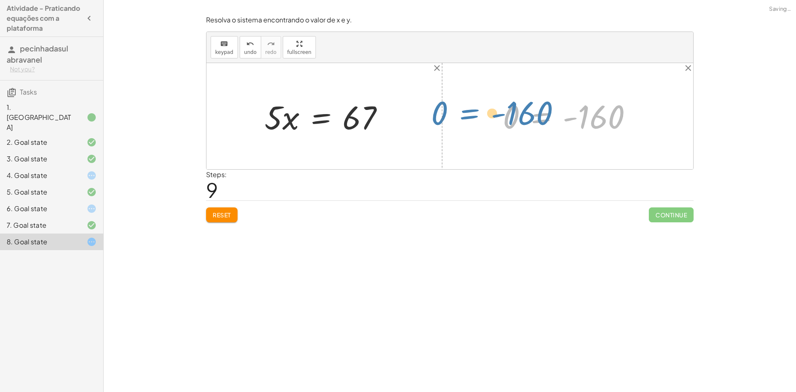
drag, startPoint x: 529, startPoint y: 121, endPoint x: 473, endPoint y: 120, distance: 56.4
click at [473, 120] on div "+ · 2 · x + · 3 · y = 67 + · 2 · x + · 3 · x = 67 · x = 67 · 5 + x + · 2 · y = …" at bounding box center [449, 116] width 487 height 106
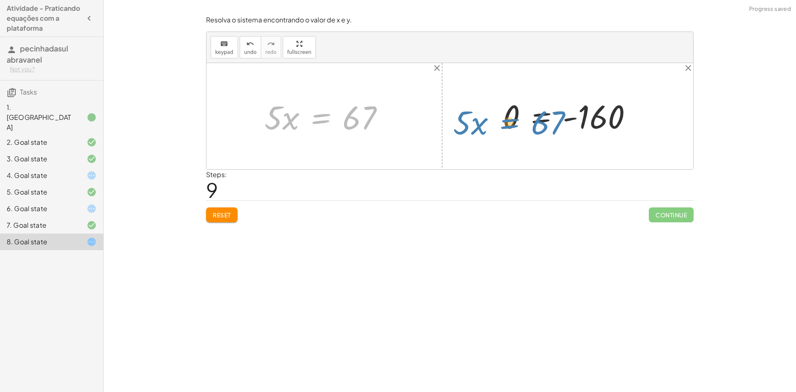
drag, startPoint x: 315, startPoint y: 116, endPoint x: 504, endPoint y: 121, distance: 189.0
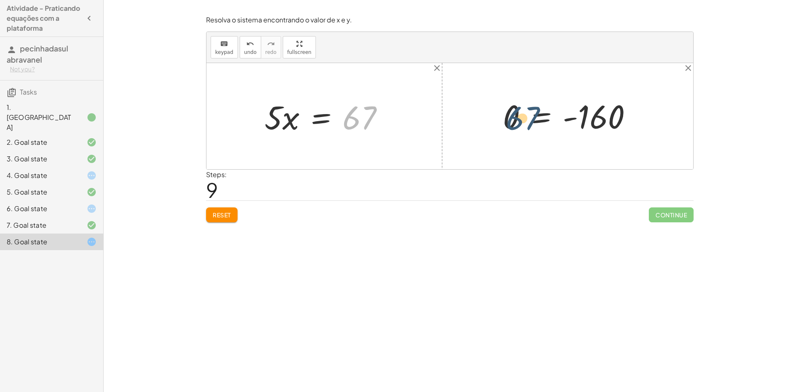
drag, startPoint x: 363, startPoint y: 128, endPoint x: 530, endPoint y: 128, distance: 167.4
click at [530, 128] on div "+ · 2 · x + · 3 · y = 67 + · 2 · x + · 3 · x = 67 67 · x = 67 · 5 + x + · 2 · y…" at bounding box center [449, 116] width 487 height 106
drag, startPoint x: 299, startPoint y: 121, endPoint x: 538, endPoint y: 126, distance: 239.2
click at [538, 126] on div "+ · 2 · x + · 3 · y = 67 + · 2 · x + · 3 · x = 67 · x · 5 · x = 67 · 5 + x + · …" at bounding box center [449, 116] width 487 height 106
drag, startPoint x: 281, startPoint y: 126, endPoint x: 519, endPoint y: 128, distance: 237.9
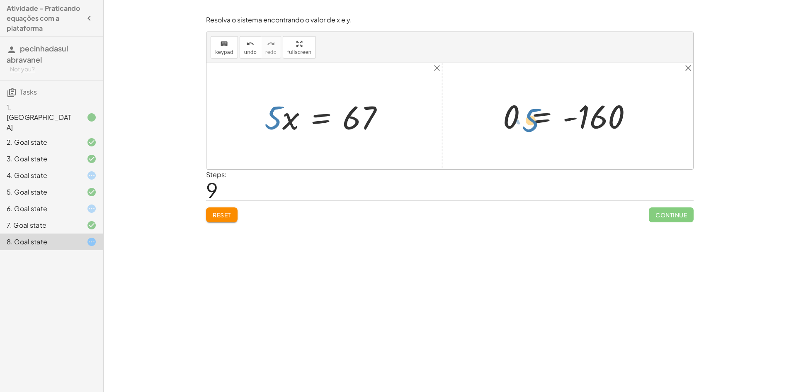
click at [519, 128] on div "+ · 2 · x + · 3 · y = 67 + · 2 · x + · 3 · x = 67 · 5 · x = 67 · 5 + x + · 2 · …" at bounding box center [449, 116] width 487 height 106
click at [228, 223] on div "Resolva o sistema encontrando o valor de x e y. keyboard keypad undo undo redo …" at bounding box center [449, 118] width 497 height 217
click at [228, 220] on button "Reset" at bounding box center [221, 214] width 31 height 15
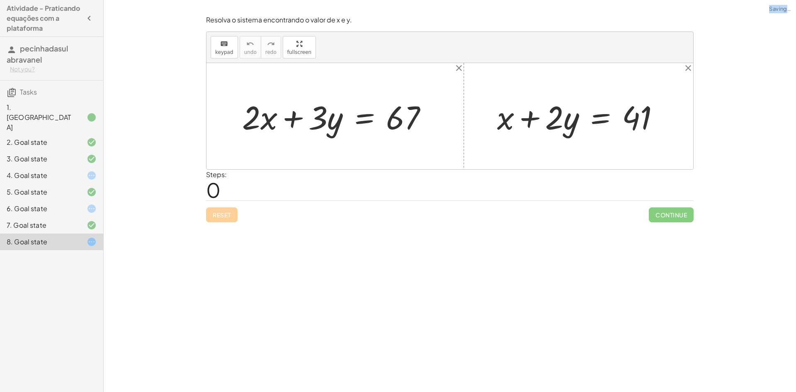
click at [228, 220] on div "Reset Continue" at bounding box center [449, 211] width 487 height 22
click at [257, 120] on div at bounding box center [338, 116] width 200 height 43
drag, startPoint x: 257, startPoint y: 120, endPoint x: 301, endPoint y: 126, distance: 44.7
click at [301, 126] on div at bounding box center [338, 116] width 200 height 43
click at [260, 121] on div at bounding box center [338, 116] width 200 height 43
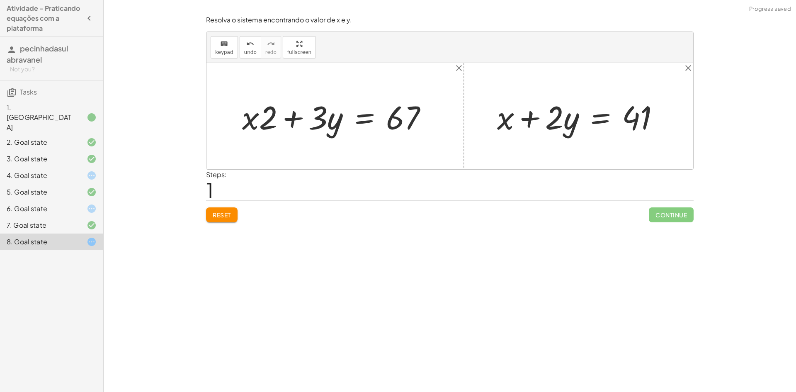
click at [260, 121] on div at bounding box center [338, 116] width 200 height 43
drag, startPoint x: 317, startPoint y: 123, endPoint x: 343, endPoint y: 125, distance: 25.8
click at [295, 119] on div at bounding box center [338, 116] width 200 height 43
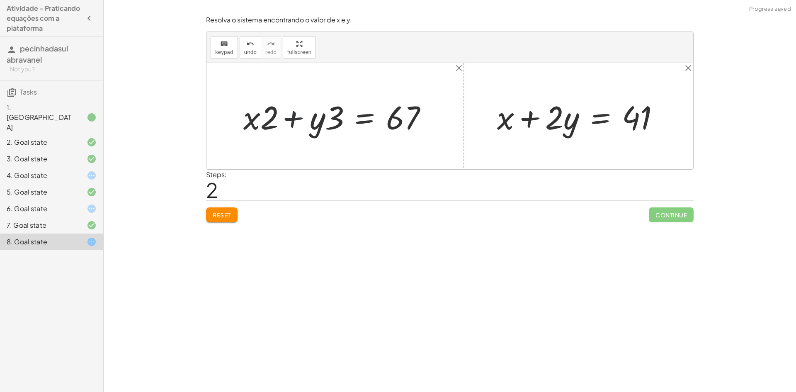
click at [295, 119] on div at bounding box center [338, 116] width 200 height 43
drag, startPoint x: 388, startPoint y: 120, endPoint x: 625, endPoint y: 121, distance: 237.9
click at [625, 121] on div "+ · 2 · x + · 3 · y = 67 + · x · 2 + · 3 · y = 67 67 + · 2 · x + · 3 · y = 67 +…" at bounding box center [449, 116] width 487 height 106
drag, startPoint x: 616, startPoint y: 125, endPoint x: 398, endPoint y: 124, distance: 217.6
click at [533, 124] on div at bounding box center [581, 116] width 177 height 43
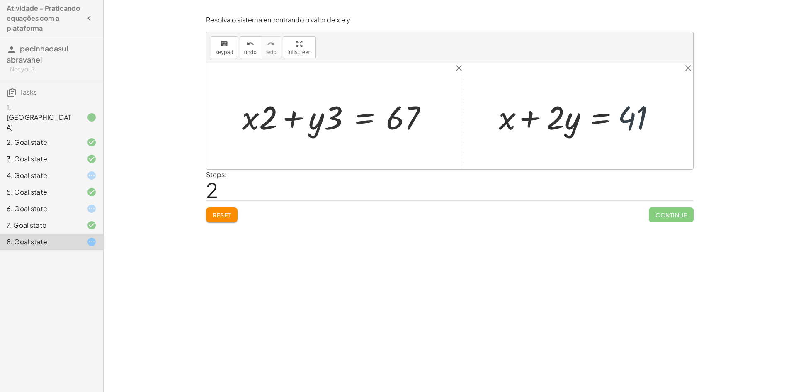
click at [533, 124] on div at bounding box center [581, 116] width 177 height 43
drag, startPoint x: 533, startPoint y: 124, endPoint x: 300, endPoint y: 133, distance: 232.3
click at [300, 132] on div "+ · 2 · x + · 3 · y = 67 + · x · 2 + · 3 · y = 67 + · 2 · x + · 3 · y = 67 + · …" at bounding box center [449, 116] width 487 height 106
click at [221, 212] on span "Reset" at bounding box center [222, 214] width 18 height 7
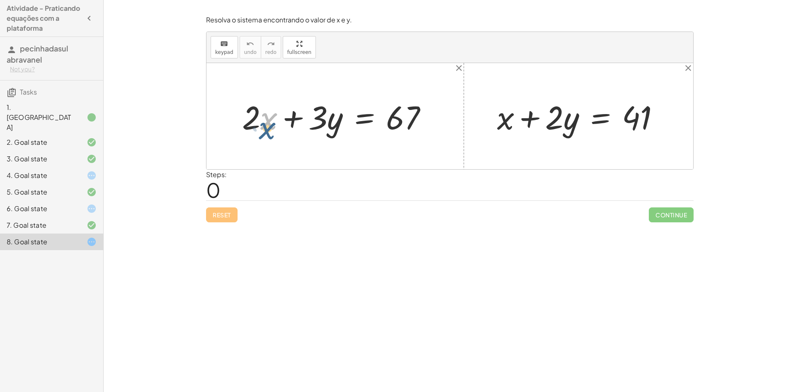
drag, startPoint x: 272, startPoint y: 123, endPoint x: 271, endPoint y: 133, distance: 9.7
click at [271, 133] on div at bounding box center [338, 116] width 200 height 43
drag, startPoint x: 396, startPoint y: 120, endPoint x: 252, endPoint y: 143, distance: 145.6
click at [252, 143] on div "67 + · 2 · x + · 3 · y = 67 + x + · 2 · y = 41" at bounding box center [449, 116] width 487 height 106
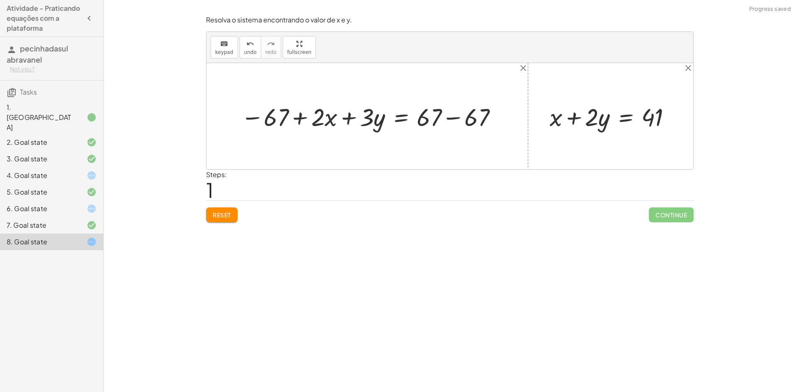
click at [298, 121] on div at bounding box center [370, 116] width 267 height 32
click at [287, 120] on div at bounding box center [370, 116] width 267 height 32
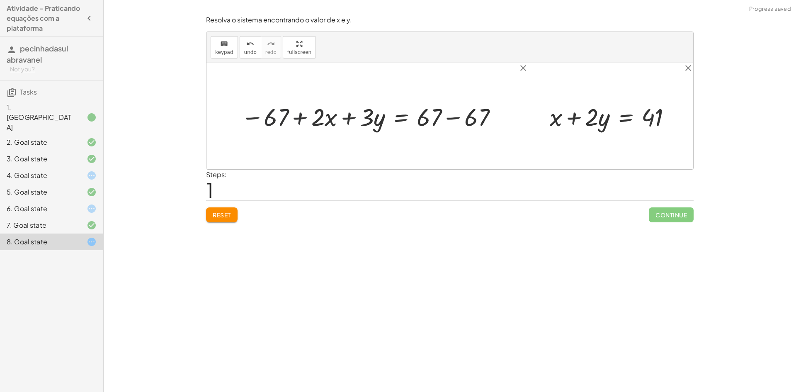
click at [287, 120] on div at bounding box center [370, 116] width 267 height 32
click at [286, 120] on div at bounding box center [370, 116] width 267 height 32
click at [279, 120] on div at bounding box center [370, 116] width 267 height 32
drag, startPoint x: 253, startPoint y: 49, endPoint x: 398, endPoint y: 271, distance: 265.4
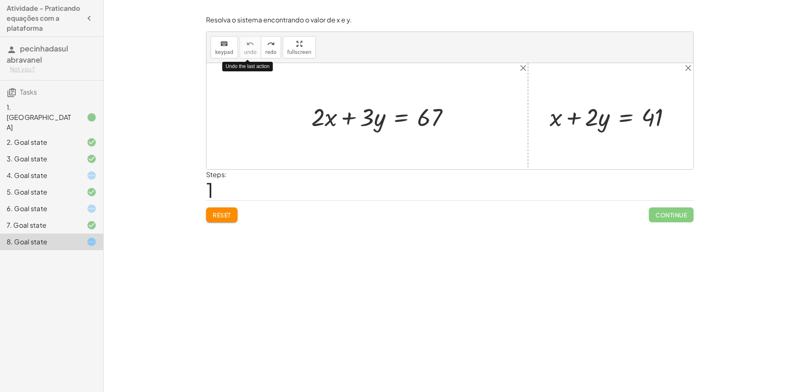
click at [398, 271] on div "Encontre o valor da incógnita x manipulando a equação. insert select one: Math …" at bounding box center [450, 196] width 692 height 392
drag, startPoint x: 332, startPoint y: 145, endPoint x: 306, endPoint y: 175, distance: 39.4
click at [306, 175] on div "Steps: 1" at bounding box center [449, 185] width 487 height 31
drag, startPoint x: 431, startPoint y: 122, endPoint x: 428, endPoint y: 119, distance: 4.7
click at [428, 119] on div at bounding box center [383, 116] width 153 height 32
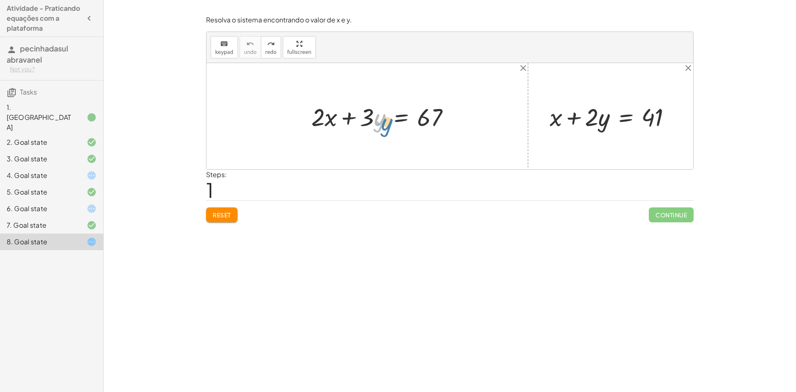
click at [379, 121] on div at bounding box center [383, 116] width 153 height 32
drag, startPoint x: 371, startPoint y: 131, endPoint x: 378, endPoint y: 136, distance: 8.9
click at [370, 137] on div "· 3 + · 2 · x + · 3 · y = 67 + x + · 2 · y = 41" at bounding box center [449, 116] width 487 height 106
click at [389, 126] on div at bounding box center [383, 116] width 153 height 32
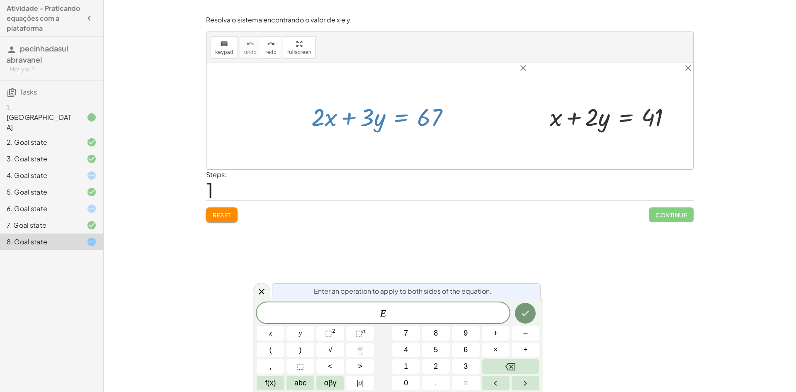
click at [390, 126] on div at bounding box center [383, 116] width 153 height 32
click at [259, 295] on icon at bounding box center [262, 291] width 10 height 10
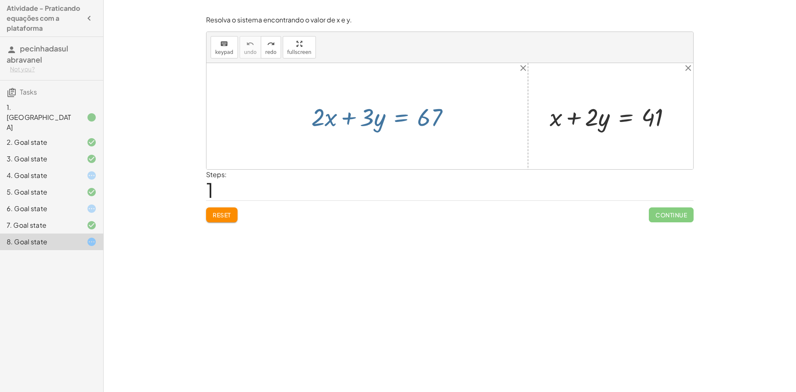
click at [408, 149] on div at bounding box center [449, 116] width 487 height 106
drag, startPoint x: 371, startPoint y: 119, endPoint x: 373, endPoint y: 126, distance: 6.8
click at [373, 126] on div at bounding box center [383, 116] width 153 height 32
click at [380, 126] on div at bounding box center [383, 116] width 153 height 32
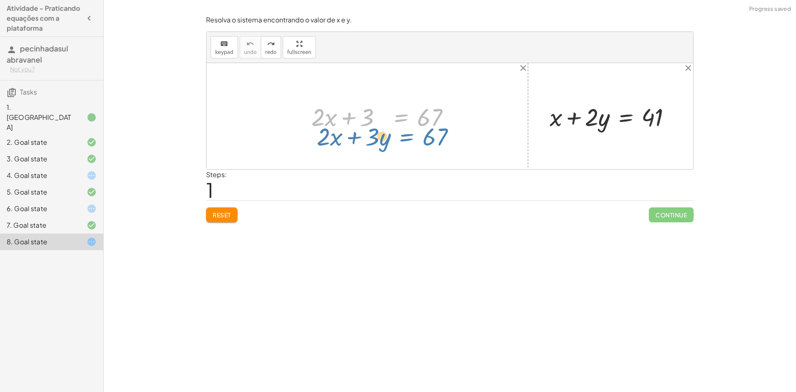
drag, startPoint x: 387, startPoint y: 123, endPoint x: 392, endPoint y: 142, distance: 20.2
click at [392, 142] on div "+ · 2 · x + · 3 = 67 + · 2 · x + · 3 · y = 67 + x + · 2 · y = 41" at bounding box center [449, 116] width 487 height 106
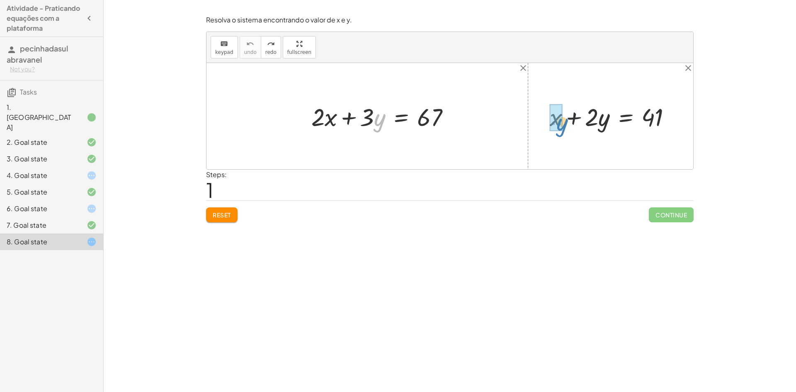
drag, startPoint x: 375, startPoint y: 118, endPoint x: 560, endPoint y: 123, distance: 184.5
click at [576, 94] on div at bounding box center [449, 116] width 487 height 106
click at [576, 113] on div at bounding box center [613, 116] width 135 height 32
click at [576, 113] on div "+ x + · 2 · y = 41 + + · 2 · y = 41 y" at bounding box center [610, 116] width 145 height 36
click at [576, 113] on div "+ x + · 2 · y = 41 + + · 2 · y = 41 y · 3 + y + · 2 · y = 41" at bounding box center [628, 116] width 112 height 36
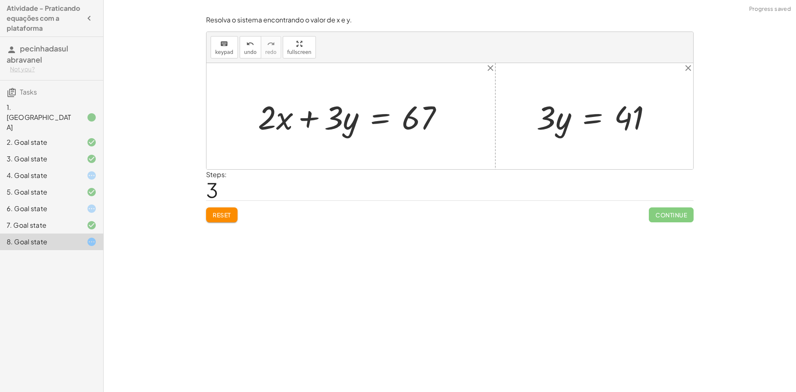
click at [317, 121] on div at bounding box center [354, 116] width 200 height 43
drag, startPoint x: 295, startPoint y: 126, endPoint x: 366, endPoint y: 133, distance: 71.6
click at [366, 133] on div at bounding box center [354, 116] width 200 height 43
click at [295, 120] on div at bounding box center [354, 116] width 200 height 43
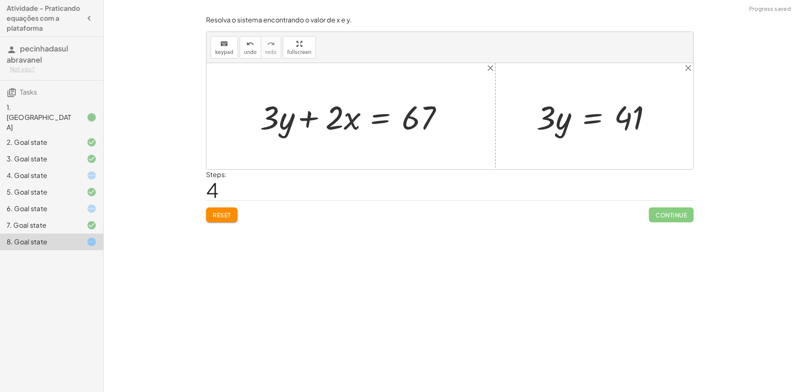
click at [303, 120] on div at bounding box center [354, 116] width 200 height 43
drag, startPoint x: 279, startPoint y: 128, endPoint x: 286, endPoint y: 128, distance: 6.7
drag, startPoint x: 286, startPoint y: 128, endPoint x: 313, endPoint y: 132, distance: 27.7
click at [313, 132] on div at bounding box center [354, 116] width 200 height 43
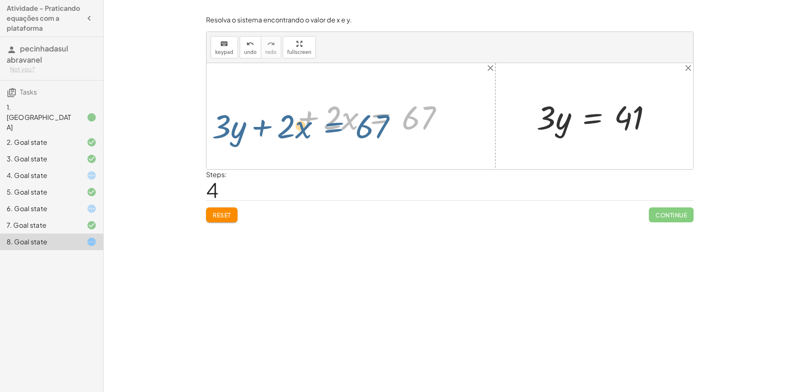
drag, startPoint x: 359, startPoint y: 121, endPoint x: 313, endPoint y: 130, distance: 46.0
click at [313, 130] on div at bounding box center [354, 116] width 200 height 43
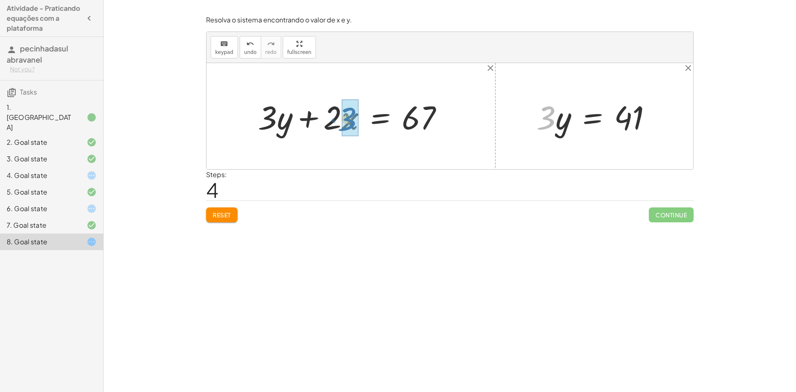
drag, startPoint x: 488, startPoint y: 134, endPoint x: 365, endPoint y: 126, distance: 123.8
click at [332, 119] on div at bounding box center [349, 116] width 210 height 43
click at [334, 119] on div at bounding box center [349, 116] width 210 height 43
click at [334, 119] on div at bounding box center [363, 116] width 184 height 43
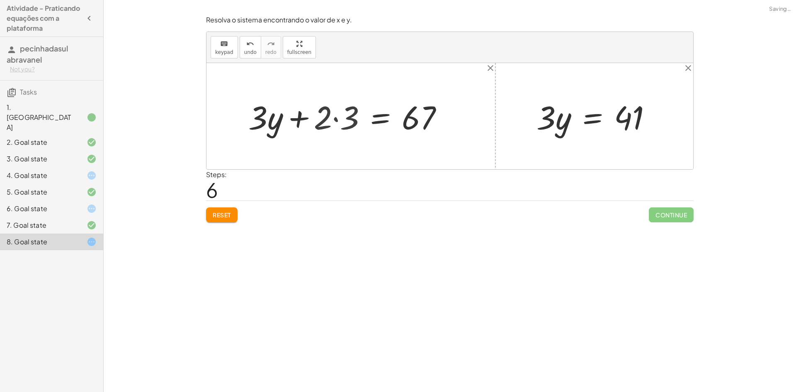
click at [334, 119] on div at bounding box center [363, 116] width 184 height 43
drag, startPoint x: 543, startPoint y: 121, endPoint x: 293, endPoint y: 110, distance: 250.2
click at [322, 118] on div at bounding box center [356, 116] width 195 height 43
click at [325, 118] on div at bounding box center [356, 116] width 195 height 43
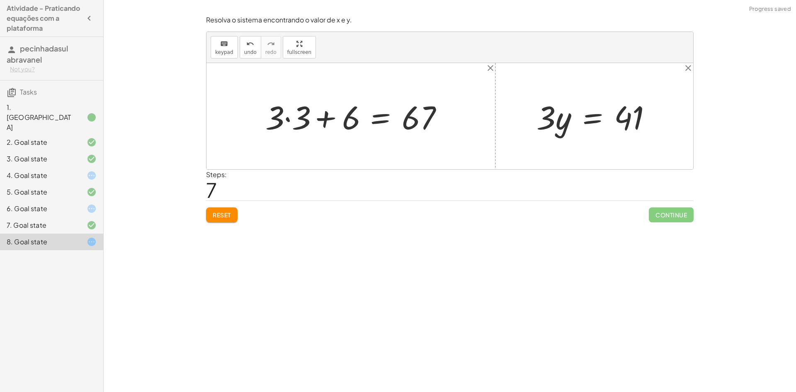
click at [325, 118] on div at bounding box center [356, 116] width 195 height 43
click at [288, 119] on div at bounding box center [356, 116] width 195 height 43
click at [288, 119] on div "+ · 2 · x + · 3 · y = 67 + · 3 · y + · 2 · x = 67 + · 3 · y + · 2 · 3 = 67 + · …" at bounding box center [353, 116] width 205 height 47
click at [322, 118] on div at bounding box center [371, 116] width 165 height 43
click at [322, 118] on div "+ · 2 · x + · 3 · y = 67 + · 3 · y + · 2 · x = 67 + · 3 · y + · 2 · 3 = 67 + · …" at bounding box center [368, 116] width 175 height 47
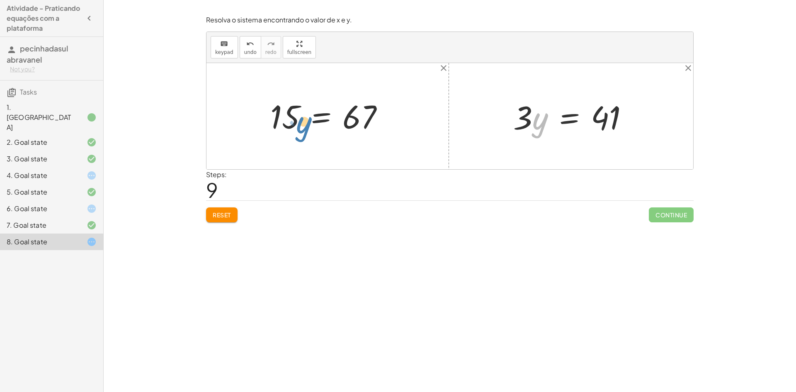
drag, startPoint x: 540, startPoint y: 124, endPoint x: 303, endPoint y: 124, distance: 237.1
click at [246, 42] on icon "undo" at bounding box center [250, 44] width 8 height 10
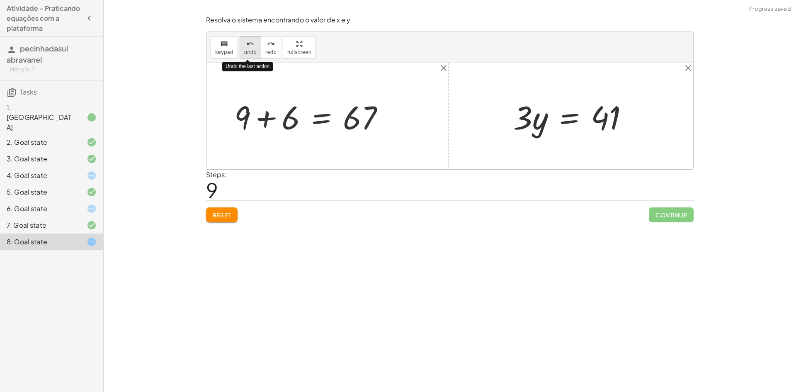
click at [247, 42] on icon "undo" at bounding box center [250, 44] width 8 height 10
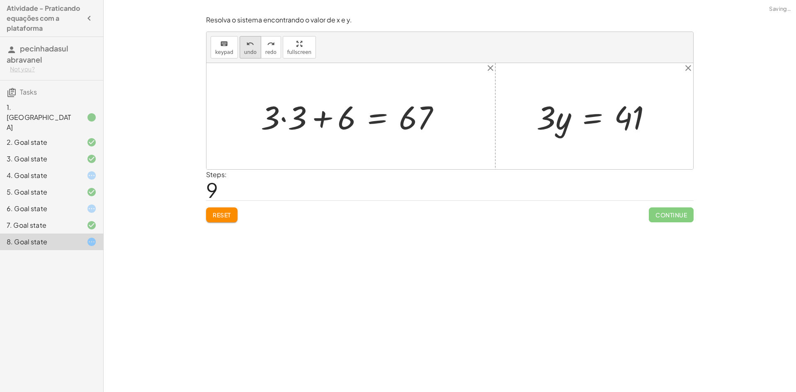
click at [247, 50] on span "undo" at bounding box center [250, 52] width 12 height 6
drag, startPoint x: 276, startPoint y: 114, endPoint x: 344, endPoint y: 117, distance: 68.1
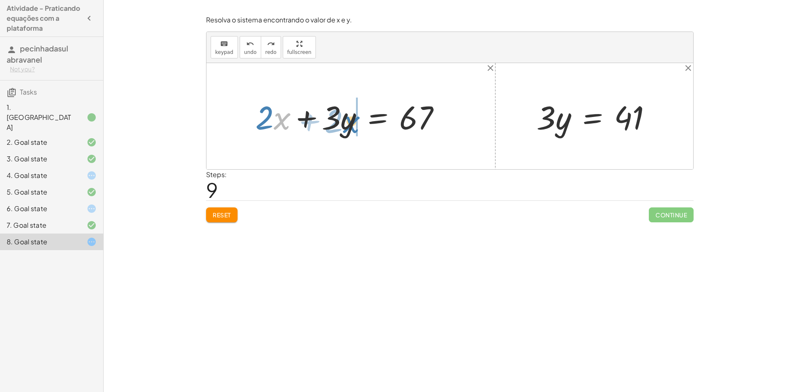
click at [344, 117] on div at bounding box center [351, 116] width 200 height 43
drag, startPoint x: 561, startPoint y: 133, endPoint x: 337, endPoint y: 125, distance: 224.3
click at [337, 125] on div "+ · 2 · x + · 3 · y = 67 + · 2 · x + · 3 · y = 67 + x + · 2 · y = 41 + y + · 2 …" at bounding box center [449, 116] width 487 height 106
click at [296, 121] on div at bounding box center [351, 116] width 199 height 43
click at [296, 121] on div at bounding box center [449, 116] width 487 height 106
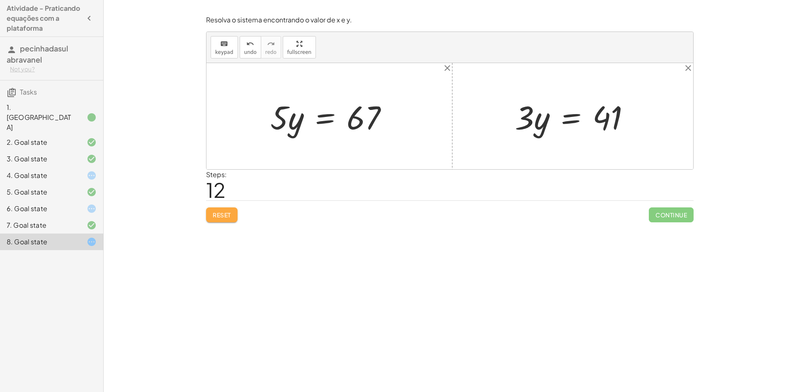
click at [229, 210] on button "Reset" at bounding box center [221, 214] width 31 height 15
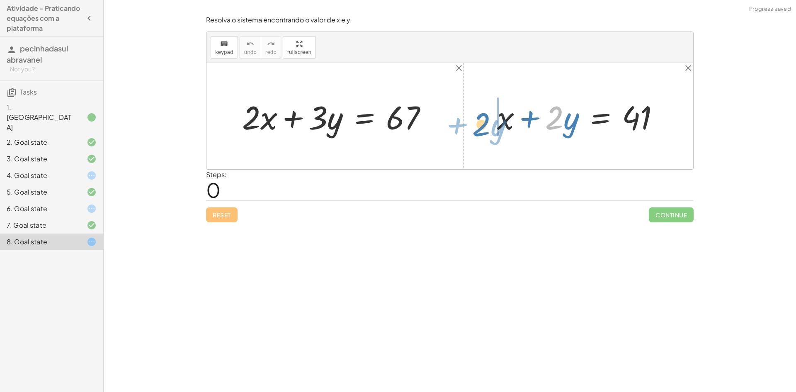
drag, startPoint x: 559, startPoint y: 111, endPoint x: 500, endPoint y: 115, distance: 59.4
click at [500, 115] on div at bounding box center [581, 116] width 177 height 43
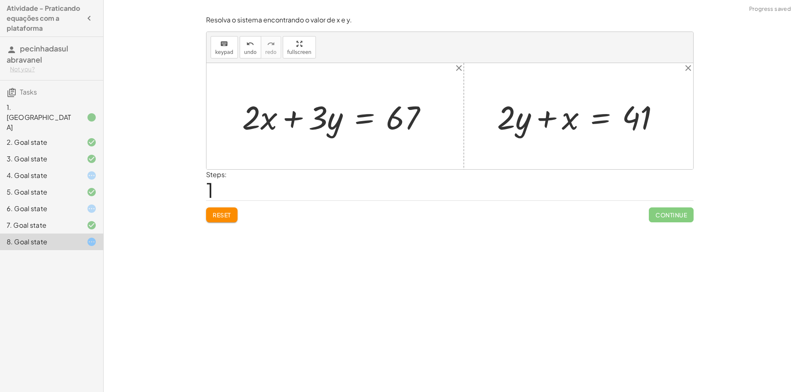
click at [552, 125] on div at bounding box center [581, 116] width 177 height 43
drag, startPoint x: 421, startPoint y: 123, endPoint x: 590, endPoint y: 127, distance: 168.7
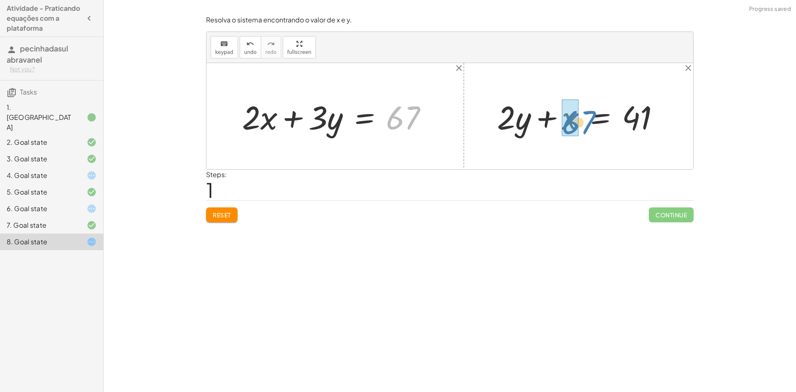
click at [590, 127] on div "67 + · 2 · x + · 3 · y = 67 + x + · 2 · y = 41 + x + · 2 · y = 41" at bounding box center [449, 116] width 487 height 106
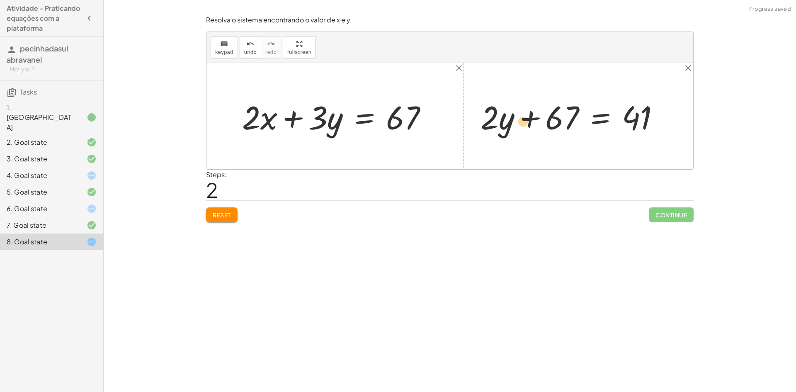
drag, startPoint x: 547, startPoint y: 130, endPoint x: 539, endPoint y: 122, distance: 11.1
click at [539, 122] on div at bounding box center [573, 116] width 194 height 43
click at [564, 115] on div at bounding box center [573, 116] width 194 height 43
click at [540, 116] on div at bounding box center [573, 116] width 194 height 43
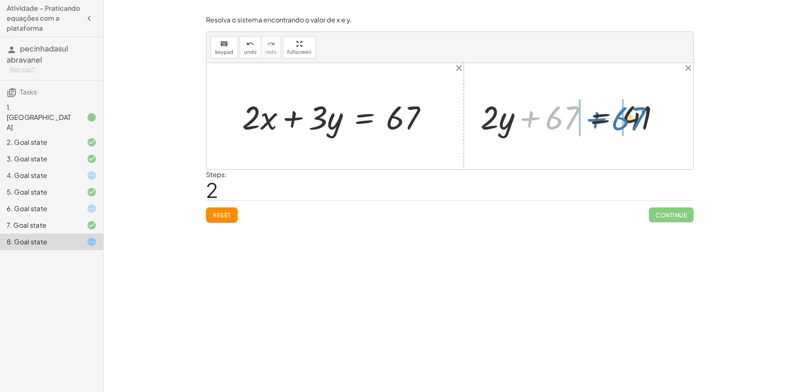
drag, startPoint x: 560, startPoint y: 114, endPoint x: 627, endPoint y: 114, distance: 67.6
click at [627, 114] on div at bounding box center [573, 116] width 194 height 43
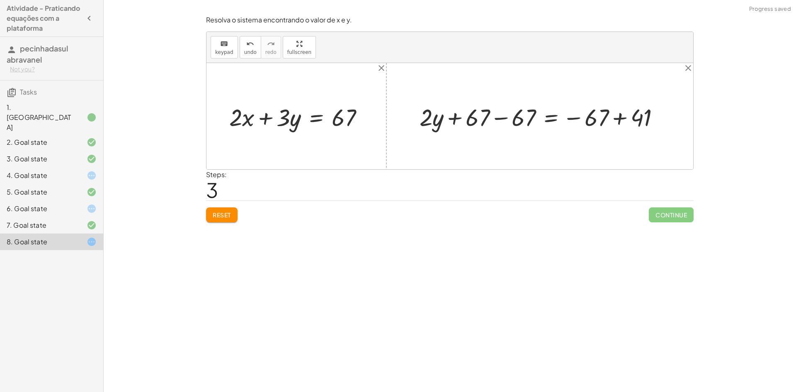
click at [587, 121] on div at bounding box center [542, 115] width 255 height 31
click at [511, 111] on div at bounding box center [542, 115] width 255 height 31
click at [509, 114] on div at bounding box center [588, 115] width 163 height 31
click at [582, 115] on div at bounding box center [588, 115] width 163 height 31
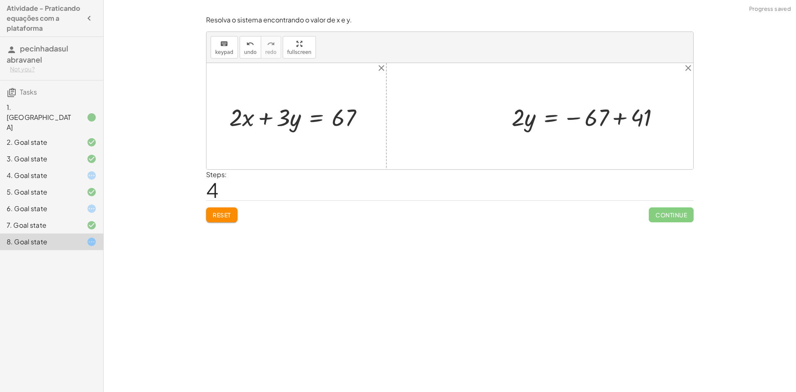
click at [582, 115] on div at bounding box center [588, 115] width 163 height 31
click at [604, 118] on div at bounding box center [588, 115] width 163 height 31
click at [613, 117] on div at bounding box center [588, 115] width 163 height 31
click at [618, 120] on div at bounding box center [564, 115] width 114 height 31
click at [619, 120] on div at bounding box center [564, 115] width 114 height 31
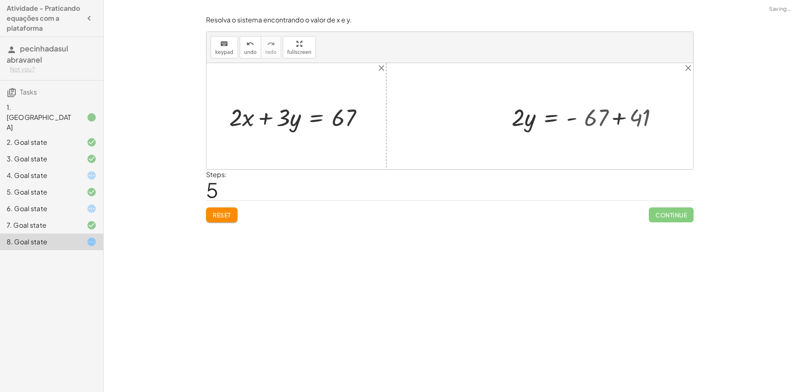
click at [619, 120] on div at bounding box center [564, 115] width 114 height 31
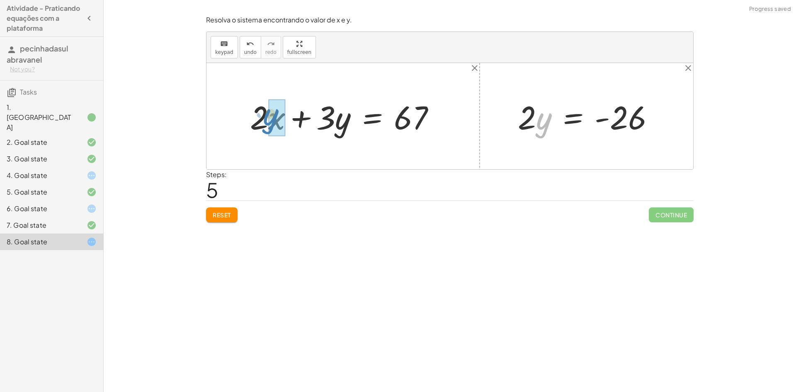
drag, startPoint x: 363, startPoint y: 197, endPoint x: 267, endPoint y: 125, distance: 120.2
click at [267, 125] on div "+ · 2 · x + · 3 · y = 67 + x + · 2 · y = 41 + · 2 · y + x = 41 + · 2 · y + 67 =…" at bounding box center [449, 116] width 487 height 106
drag, startPoint x: 635, startPoint y: 117, endPoint x: 414, endPoint y: 118, distance: 220.5
click at [414, 118] on div "+ · 2 · x + · 3 · y = 67 + · 2 · + · 3 · y = 67 y + x + · 2 · y = 41 + · 2 · y …" at bounding box center [449, 116] width 487 height 106
click at [308, 118] on div at bounding box center [346, 116] width 199 height 43
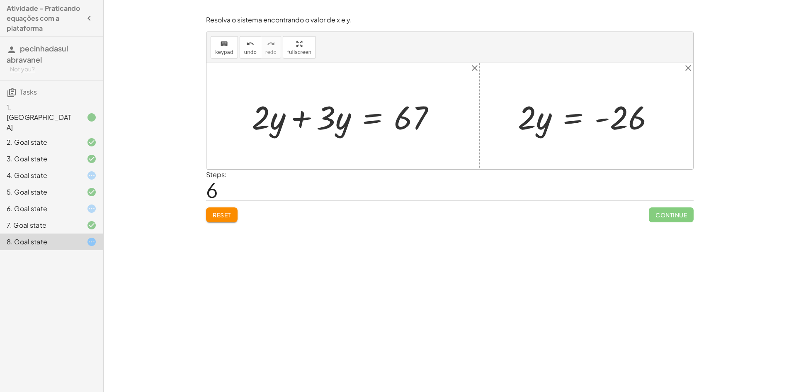
click at [308, 118] on div "+ · 2 · x + · 3 · y = 67 + · 2 · + · 3 · y = 67 y" at bounding box center [343, 116] width 209 height 47
click at [219, 212] on span "Reset" at bounding box center [222, 214] width 18 height 7
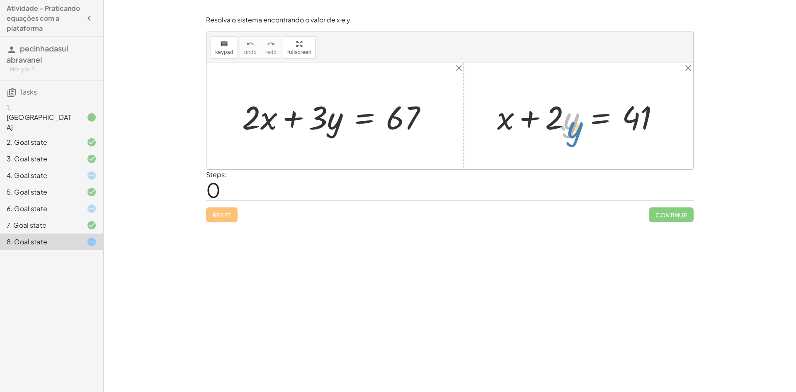
drag, startPoint x: 572, startPoint y: 124, endPoint x: 577, endPoint y: 132, distance: 9.8
click at [577, 132] on div at bounding box center [581, 116] width 177 height 43
click at [335, 126] on div at bounding box center [338, 116] width 200 height 43
click at [576, 122] on div at bounding box center [581, 116] width 177 height 43
drag, startPoint x: 530, startPoint y: 114, endPoint x: 637, endPoint y: 113, distance: 107.8
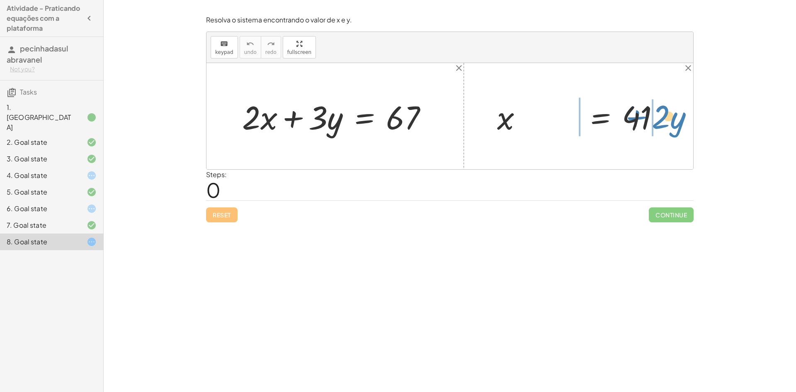
click at [637, 113] on div at bounding box center [581, 116] width 177 height 43
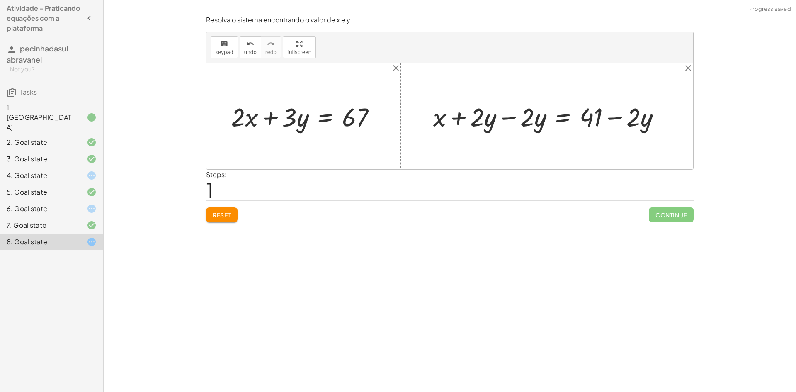
click at [516, 120] on div at bounding box center [550, 116] width 242 height 34
click at [516, 120] on div at bounding box center [449, 116] width 487 height 106
click at [622, 114] on div at bounding box center [600, 116] width 142 height 34
click at [616, 115] on div at bounding box center [600, 116] width 142 height 34
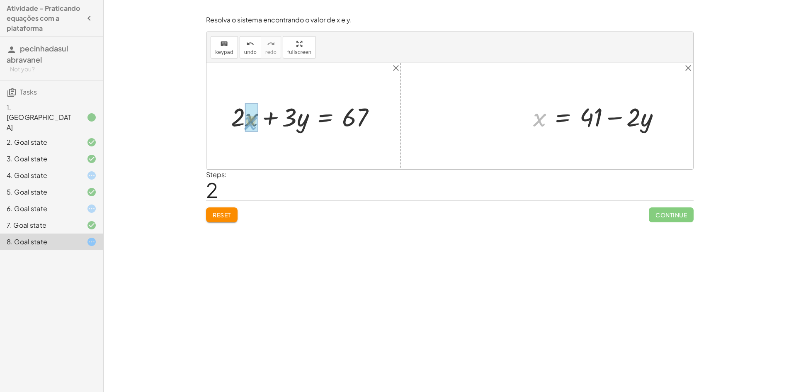
drag, startPoint x: 540, startPoint y: 117, endPoint x: 258, endPoint y: 121, distance: 282.3
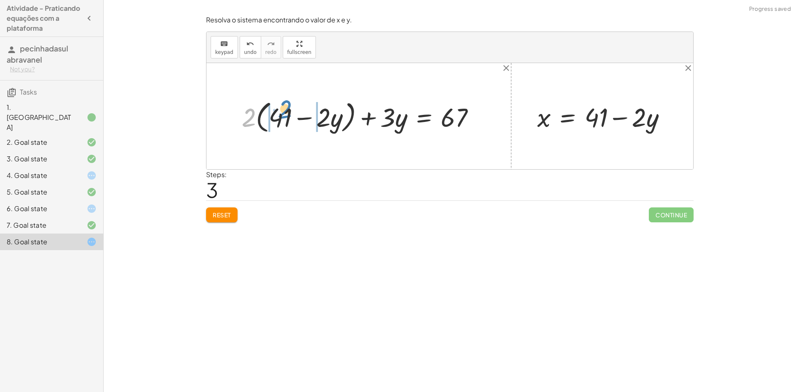
drag, startPoint x: 247, startPoint y: 119, endPoint x: 282, endPoint y: 116, distance: 35.0
click at [282, 116] on div at bounding box center [361, 116] width 248 height 38
click at [259, 120] on div at bounding box center [361, 116] width 249 height 34
click at [321, 118] on div at bounding box center [368, 116] width 235 height 34
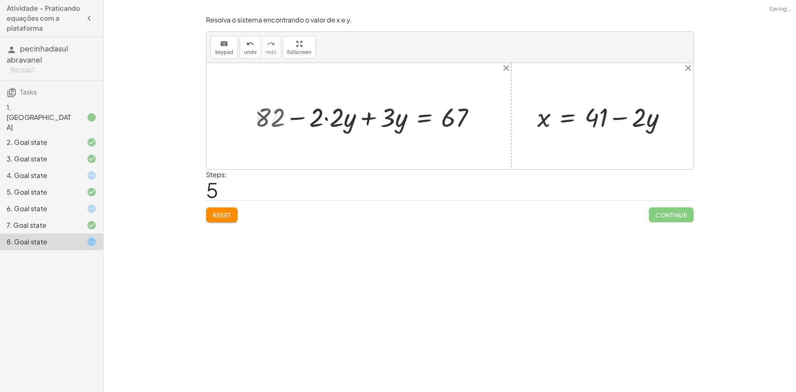
click at [321, 118] on div at bounding box center [368, 116] width 235 height 34
click at [325, 118] on div at bounding box center [368, 116] width 235 height 34
click at [325, 118] on div at bounding box center [378, 116] width 215 height 34
click at [370, 116] on div at bounding box center [378, 116] width 215 height 34
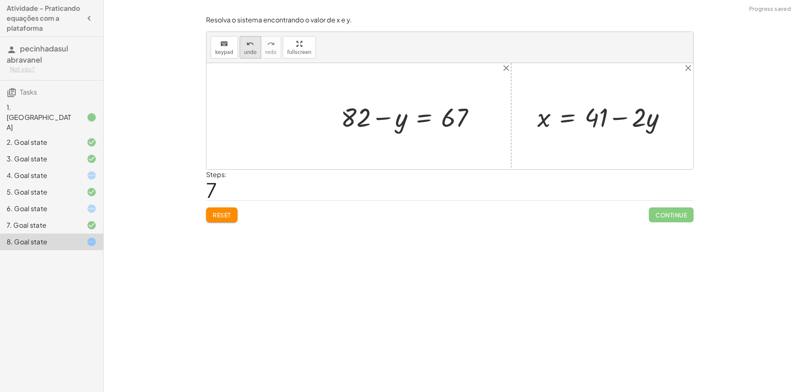
click at [246, 43] on icon "undo" at bounding box center [250, 44] width 8 height 10
drag, startPoint x: 339, startPoint y: 117, endPoint x: 347, endPoint y: 123, distance: 9.5
click at [342, 123] on div at bounding box center [378, 116] width 215 height 34
drag, startPoint x: 351, startPoint y: 121, endPoint x: 352, endPoint y: 127, distance: 6.3
click at [352, 127] on div at bounding box center [378, 116] width 215 height 34
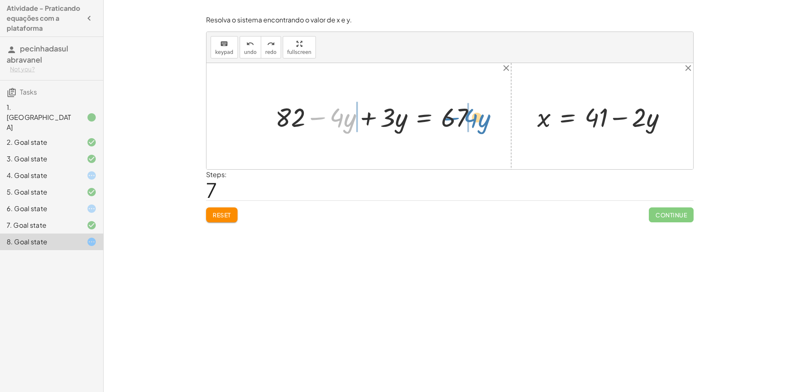
drag, startPoint x: 322, startPoint y: 117, endPoint x: 456, endPoint y: 118, distance: 133.9
click at [456, 118] on div at bounding box center [378, 116] width 215 height 34
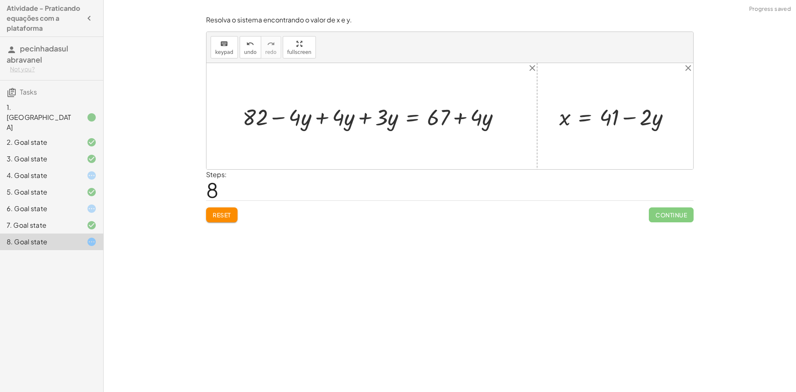
click at [458, 115] on div at bounding box center [374, 116] width 273 height 30
click at [324, 114] on div at bounding box center [374, 116] width 273 height 30
click at [324, 114] on div "+ · 2 · x + · 3 · y = 67 + · 2 · ( + 41 − · 2 · y ) + · 3 · y = 67 + · 2 · 41 −…" at bounding box center [371, 116] width 283 height 34
click at [461, 119] on div at bounding box center [418, 116] width 187 height 30
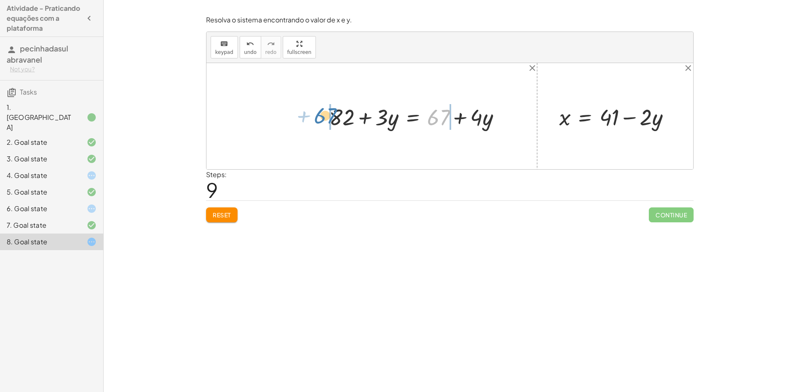
drag, startPoint x: 435, startPoint y: 118, endPoint x: 322, endPoint y: 116, distance: 113.2
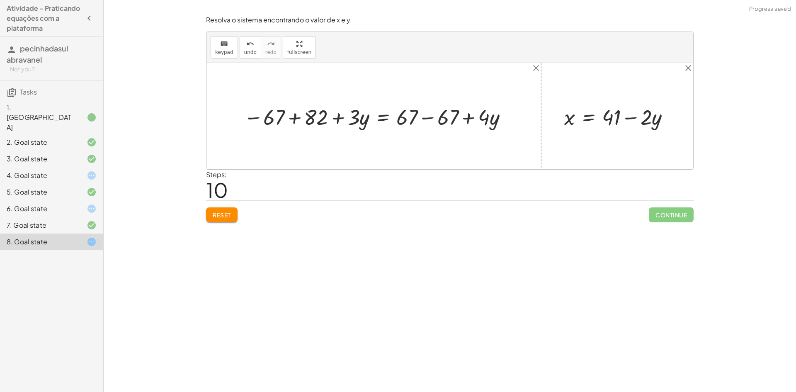
click at [293, 121] on div at bounding box center [377, 116] width 275 height 28
click at [293, 121] on div at bounding box center [449, 116] width 487 height 106
click at [424, 121] on div at bounding box center [411, 116] width 213 height 28
click at [424, 121] on div at bounding box center [370, 116] width 131 height 28
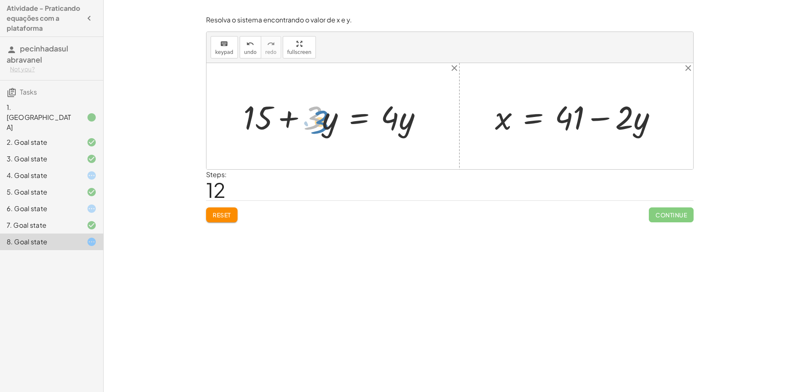
click at [317, 125] on div at bounding box center [336, 116] width 194 height 42
drag, startPoint x: 295, startPoint y: 120, endPoint x: 392, endPoint y: 119, distance: 97.8
click at [392, 119] on div at bounding box center [336, 116] width 194 height 42
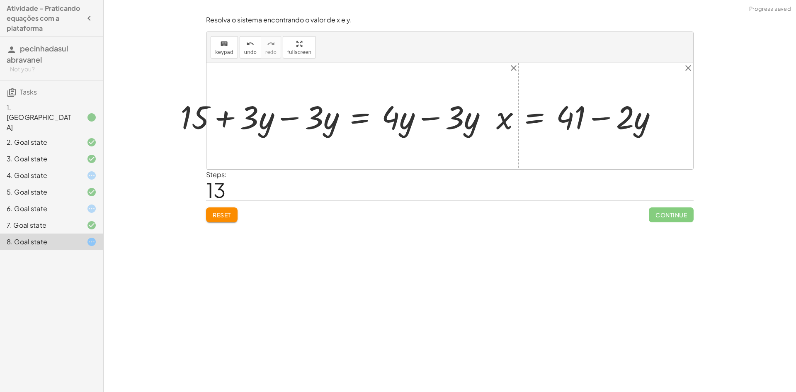
click at [424, 118] on div at bounding box center [343, 116] width 258 height 34
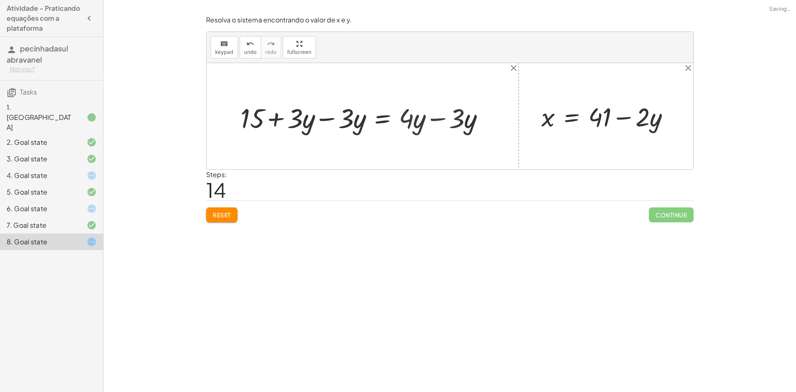
click at [424, 118] on div at bounding box center [332, 116] width 193 height 34
click at [337, 119] on div at bounding box center [332, 116] width 193 height 34
click at [337, 119] on div "+ · 2 · x + · 3 · y = 67 + · 2 · ( + 41 − · 2 · y ) + · 3 · y = 67 + · 2 · 41 −…" at bounding box center [381, 115] width 102 height 37
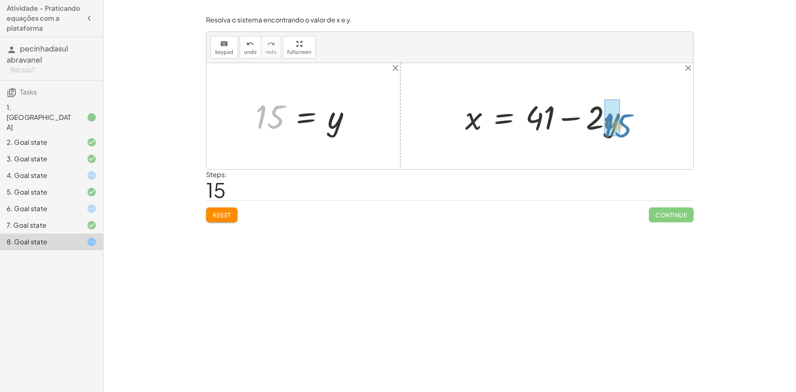
drag, startPoint x: 270, startPoint y: 114, endPoint x: 615, endPoint y: 121, distance: 345.3
click at [611, 115] on div at bounding box center [560, 116] width 199 height 43
click at [611, 115] on div at bounding box center [550, 116] width 179 height 43
click at [576, 117] on div at bounding box center [550, 116] width 179 height 43
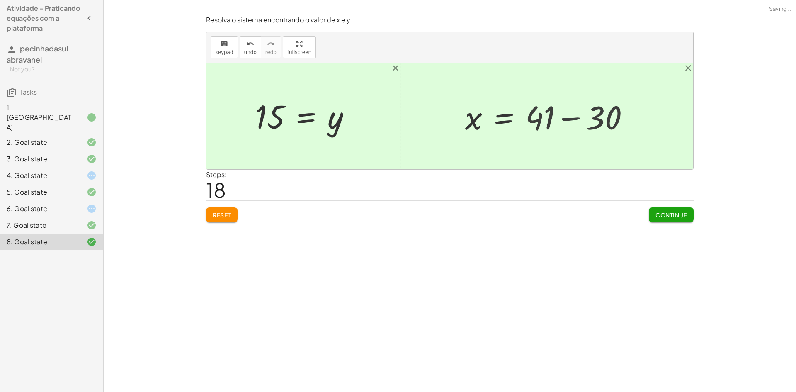
click at [576, 117] on div at bounding box center [449, 116] width 487 height 106
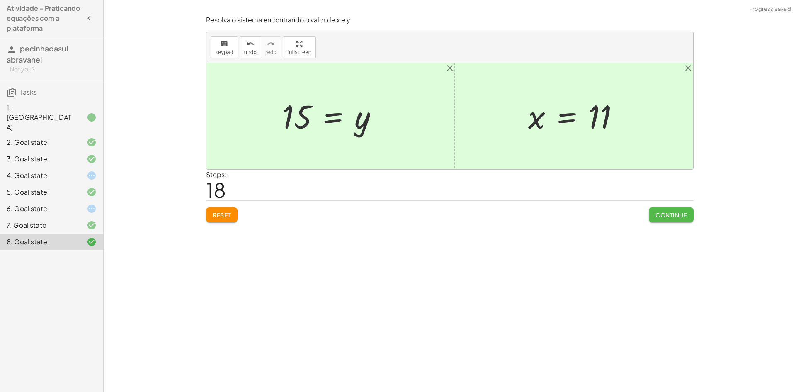
click at [663, 216] on span "Continue" at bounding box center [670, 214] width 31 height 7
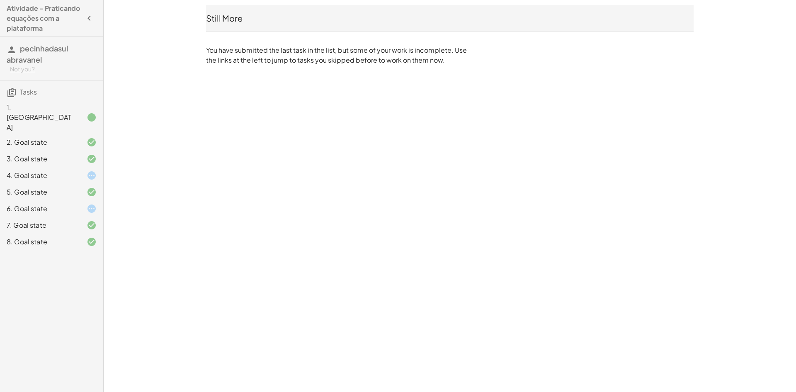
click at [77, 203] on div at bounding box center [84, 208] width 23 height 10
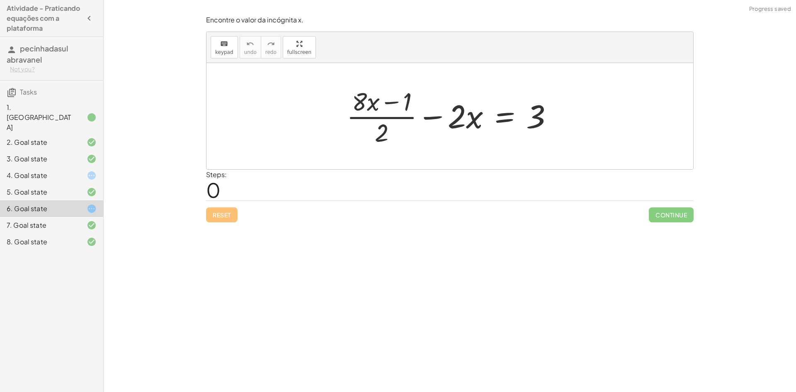
click at [221, 212] on div "Reset Continue" at bounding box center [449, 211] width 487 height 22
click at [461, 124] on div at bounding box center [452, 116] width 221 height 64
drag, startPoint x: 438, startPoint y: 120, endPoint x: 567, endPoint y: 123, distance: 128.1
click at [567, 123] on div "− · 2 · x + · ( + · 8 · x − 1 ) · 2 − · 2 · x = 3" at bounding box center [449, 116] width 487 height 106
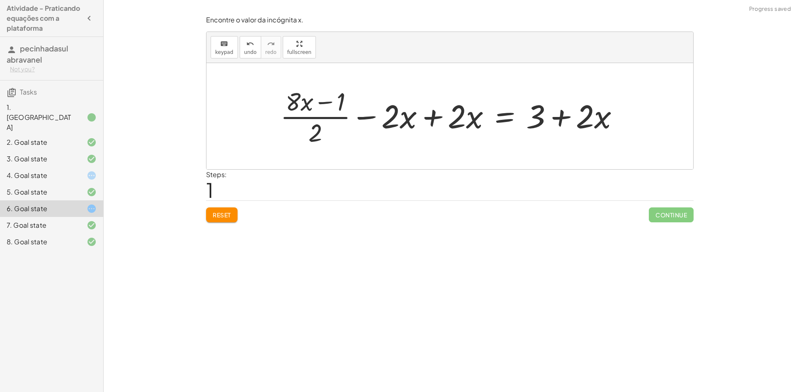
click at [557, 121] on div at bounding box center [453, 116] width 354 height 64
click at [436, 119] on div at bounding box center [453, 116] width 354 height 64
click at [436, 119] on div at bounding box center [518, 116] width 221 height 64
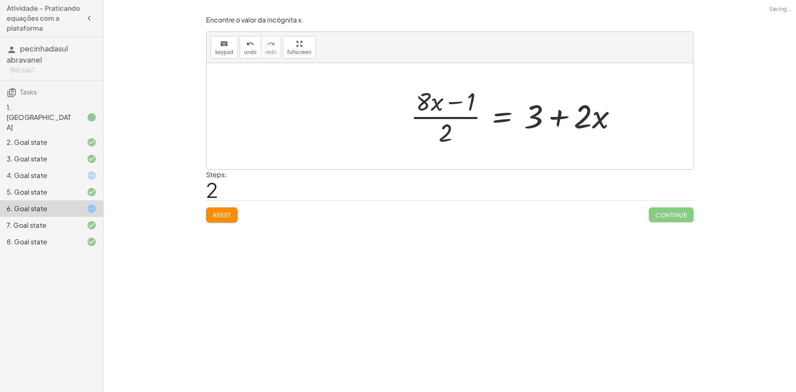
click at [557, 116] on div at bounding box center [516, 116] width 221 height 64
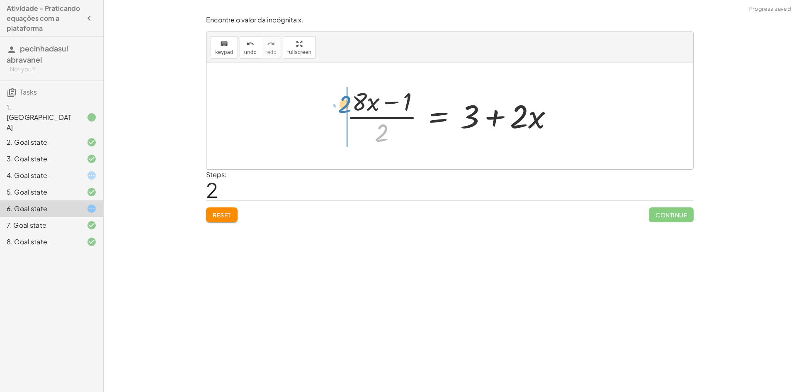
drag, startPoint x: 385, startPoint y: 128, endPoint x: 347, endPoint y: 99, distance: 47.0
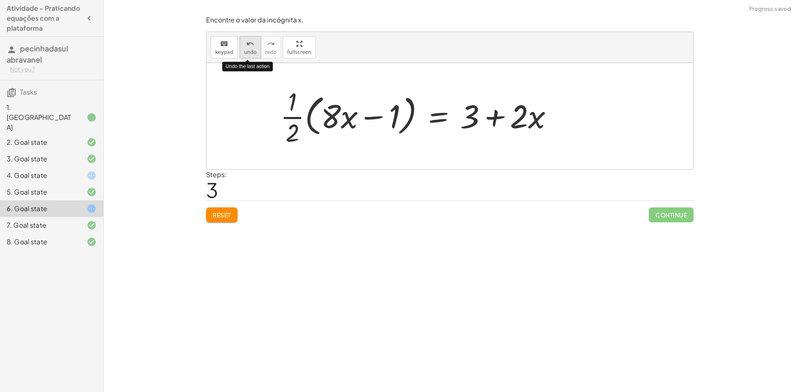
click at [250, 44] on icon "undo" at bounding box center [250, 44] width 8 height 10
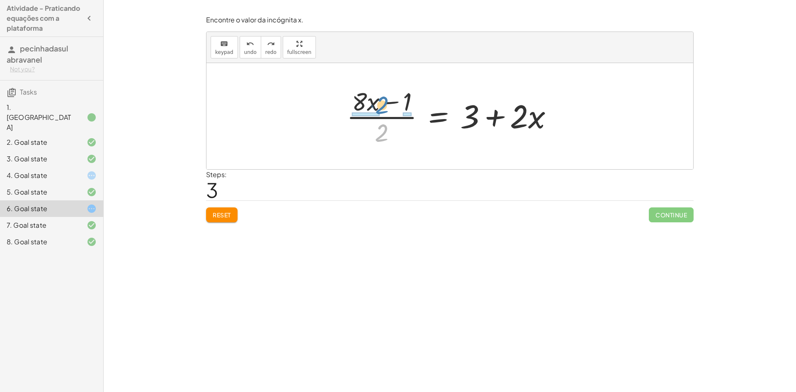
drag, startPoint x: 383, startPoint y: 131, endPoint x: 384, endPoint y: 103, distance: 27.8
click at [384, 103] on div at bounding box center [452, 116] width 221 height 64
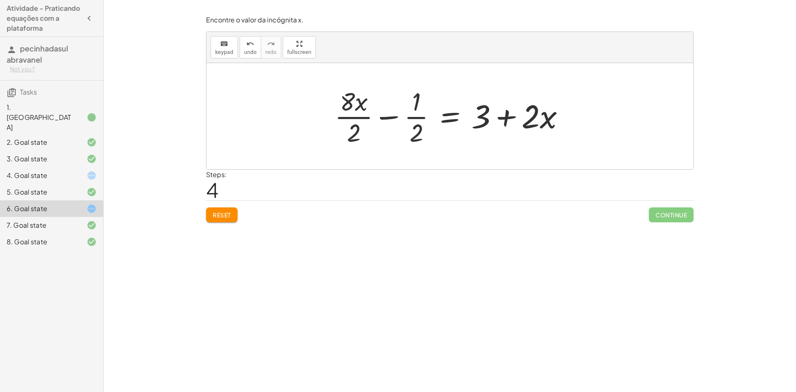
click at [223, 216] on span "Reset" at bounding box center [222, 214] width 18 height 7
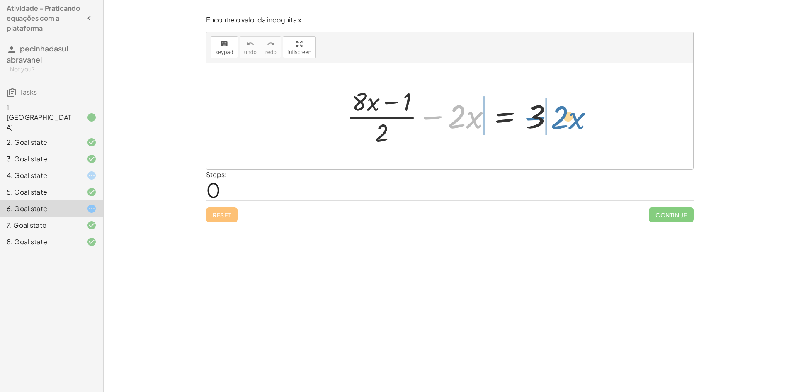
drag, startPoint x: 434, startPoint y: 116, endPoint x: 536, endPoint y: 117, distance: 102.4
click at [536, 117] on div at bounding box center [452, 116] width 221 height 64
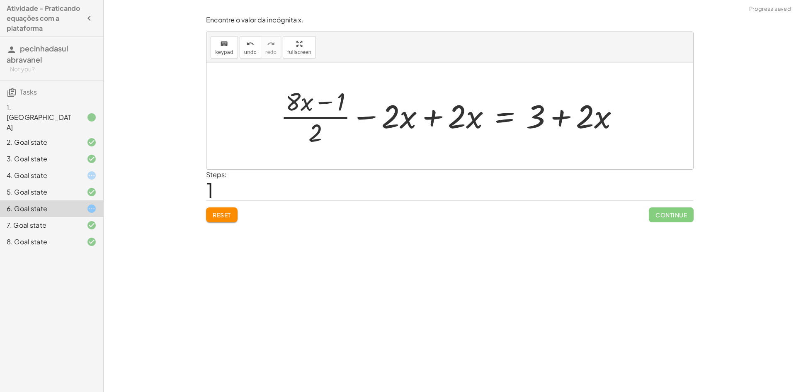
click at [434, 121] on div at bounding box center [453, 116] width 354 height 64
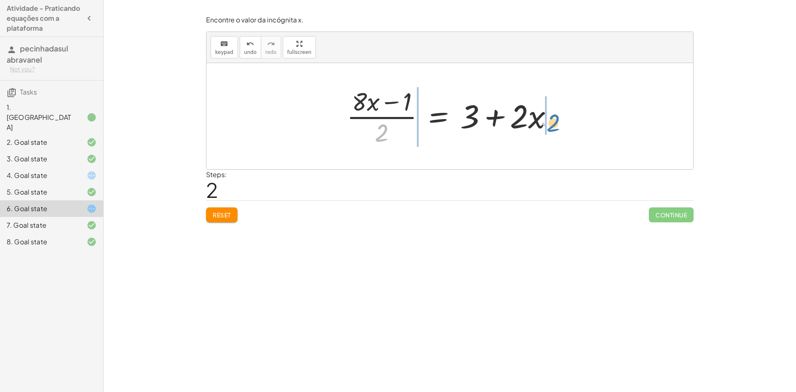
drag, startPoint x: 379, startPoint y: 134, endPoint x: 550, endPoint y: 124, distance: 171.9
click at [550, 124] on div at bounding box center [452, 116] width 221 height 64
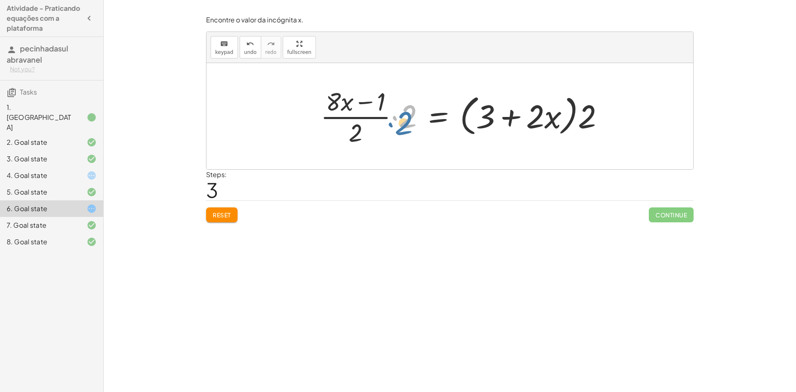
drag, startPoint x: 413, startPoint y: 120, endPoint x: 409, endPoint y: 126, distance: 6.7
click at [409, 126] on div at bounding box center [465, 116] width 298 height 64
drag, startPoint x: 411, startPoint y: 121, endPoint x: 406, endPoint y: 116, distance: 7.3
click at [406, 116] on div at bounding box center [465, 116] width 298 height 64
drag, startPoint x: 587, startPoint y: 116, endPoint x: 542, endPoint y: 107, distance: 46.3
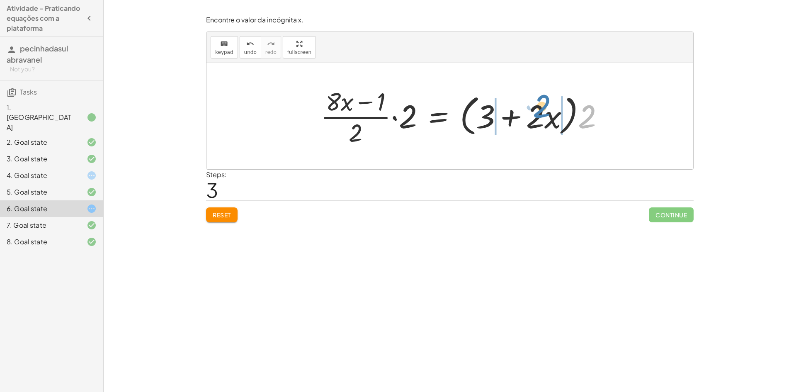
click at [542, 107] on div at bounding box center [465, 116] width 298 height 64
click at [485, 117] on div at bounding box center [462, 116] width 292 height 64
click at [485, 117] on div at bounding box center [448, 116] width 265 height 64
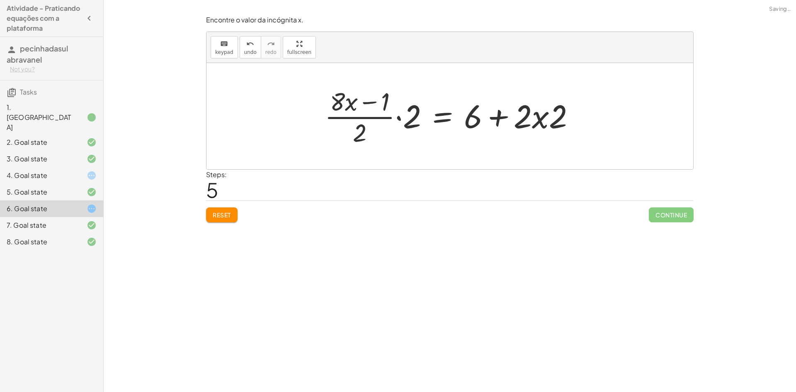
click at [545, 120] on div at bounding box center [452, 116] width 265 height 64
click at [540, 120] on div at bounding box center [452, 116] width 265 height 64
drag, startPoint x: 412, startPoint y: 118, endPoint x: 536, endPoint y: 120, distance: 124.4
click at [536, 120] on div at bounding box center [452, 116] width 265 height 64
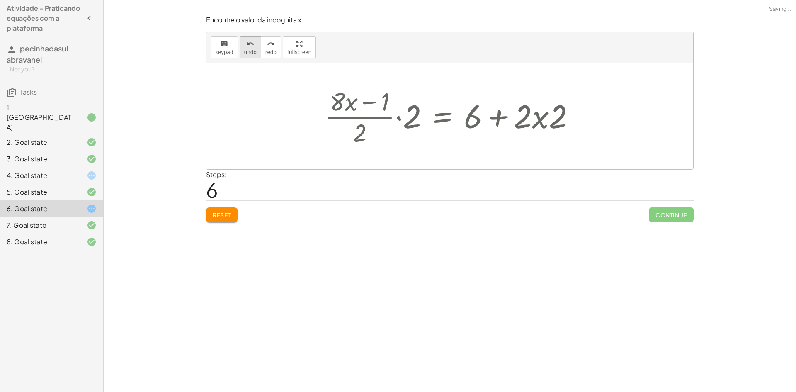
click at [248, 51] on span "undo" at bounding box center [250, 52] width 12 height 6
drag, startPoint x: 218, startPoint y: 236, endPoint x: 220, endPoint y: 232, distance: 4.6
click at [218, 235] on div "Encontre o valor da incógnita x manipulando a equação. insert select one: Math …" at bounding box center [450, 196] width 692 height 392
click at [0, 0] on div "Encontre o valor da incógnita x. keyboard keypad undo undo redo redo fullscreen…" at bounding box center [0, 0] width 0 height 0
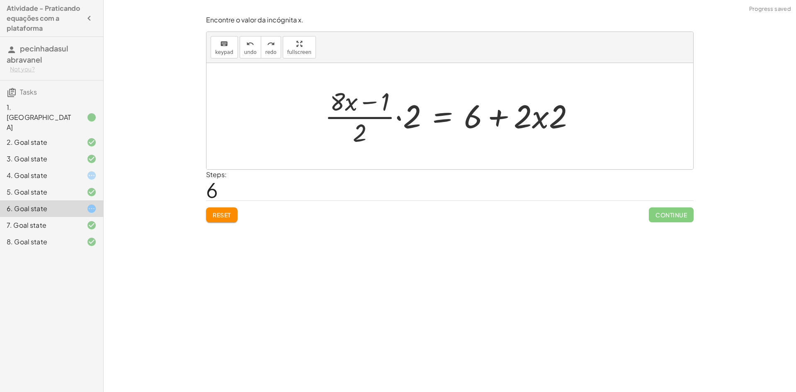
click at [233, 219] on button "Reset" at bounding box center [221, 214] width 31 height 15
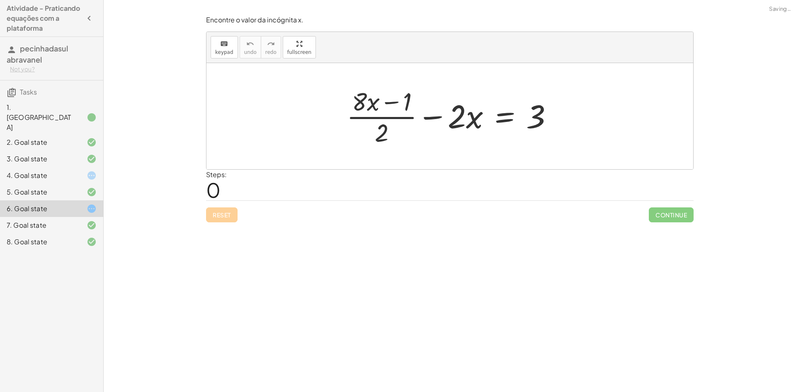
click at [233, 219] on div "Reset Continue" at bounding box center [449, 211] width 487 height 22
drag, startPoint x: 461, startPoint y: 119, endPoint x: 461, endPoint y: 124, distance: 5.0
click at [461, 124] on div at bounding box center [452, 116] width 221 height 64
drag, startPoint x: 465, startPoint y: 119, endPoint x: 547, endPoint y: 124, distance: 81.8
click at [548, 124] on div at bounding box center [452, 116] width 221 height 64
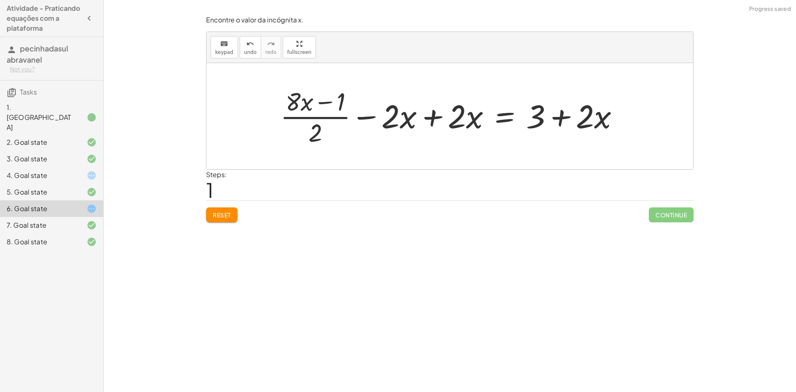
click at [449, 116] on div at bounding box center [453, 116] width 354 height 64
click at [436, 116] on div at bounding box center [453, 116] width 354 height 64
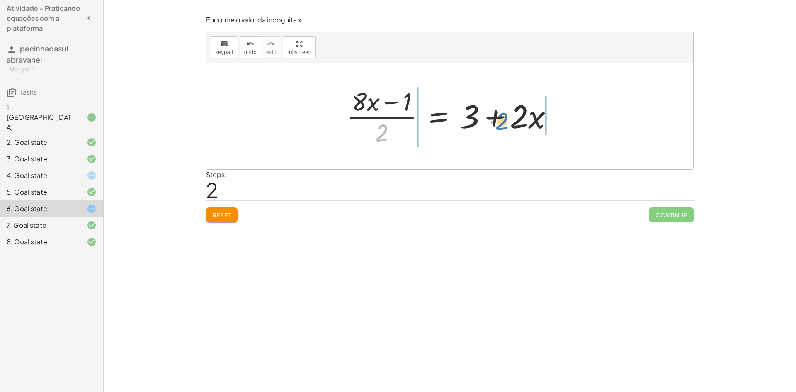
drag, startPoint x: 400, startPoint y: 136, endPoint x: 504, endPoint y: 125, distance: 104.6
click at [504, 125] on div at bounding box center [452, 116] width 221 height 64
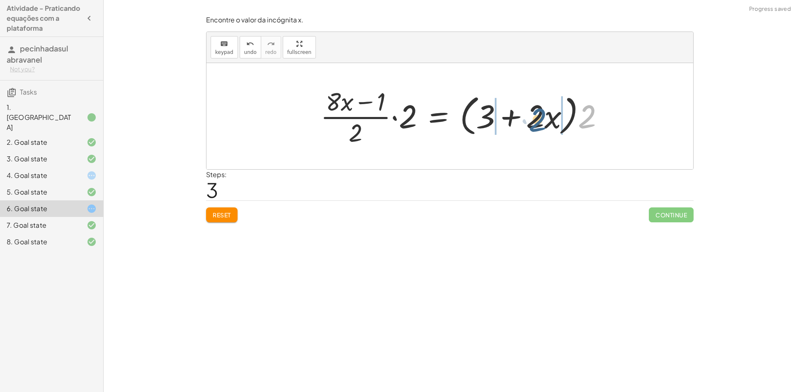
drag, startPoint x: 586, startPoint y: 121, endPoint x: 537, endPoint y: 125, distance: 49.4
click at [537, 125] on div at bounding box center [465, 116] width 298 height 64
click at [483, 122] on div at bounding box center [462, 116] width 292 height 64
click at [531, 119] on div at bounding box center [448, 116] width 265 height 64
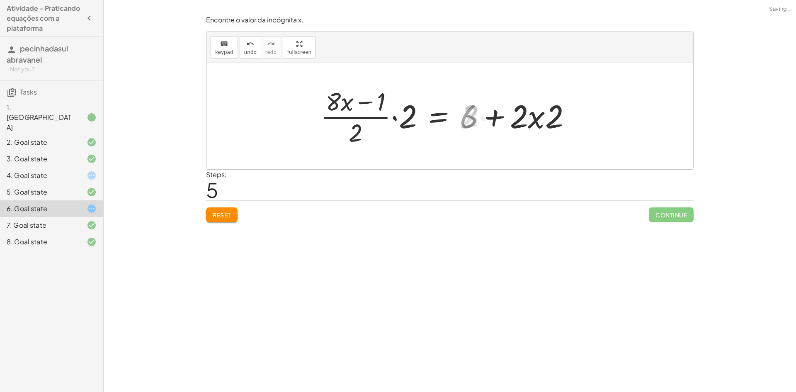
click at [531, 119] on div at bounding box center [448, 116] width 265 height 64
click at [531, 119] on div at bounding box center [449, 116] width 265 height 64
click at [486, 119] on div at bounding box center [449, 116] width 265 height 64
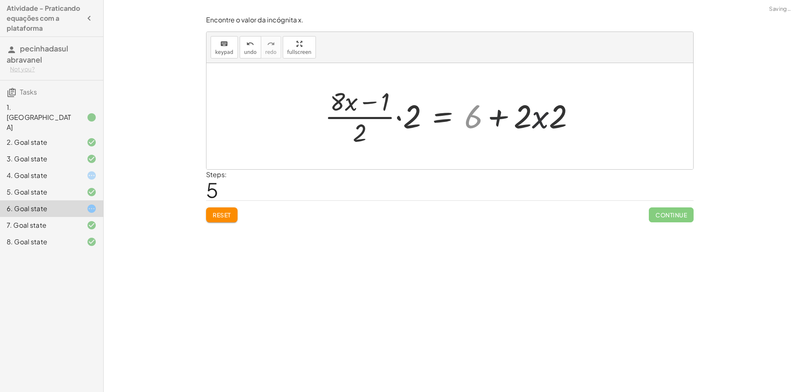
click at [496, 119] on div at bounding box center [452, 116] width 265 height 64
click at [485, 127] on div at bounding box center [452, 116] width 265 height 64
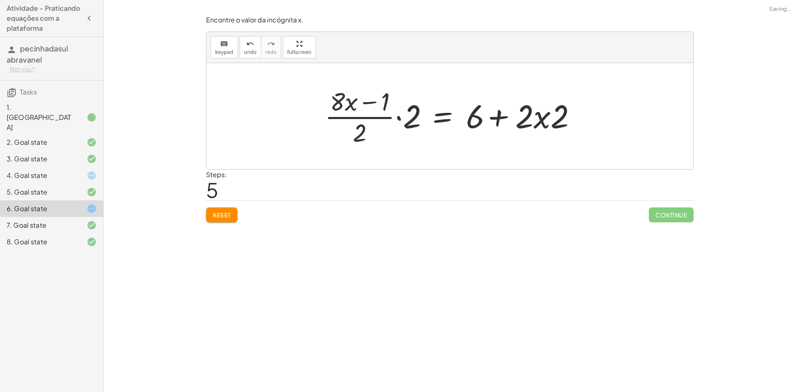
click at [486, 127] on div at bounding box center [452, 116] width 265 height 64
click at [487, 127] on div at bounding box center [452, 116] width 265 height 64
drag, startPoint x: 413, startPoint y: 119, endPoint x: 470, endPoint y: 122, distance: 57.3
click at [470, 122] on div at bounding box center [452, 116] width 265 height 64
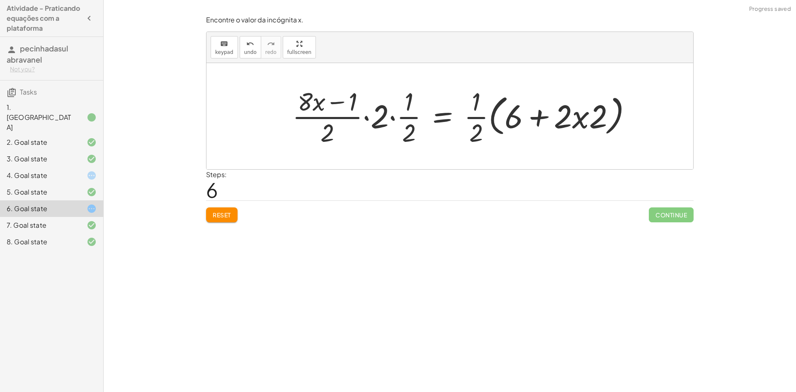
click at [223, 230] on div "Encontre o valor da incógnita x manipulando a equação. insert select one: Math …" at bounding box center [450, 196] width 692 height 392
click at [226, 220] on button "Reset" at bounding box center [221, 214] width 31 height 15
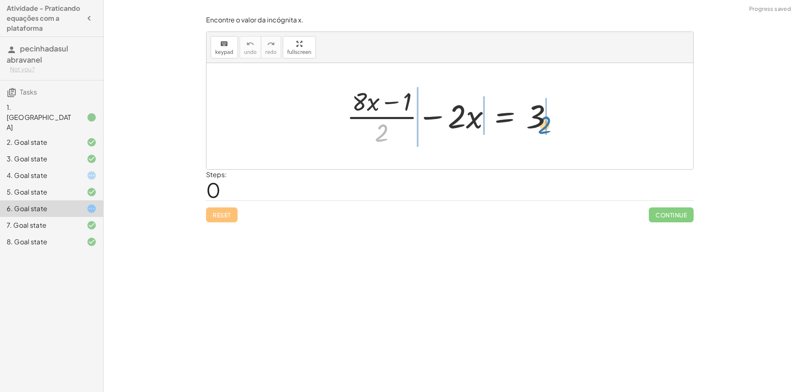
drag, startPoint x: 382, startPoint y: 133, endPoint x: 547, endPoint y: 126, distance: 165.1
click at [547, 126] on div at bounding box center [452, 116] width 221 height 64
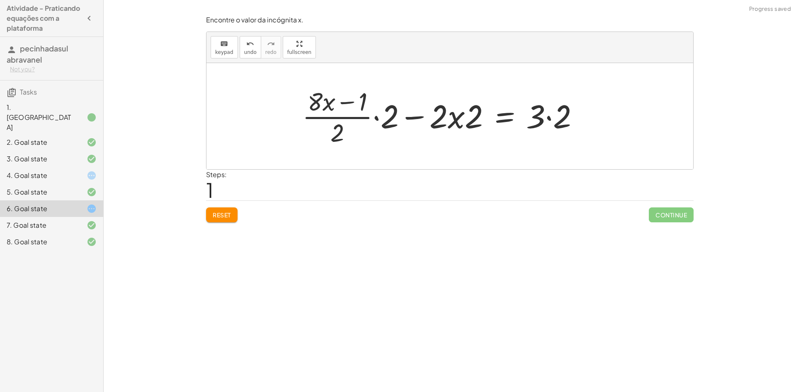
click at [546, 116] on div at bounding box center [444, 116] width 292 height 64
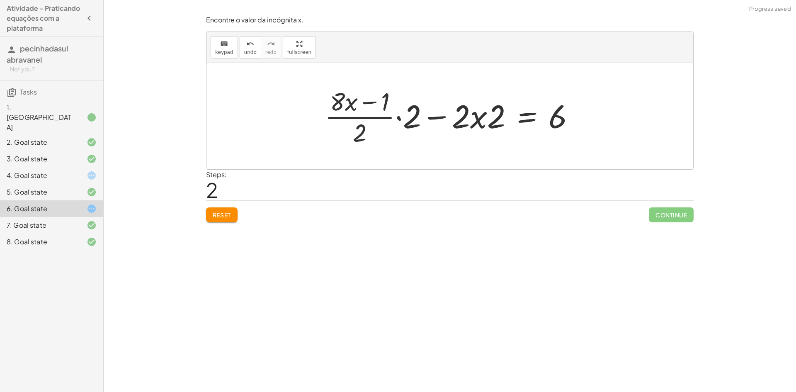
click at [467, 123] on div at bounding box center [452, 116] width 265 height 64
click at [468, 122] on div at bounding box center [452, 116] width 265 height 64
click at [437, 122] on div at bounding box center [452, 116] width 265 height 64
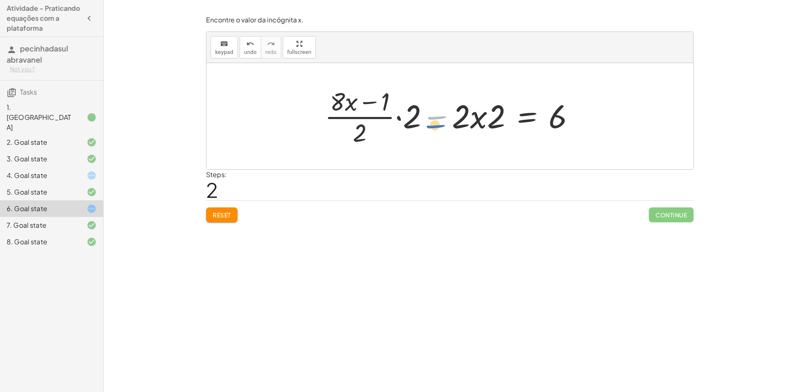
drag, startPoint x: 433, startPoint y: 119, endPoint x: 431, endPoint y: 125, distance: 6.0
click at [431, 125] on div at bounding box center [452, 116] width 265 height 64
click at [431, 121] on div at bounding box center [452, 116] width 265 height 64
click at [432, 121] on div at bounding box center [452, 116] width 265 height 64
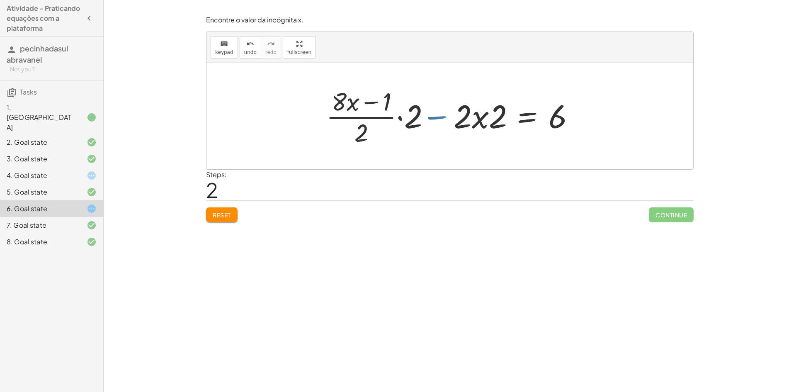
click at [434, 121] on div at bounding box center [452, 116] width 265 height 64
drag, startPoint x: 405, startPoint y: 118, endPoint x: 399, endPoint y: 118, distance: 5.4
click at [399, 118] on div at bounding box center [452, 116] width 265 height 64
drag, startPoint x: 361, startPoint y: 138, endPoint x: 365, endPoint y: 130, distance: 8.5
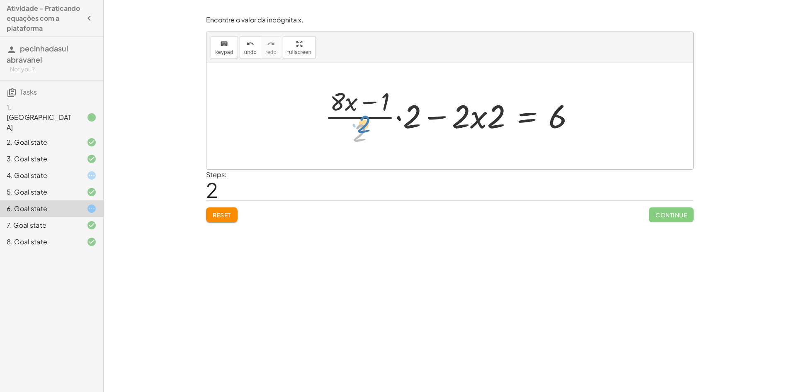
click at [365, 130] on div at bounding box center [452, 116] width 265 height 64
drag, startPoint x: 416, startPoint y: 111, endPoint x: 472, endPoint y: 112, distance: 56.4
click at [472, 112] on div at bounding box center [452, 116] width 265 height 64
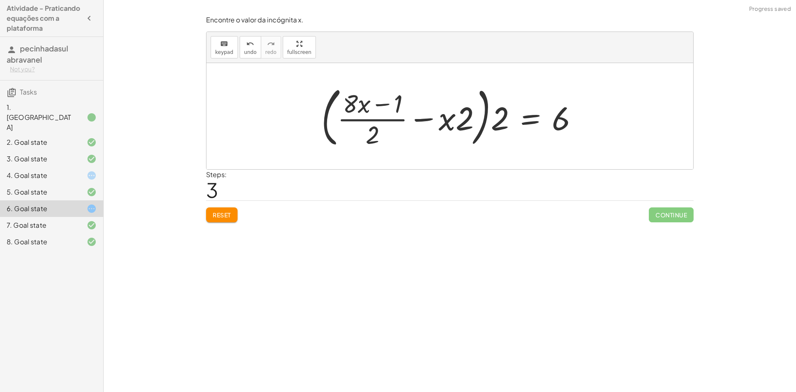
click at [447, 129] on div at bounding box center [453, 116] width 272 height 69
drag, startPoint x: 380, startPoint y: 124, endPoint x: 370, endPoint y: 102, distance: 23.4
click at [380, 122] on div at bounding box center [453, 116] width 272 height 69
click at [368, 99] on div at bounding box center [453, 116] width 272 height 69
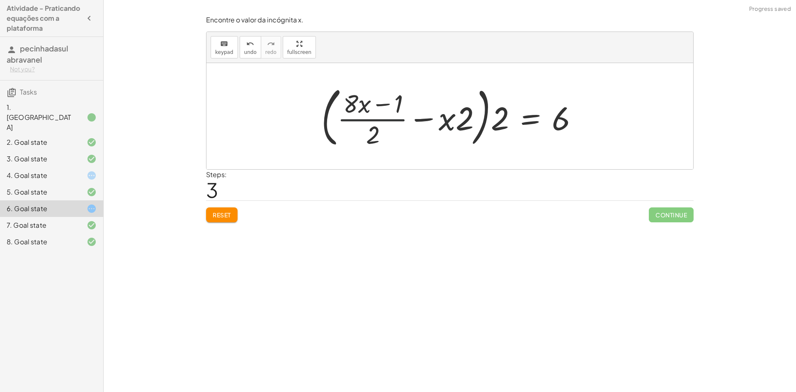
drag, startPoint x: 363, startPoint y: 126, endPoint x: 373, endPoint y: 124, distance: 9.2
click at [366, 125] on div at bounding box center [453, 116] width 272 height 69
click at [458, 124] on div at bounding box center [453, 116] width 272 height 69
drag, startPoint x: 507, startPoint y: 122, endPoint x: 527, endPoint y: 121, distance: 19.9
click at [509, 122] on div at bounding box center [453, 116] width 272 height 69
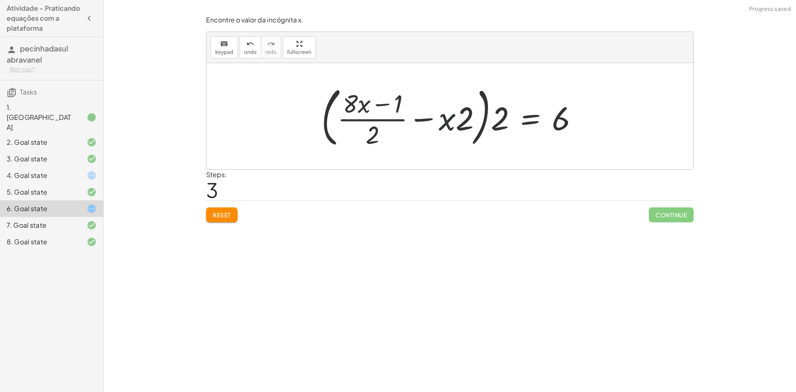
drag, startPoint x: 527, startPoint y: 121, endPoint x: 531, endPoint y: 119, distance: 4.5
click at [531, 120] on div at bounding box center [453, 116] width 272 height 69
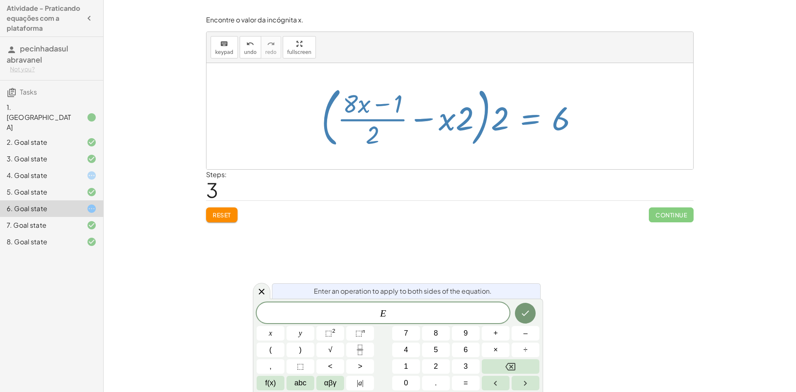
click at [420, 154] on div at bounding box center [449, 116] width 487 height 106
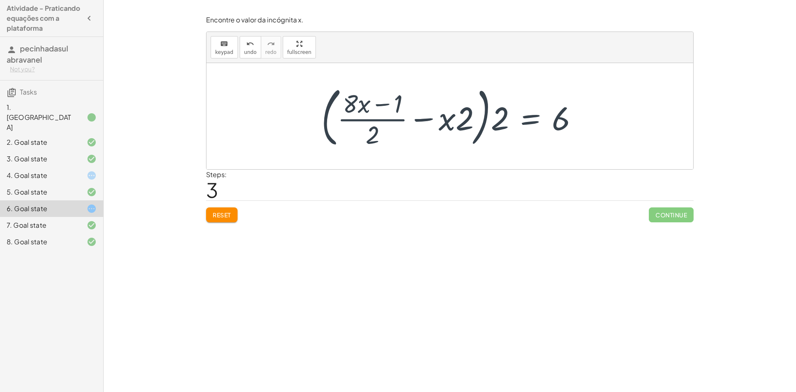
click at [238, 212] on div "Reset Continue" at bounding box center [449, 211] width 487 height 22
click at [233, 213] on button "Reset" at bounding box center [221, 214] width 31 height 15
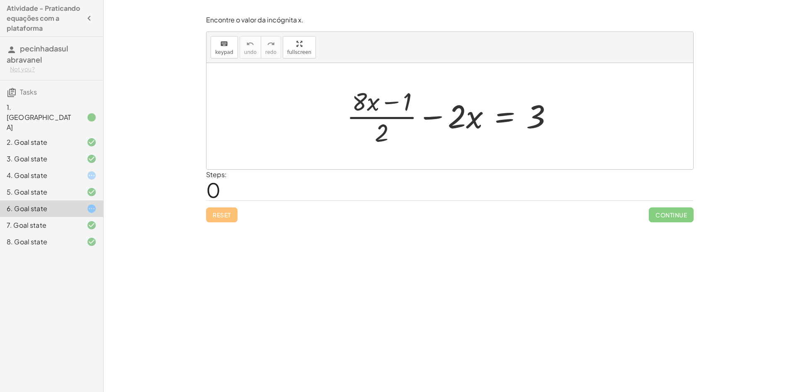
click at [46, 200] on div "4. Goal state" at bounding box center [51, 208] width 103 height 17
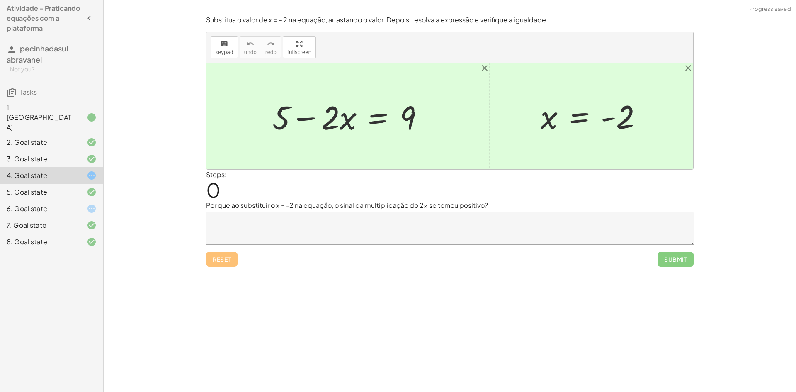
click at [50, 167] on div "2. Goal state" at bounding box center [51, 175] width 103 height 17
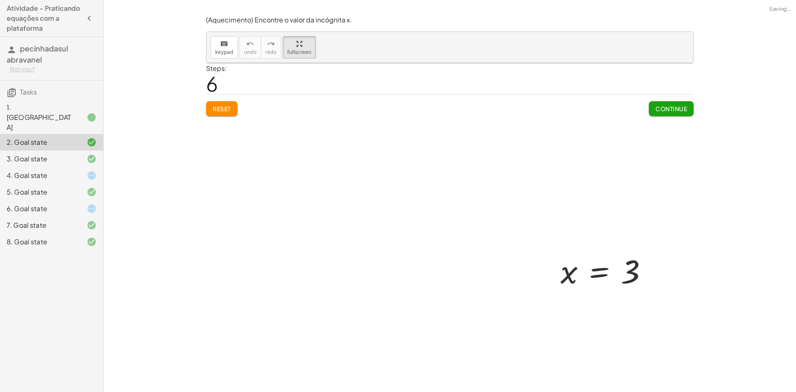
click at [294, 63] on div "keyboard keypad undo undo redo redo fullscreen + · 2 · x + 5 = 11 + · 2 · x + 5…" at bounding box center [449, 47] width 487 height 31
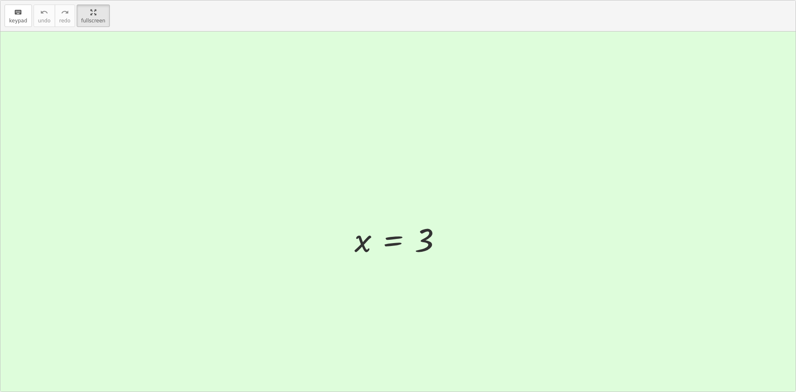
drag, startPoint x: 95, startPoint y: 15, endPoint x: 95, endPoint y: -21, distance: 36.1
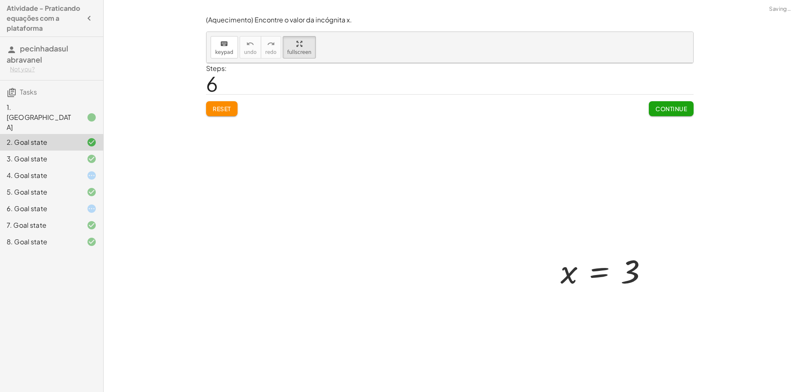
click at [95, 0] on html "Atividade - Praticando equações com a plataforma pecinhadasul abravanel Not you…" at bounding box center [398, 196] width 796 height 392
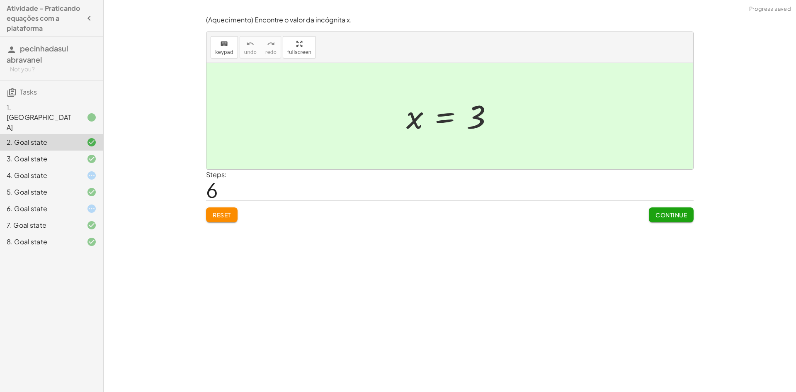
click at [70, 170] on div "4. Goal state" at bounding box center [40, 175] width 67 height 10
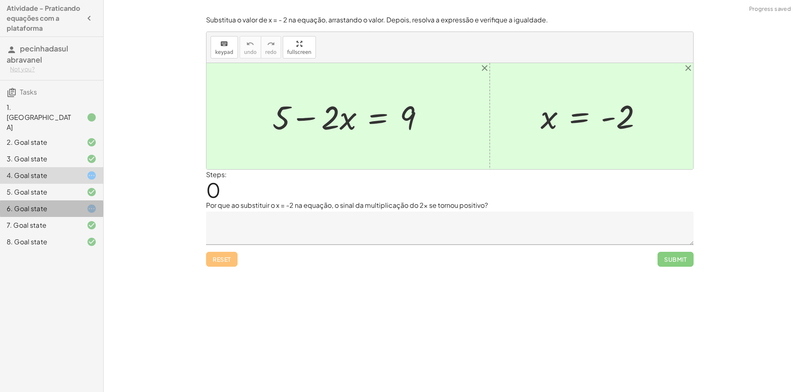
click at [75, 203] on div at bounding box center [84, 208] width 23 height 10
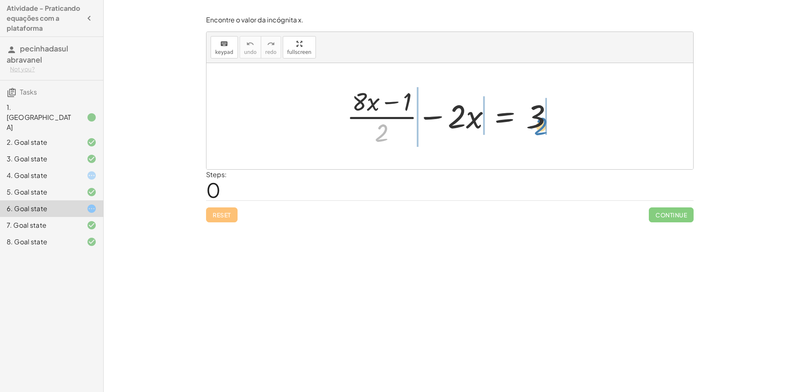
drag, startPoint x: 376, startPoint y: 140, endPoint x: 535, endPoint y: 133, distance: 159.3
click at [535, 133] on div at bounding box center [452, 116] width 221 height 64
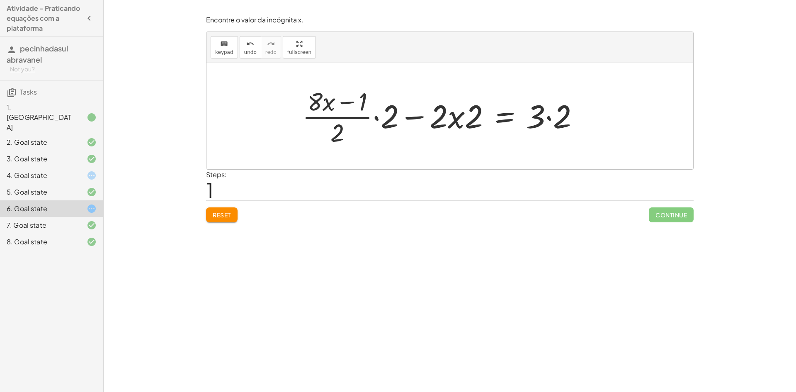
click at [551, 104] on div at bounding box center [444, 116] width 292 height 64
click at [551, 104] on div at bounding box center [430, 116] width 265 height 64
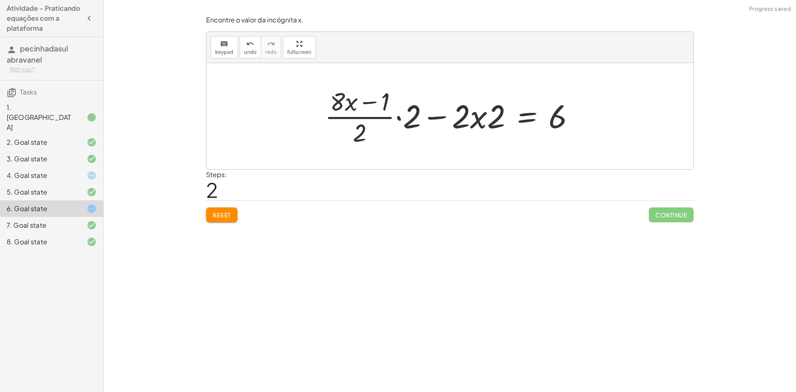
click at [422, 116] on div at bounding box center [452, 116] width 265 height 64
click at [415, 117] on div at bounding box center [452, 116] width 265 height 64
click at [408, 117] on div at bounding box center [446, 116] width 277 height 68
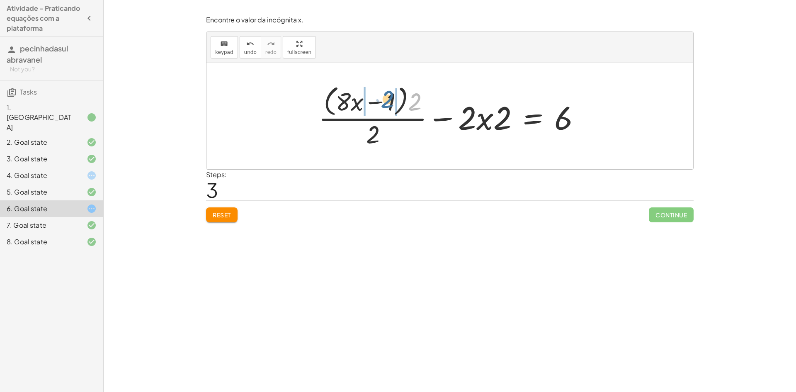
drag, startPoint x: 422, startPoint y: 108, endPoint x: 395, endPoint y: 105, distance: 27.1
click at [395, 105] on div at bounding box center [452, 116] width 277 height 68
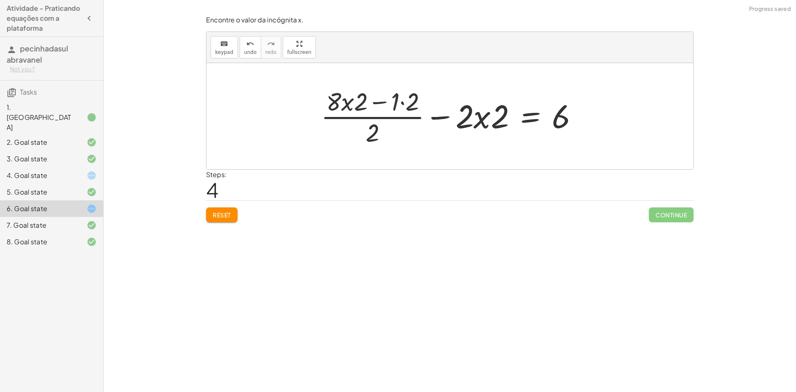
click at [398, 104] on div at bounding box center [453, 116] width 272 height 64
click at [398, 104] on div at bounding box center [460, 116] width 258 height 64
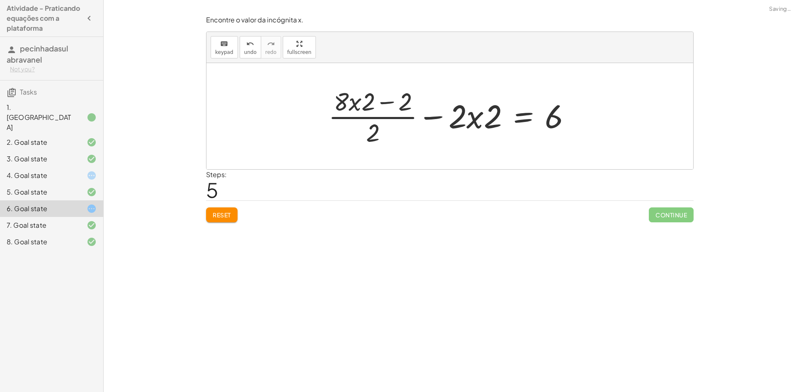
click at [356, 103] on div at bounding box center [453, 116] width 258 height 64
click at [225, 211] on button "Reset" at bounding box center [221, 214] width 31 height 15
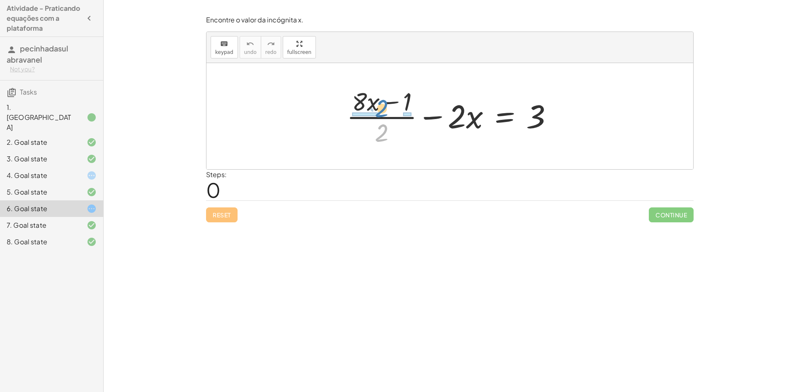
drag, startPoint x: 385, startPoint y: 138, endPoint x: 385, endPoint y: 114, distance: 24.5
click at [385, 114] on div at bounding box center [452, 116] width 221 height 64
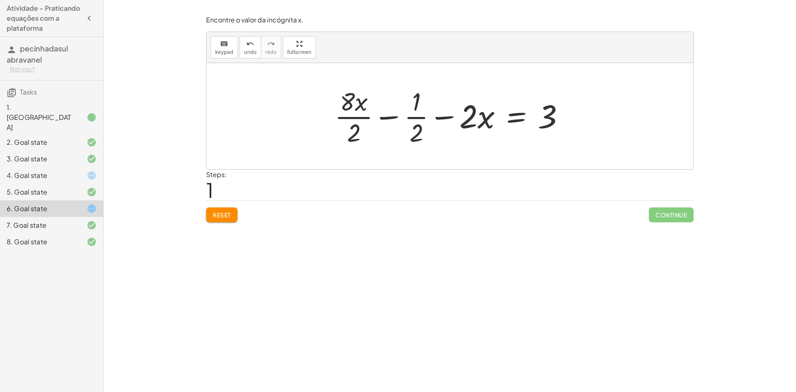
click at [216, 221] on button "Reset" at bounding box center [221, 214] width 31 height 15
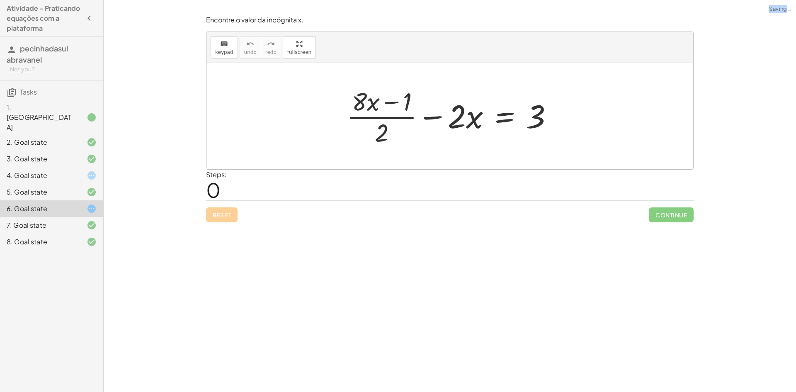
click at [216, 221] on div "Reset Continue" at bounding box center [449, 211] width 487 height 22
drag, startPoint x: 392, startPoint y: 137, endPoint x: 556, endPoint y: 128, distance: 164.4
click at [556, 128] on div at bounding box center [452, 116] width 221 height 64
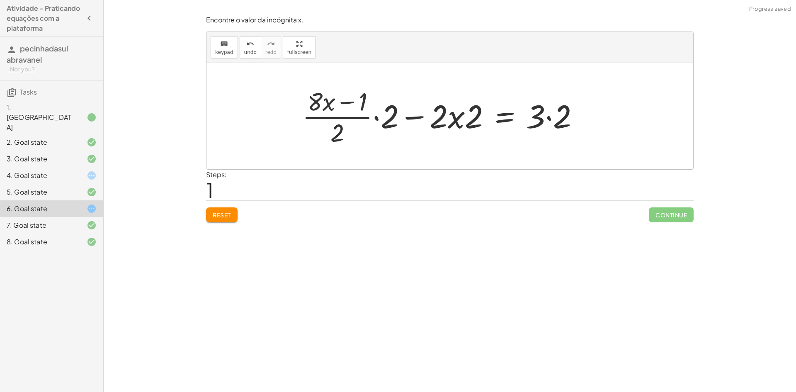
click at [550, 118] on div at bounding box center [444, 116] width 292 height 64
click at [550, 118] on div at bounding box center [430, 116] width 265 height 64
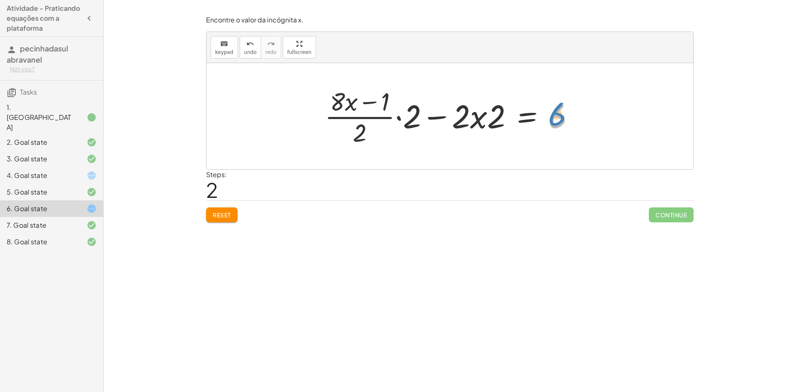
click at [563, 121] on div at bounding box center [452, 116] width 265 height 64
drag, startPoint x: 501, startPoint y: 121, endPoint x: 470, endPoint y: 118, distance: 30.4
click at [470, 118] on div at bounding box center [452, 116] width 265 height 64
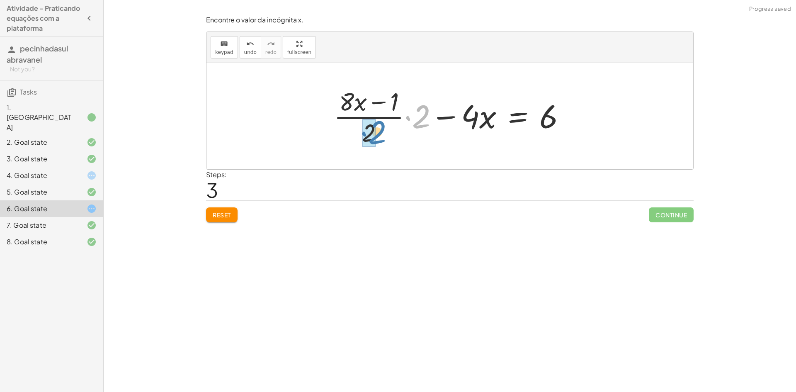
drag, startPoint x: 421, startPoint y: 109, endPoint x: 377, endPoint y: 124, distance: 46.7
click at [377, 124] on div at bounding box center [452, 116] width 247 height 64
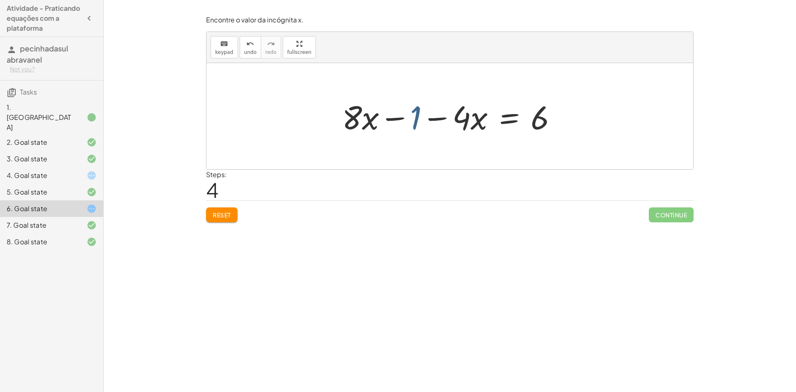
click at [417, 124] on div at bounding box center [453, 116] width 230 height 43
drag, startPoint x: 396, startPoint y: 119, endPoint x: 551, endPoint y: 126, distance: 155.2
click at [551, 126] on div at bounding box center [453, 116] width 230 height 43
click at [564, 119] on div at bounding box center [453, 116] width 315 height 43
click at [564, 119] on div at bounding box center [430, 116] width 269 height 43
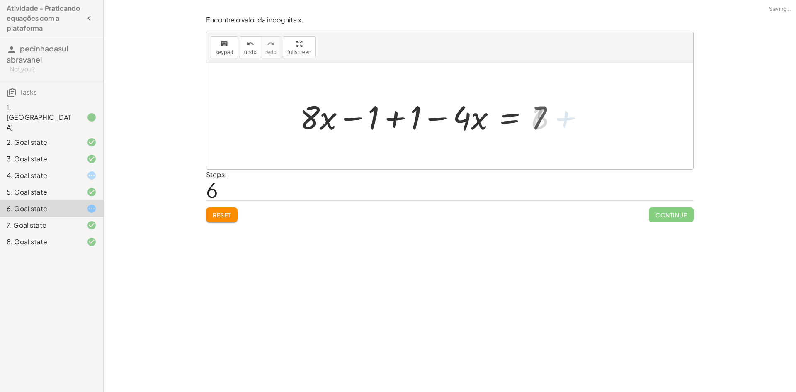
click at [403, 119] on div at bounding box center [430, 116] width 269 height 43
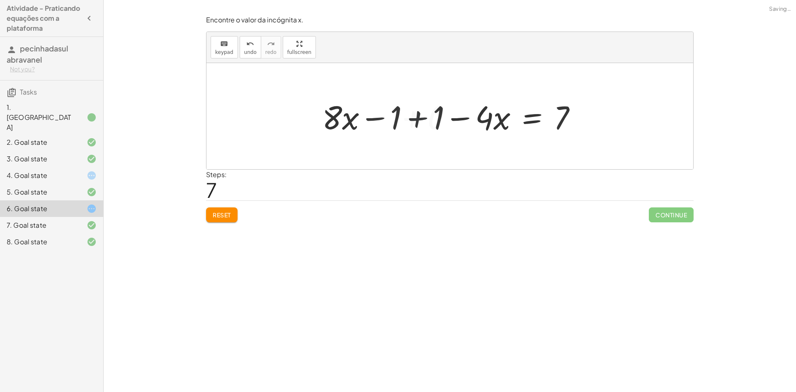
click at [403, 119] on div at bounding box center [495, 116] width 184 height 43
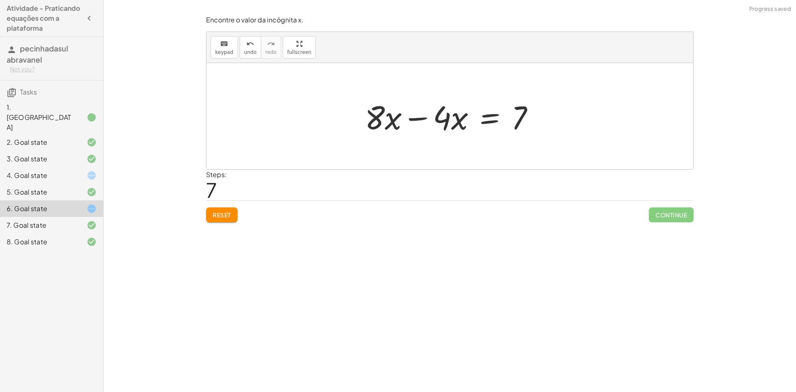
click at [419, 119] on div at bounding box center [453, 116] width 184 height 43
click at [419, 119] on div at bounding box center [449, 116] width 487 height 106
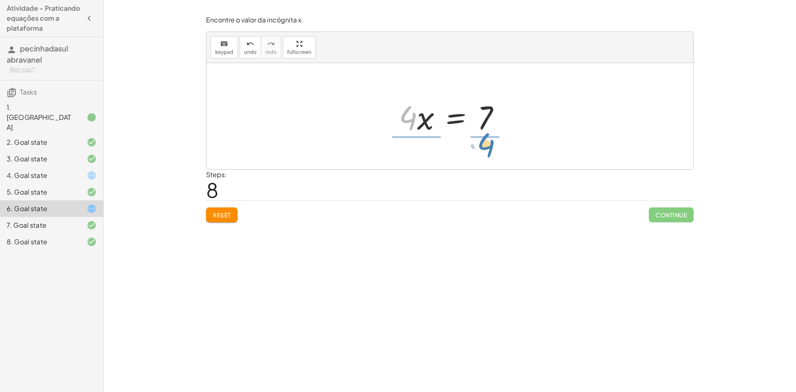
drag, startPoint x: 411, startPoint y: 118, endPoint x: 490, endPoint y: 145, distance: 83.6
click at [412, 120] on div at bounding box center [456, 116] width 128 height 64
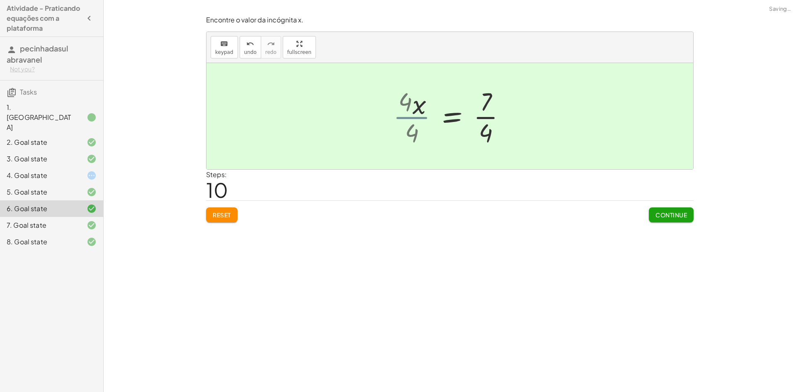
click at [412, 120] on div at bounding box center [462, 116] width 107 height 64
click at [487, 120] on div at bounding box center [452, 116] width 107 height 64
click at [662, 213] on span "Continue" at bounding box center [670, 214] width 31 height 7
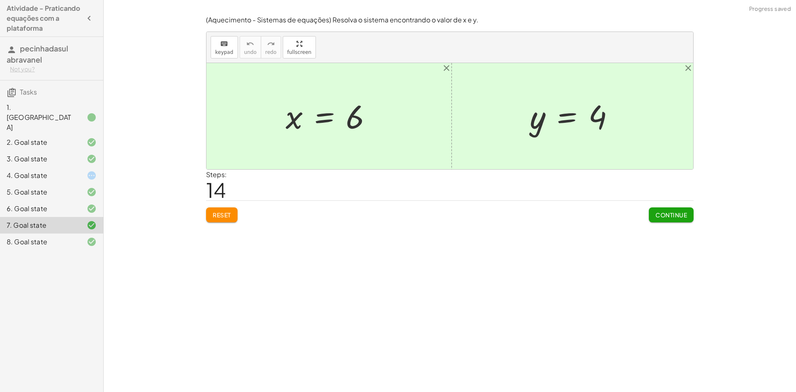
click at [22, 170] on div "4. Goal state" at bounding box center [40, 175] width 67 height 10
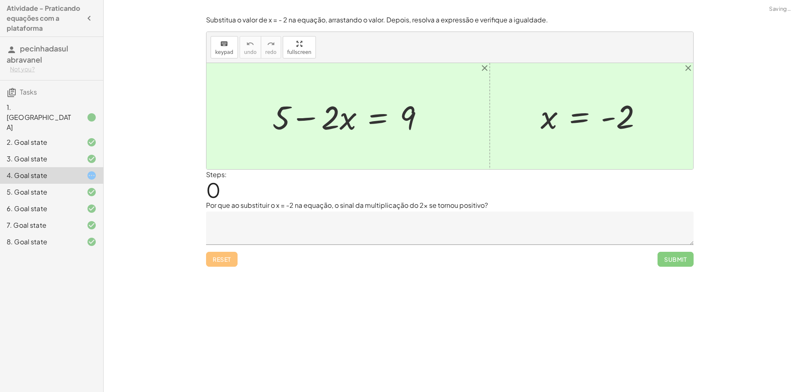
click at [219, 256] on div "Reset Submit" at bounding box center [449, 256] width 487 height 22
click at [318, 109] on div at bounding box center [351, 116] width 166 height 43
drag, startPoint x: 279, startPoint y: 124, endPoint x: 432, endPoint y: 126, distance: 153.4
click at [432, 126] on div at bounding box center [351, 116] width 166 height 43
click at [434, 117] on div at bounding box center [351, 116] width 264 height 43
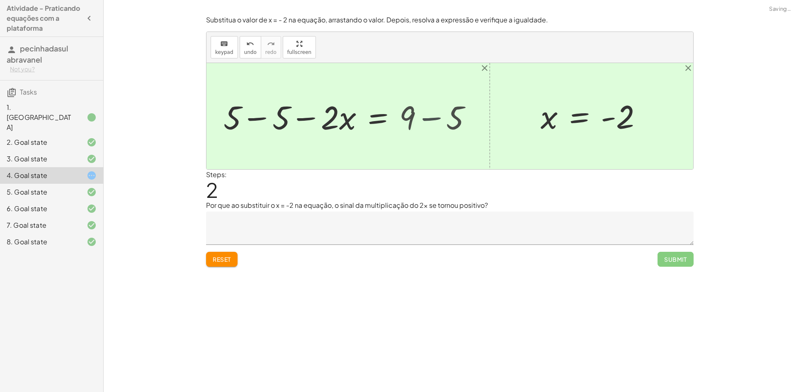
click at [434, 117] on div at bounding box center [327, 116] width 217 height 43
click at [264, 120] on div at bounding box center [327, 116] width 217 height 43
click at [264, 120] on div at bounding box center [449, 116] width 487 height 106
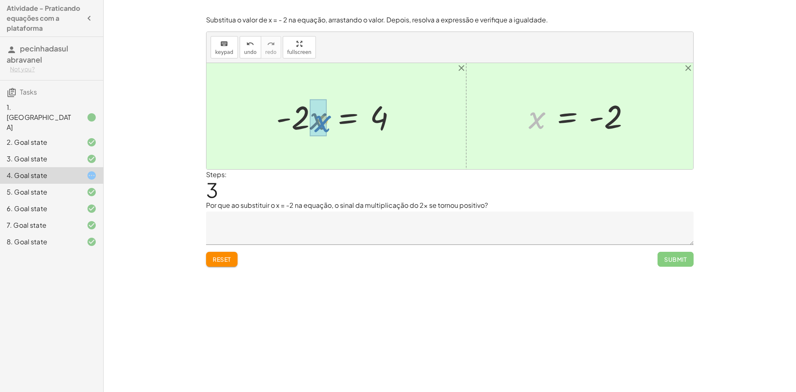
drag, startPoint x: 526, startPoint y: 120, endPoint x: 315, endPoint y: 125, distance: 211.4
click at [296, 122] on div at bounding box center [327, 116] width 159 height 43
click at [296, 122] on div "+ 5 − · 2 · x = 9 + 5 − 5 − · 2 · x = + 9 − 5 + 5 − 5 − · 2 · x = 4 + 0 − · 2 ·…" at bounding box center [352, 116] width 113 height 45
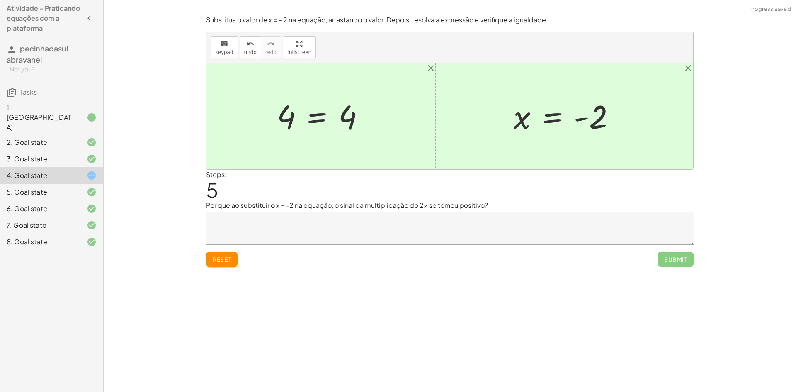
click at [487, 215] on textarea at bounding box center [449, 227] width 487 height 33
click at [395, 222] on textarea at bounding box center [449, 227] width 487 height 33
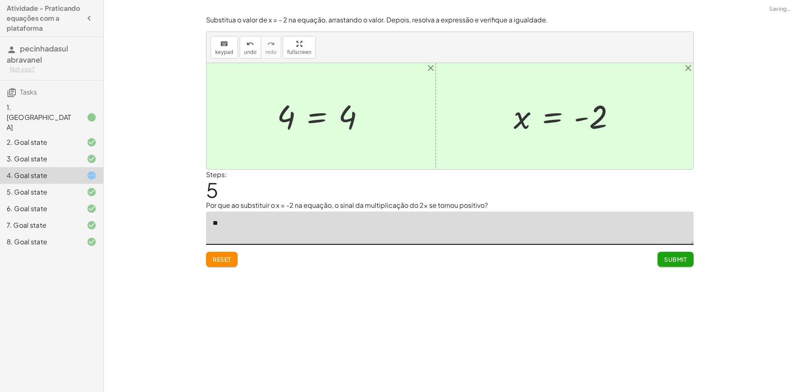
type textarea "*"
type textarea "**********"
click at [0, 0] on div "**********" at bounding box center [0, 0] width 0 height 0
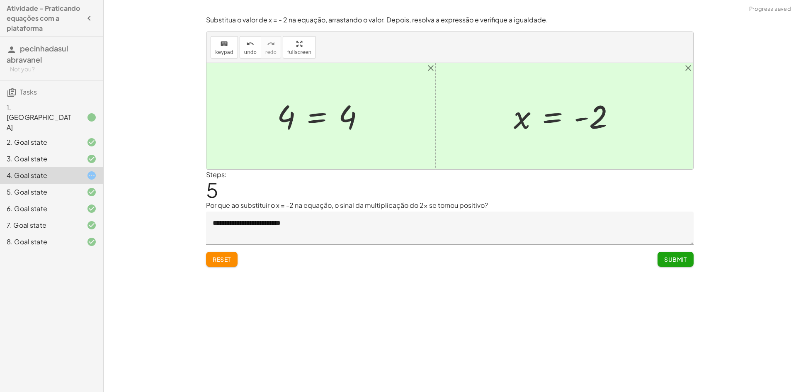
click at [676, 262] on span "Submit" at bounding box center [675, 258] width 23 height 7
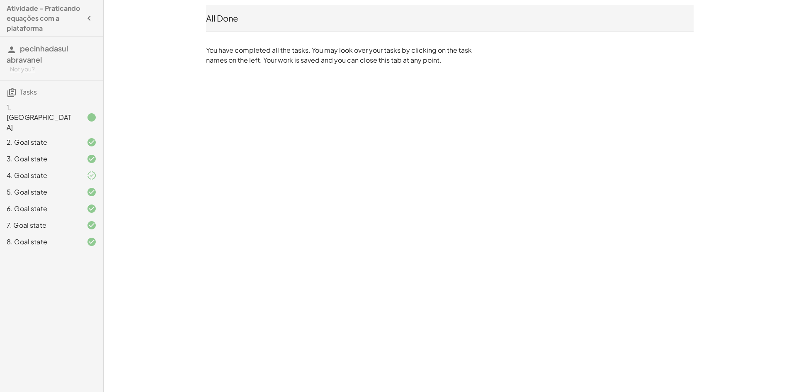
click at [63, 187] on div "5. Goal state" at bounding box center [40, 192] width 67 height 10
click at [70, 170] on div "4. Goal state" at bounding box center [40, 175] width 67 height 10
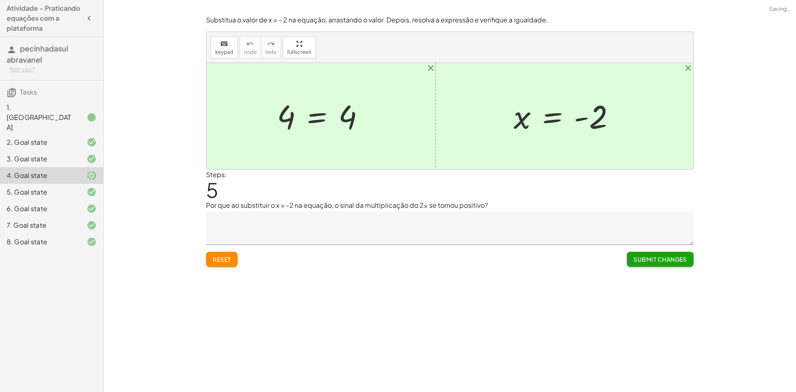
click at [659, 252] on button "Submit Changes" at bounding box center [660, 259] width 67 height 15
click at [654, 255] on button "Continue" at bounding box center [671, 259] width 45 height 15
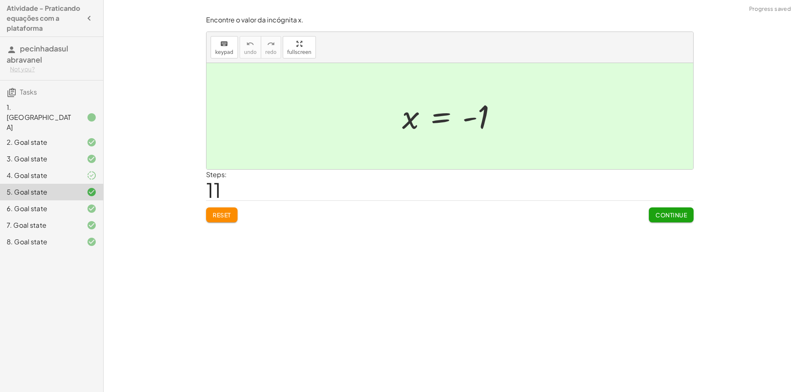
click at [677, 209] on button "Continue" at bounding box center [671, 214] width 45 height 15
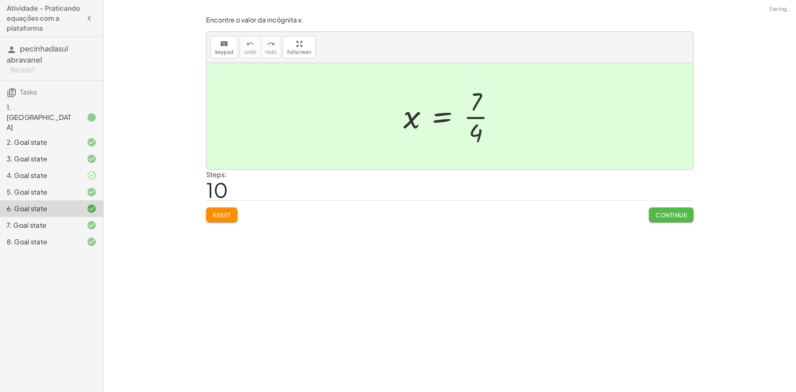
click at [677, 209] on button "Continue" at bounding box center [671, 214] width 45 height 15
click at [0, 0] on button "Continue" at bounding box center [0, 0] width 0 height 0
click at [0, 0] on div at bounding box center [0, 0] width 0 height 0
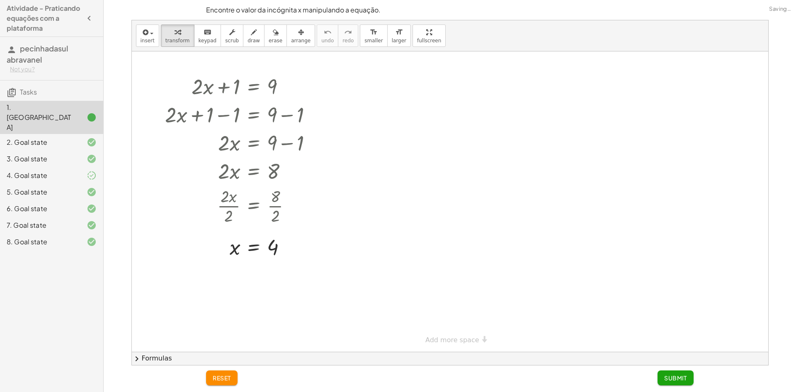
click at [677, 210] on div at bounding box center [450, 201] width 636 height 300
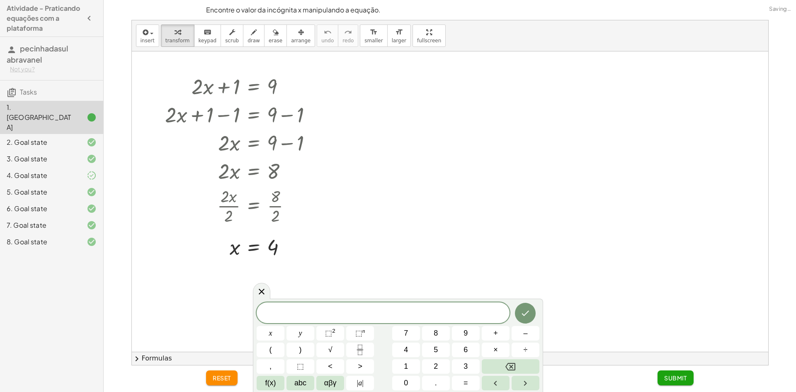
drag, startPoint x: 592, startPoint y: 211, endPoint x: 588, endPoint y: 200, distance: 11.5
click at [589, 204] on div at bounding box center [450, 201] width 636 height 300
click at [90, 13] on icon "button" at bounding box center [89, 18] width 10 height 10
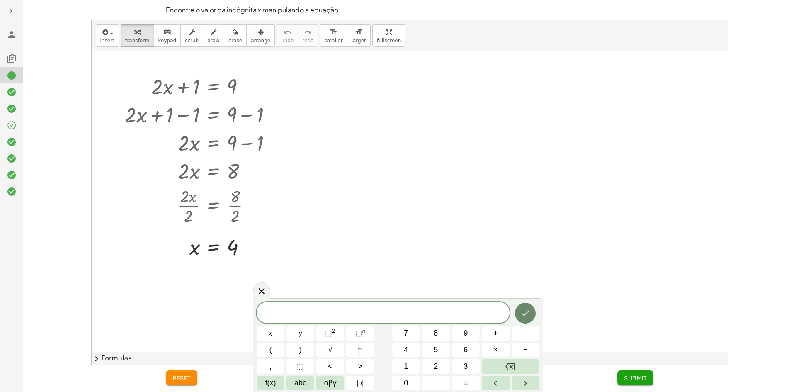
click at [527, 313] on icon "Done" at bounding box center [525, 313] width 10 height 10
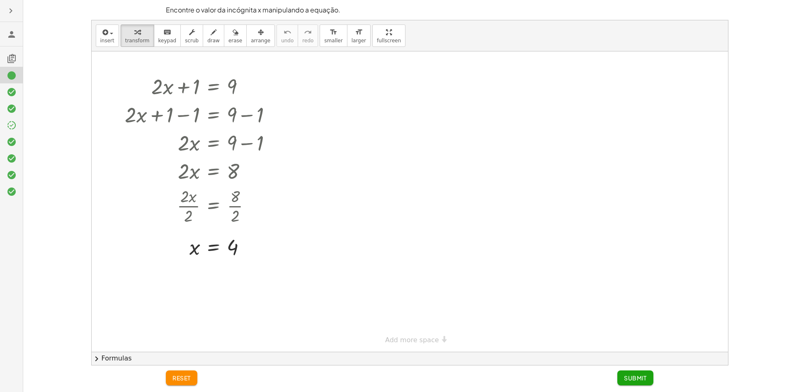
click at [10, 9] on icon "button" at bounding box center [11, 11] width 10 height 10
